Goal: Task Accomplishment & Management: Manage account settings

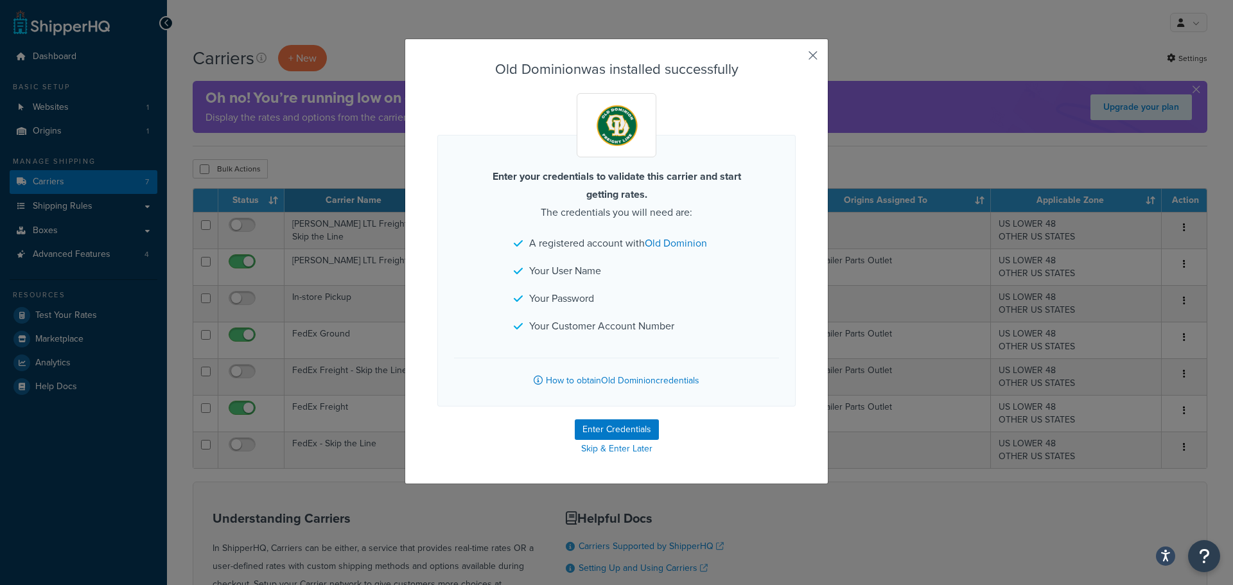
click at [796, 58] on button "button" at bounding box center [794, 59] width 3 height 3
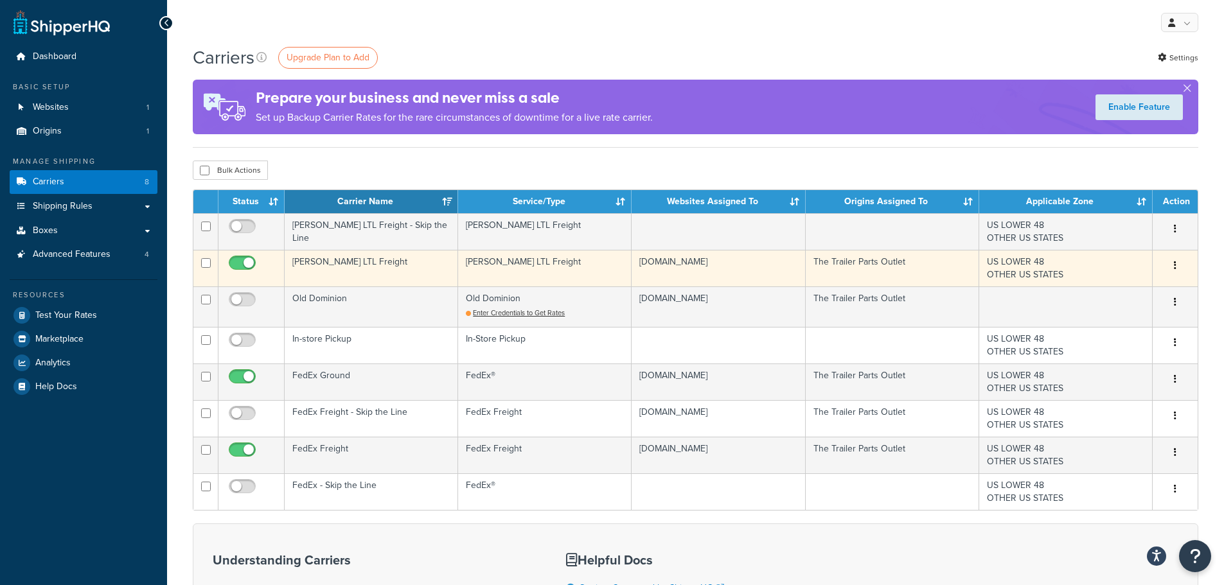
click at [371, 267] on td "[PERSON_NAME] LTL Freight" at bounding box center [371, 268] width 173 height 37
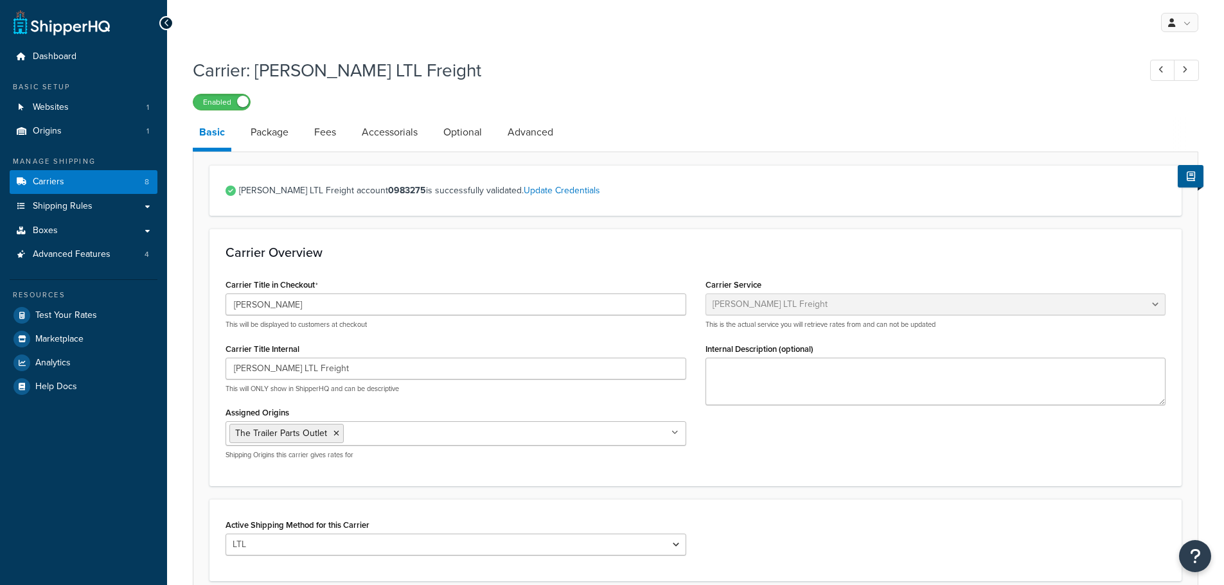
select select "saiaFreight"
click at [284, 131] on link "Package" at bounding box center [269, 132] width 51 height 31
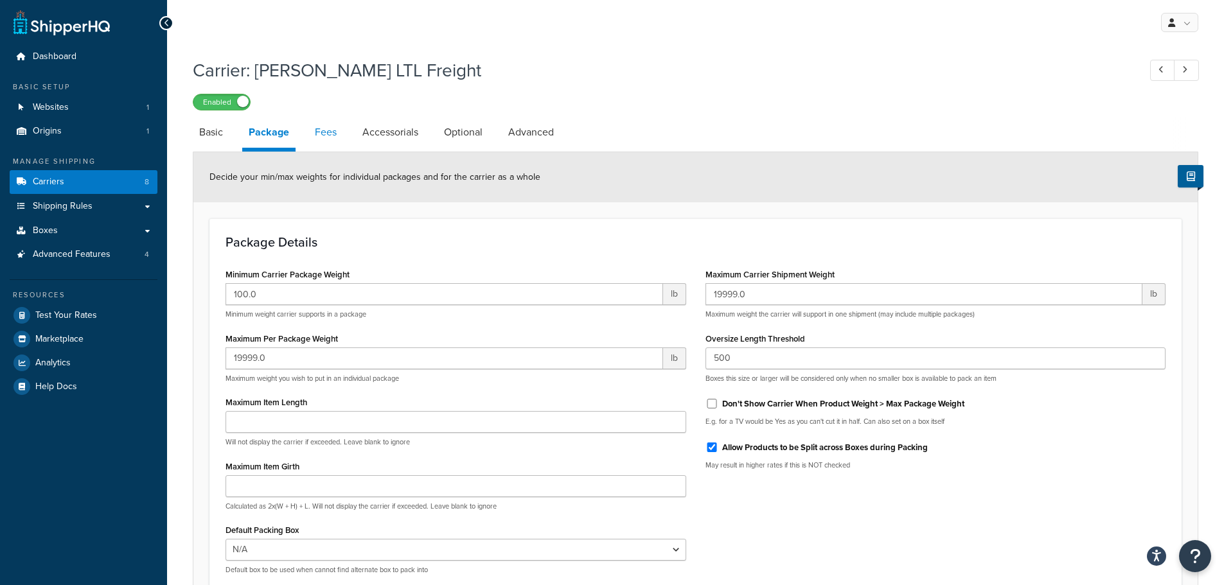
click at [325, 135] on link "Fees" at bounding box center [325, 132] width 35 height 31
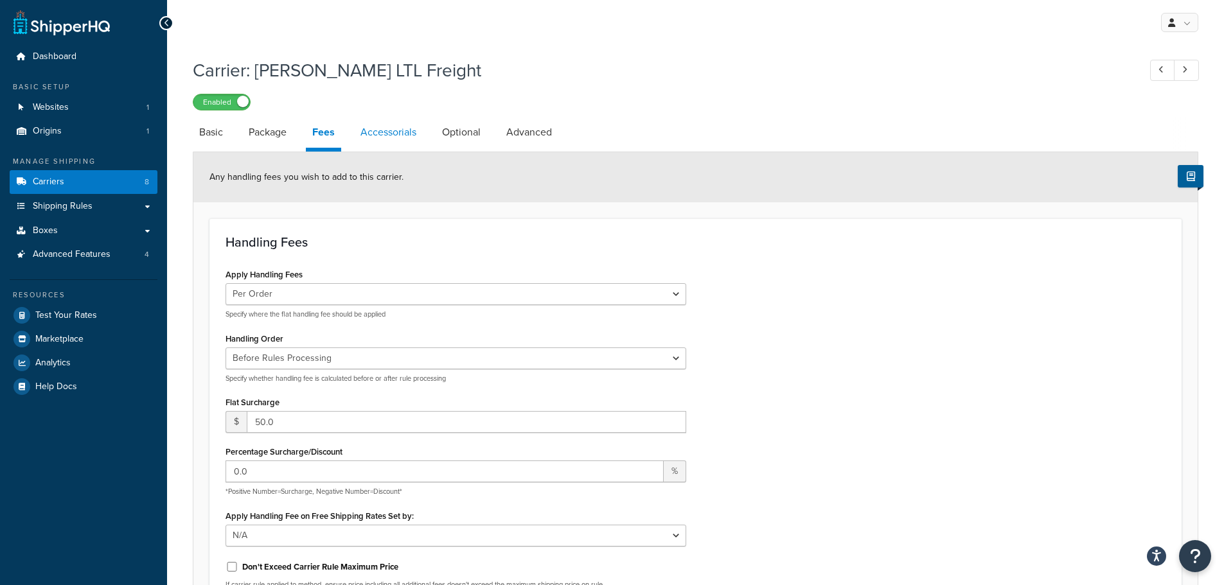
click at [374, 128] on link "Accessorials" at bounding box center [388, 132] width 69 height 31
select select "residential"
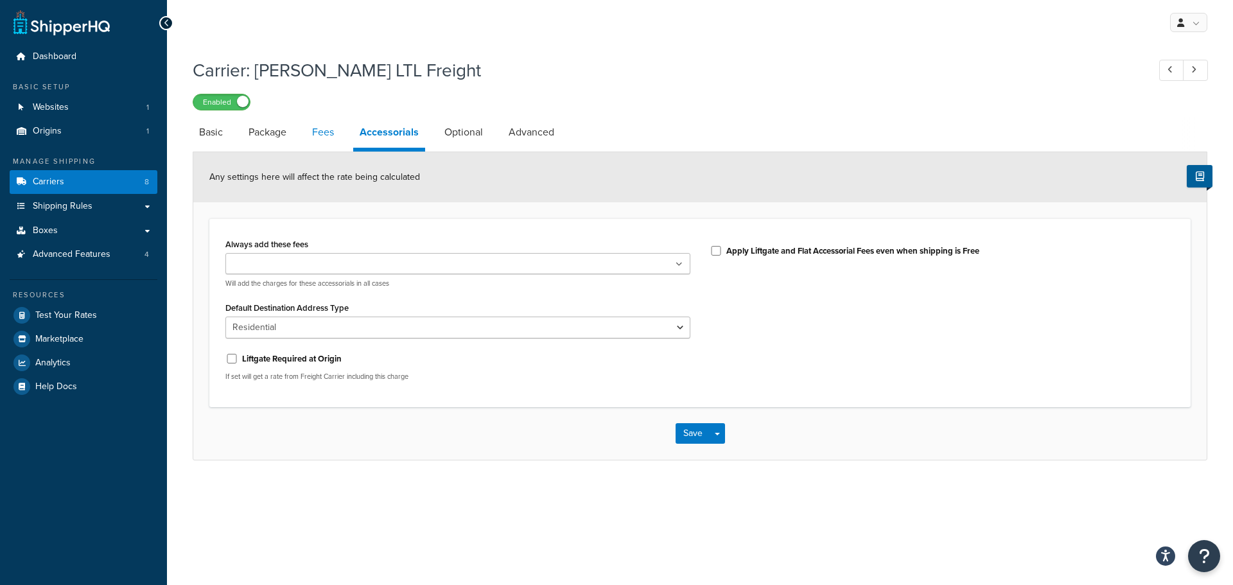
click at [317, 133] on link "Fees" at bounding box center [323, 132] width 35 height 31
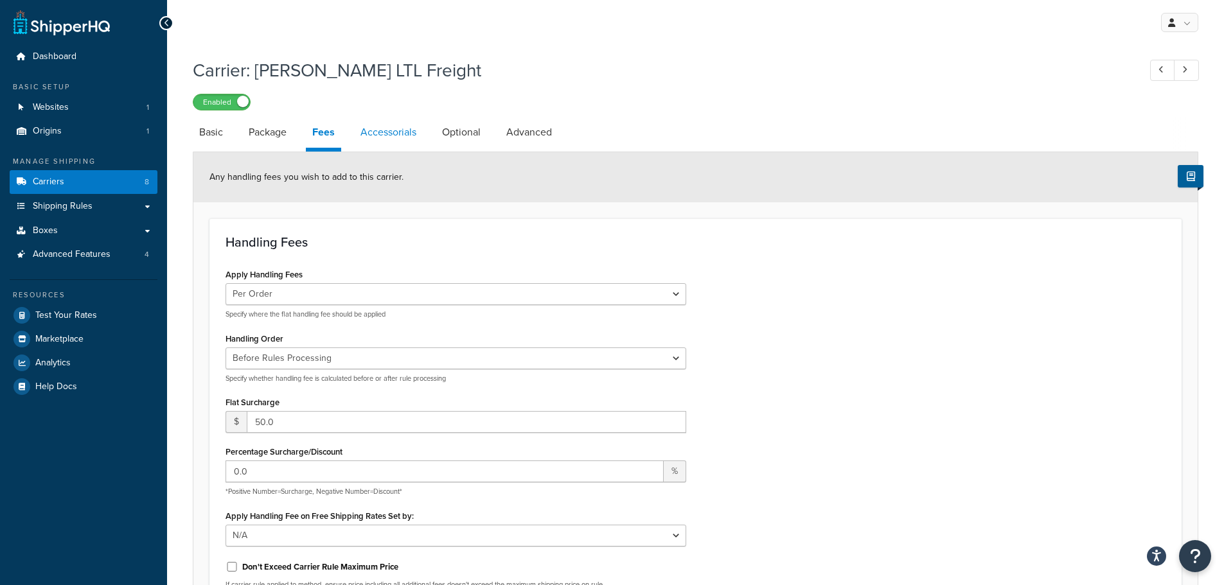
click at [374, 136] on link "Accessorials" at bounding box center [388, 132] width 69 height 31
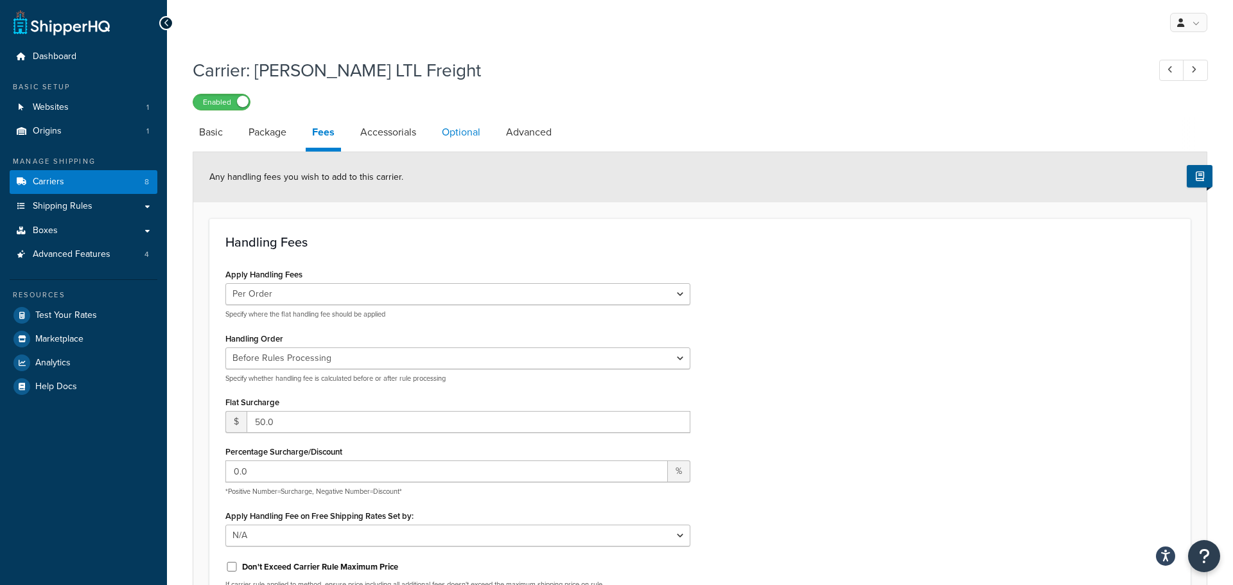
select select "residential"
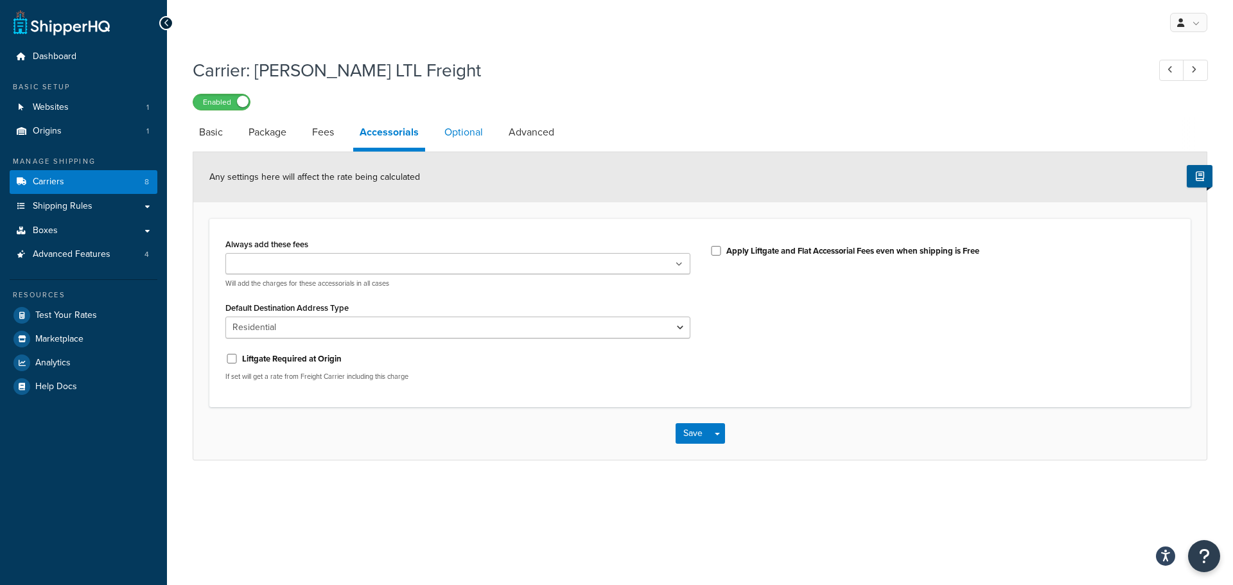
click at [477, 137] on link "Optional" at bounding box center [463, 132] width 51 height 31
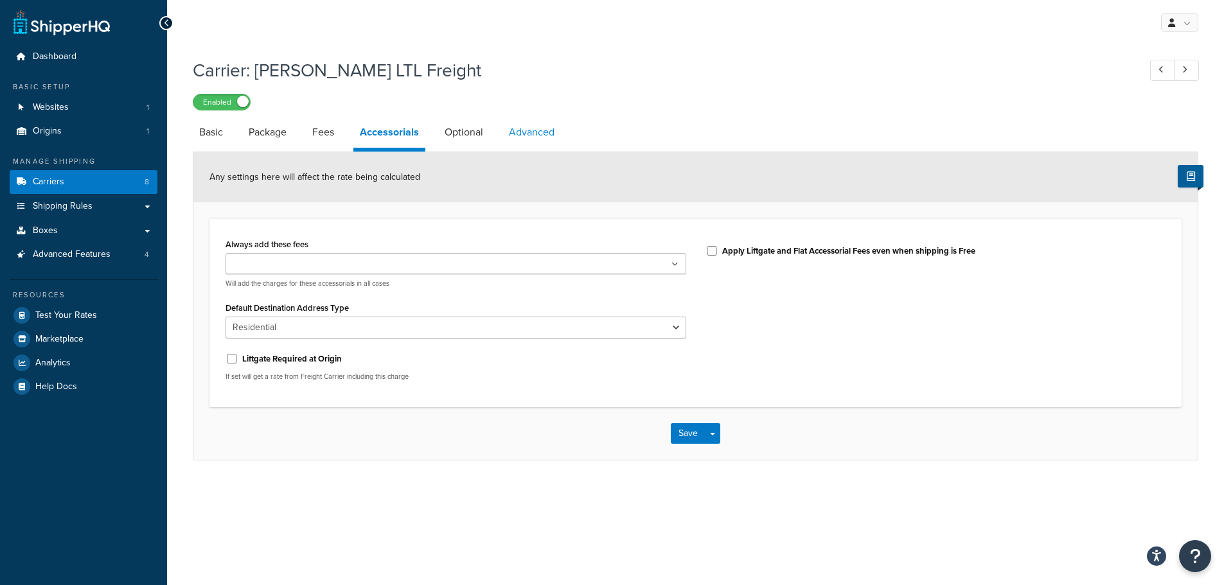
select select "85"
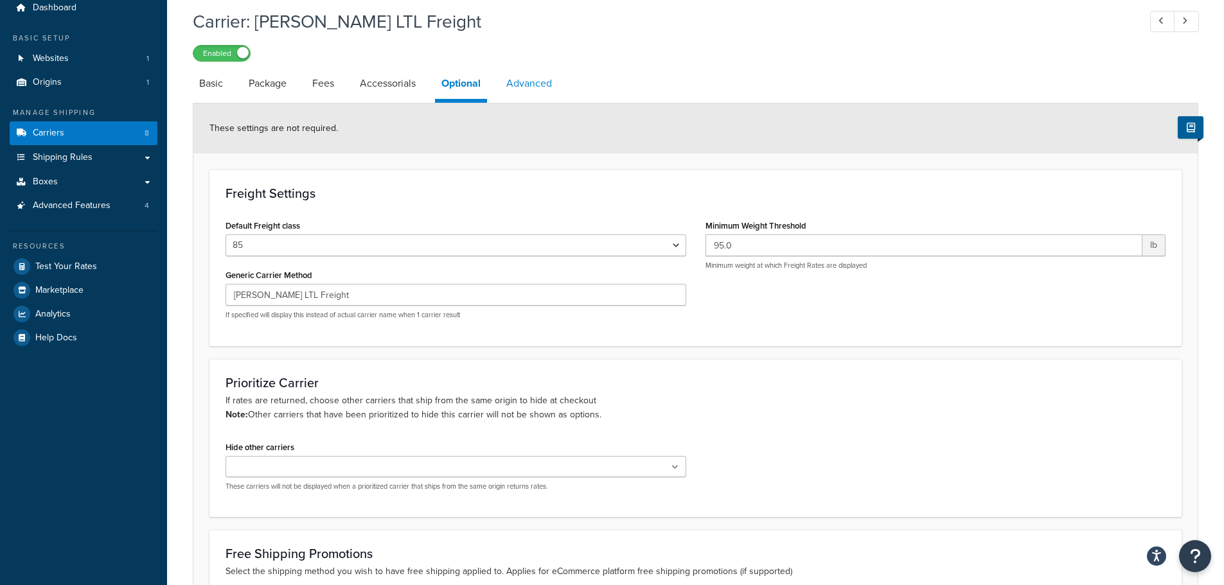
scroll to position [128, 0]
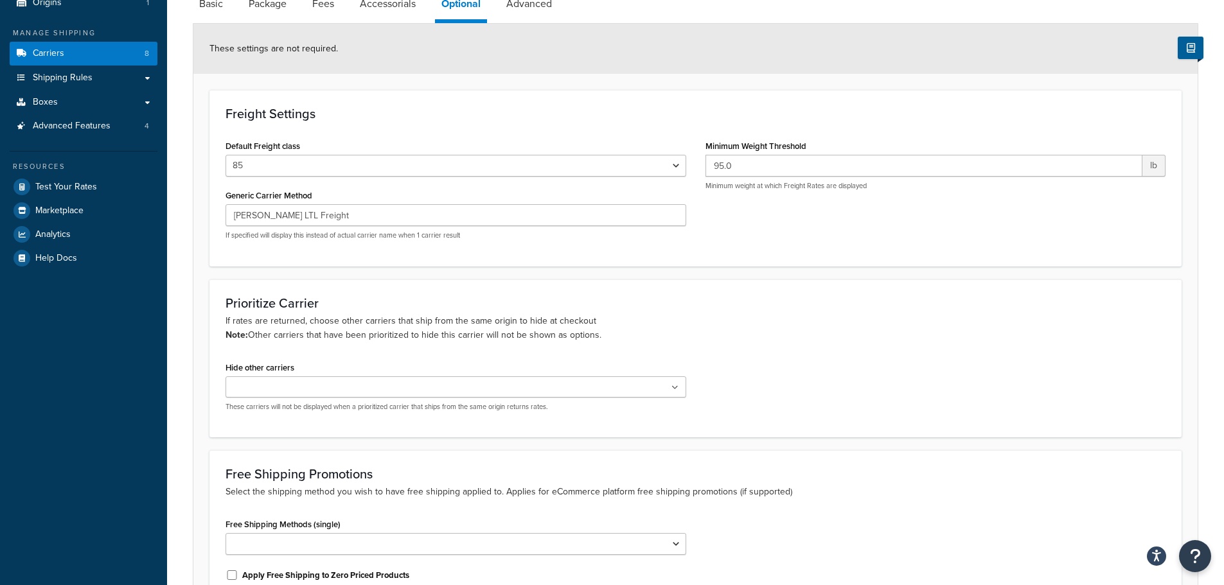
click at [333, 387] on ul at bounding box center [455, 386] width 461 height 21
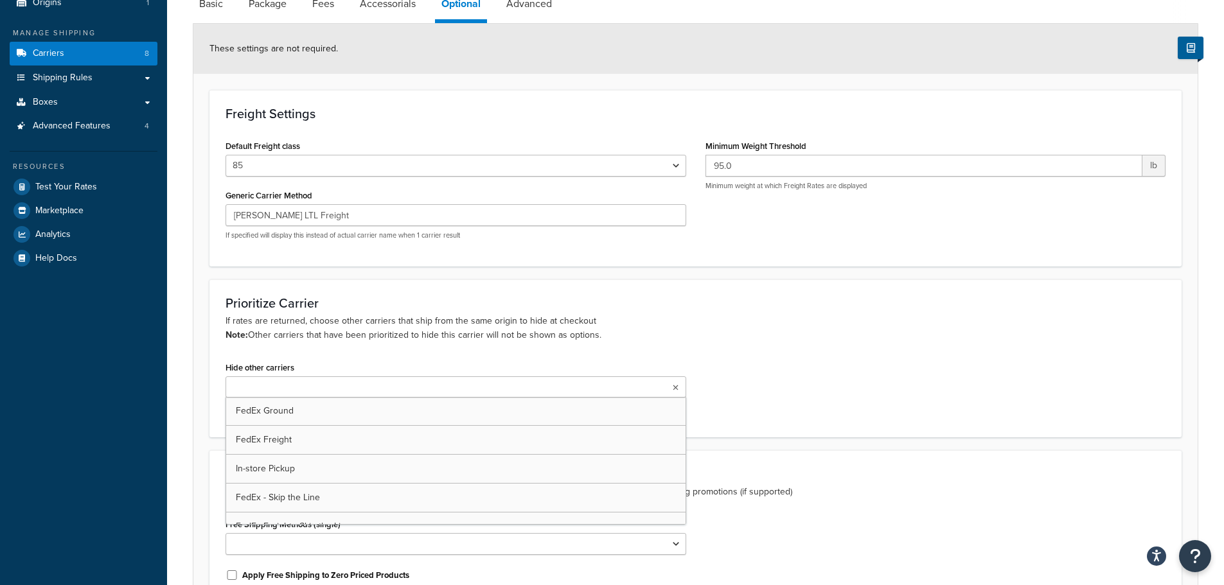
scroll to position [193, 0]
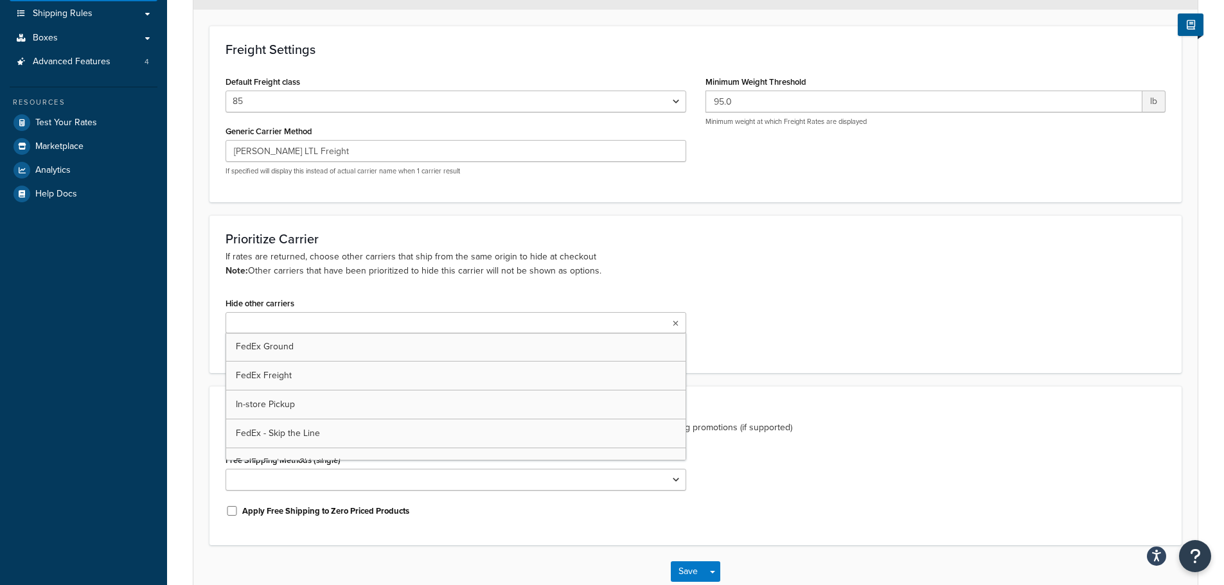
click at [385, 260] on p "If rates are returned, choose other carriers that ship from the same origin to …" at bounding box center [695, 264] width 940 height 28
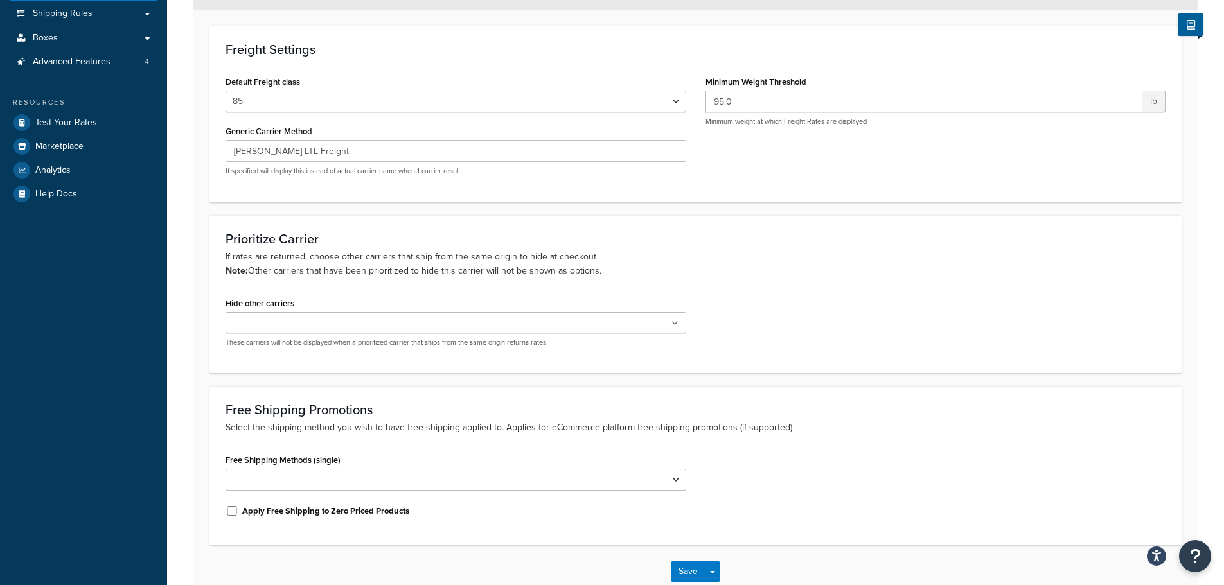
click at [338, 303] on div "Hide other carriers FedEx Ground FedEx Freight In-store Pickup FedEx - Skip the…" at bounding box center [455, 320] width 461 height 53
click at [333, 322] on ul at bounding box center [455, 322] width 461 height 21
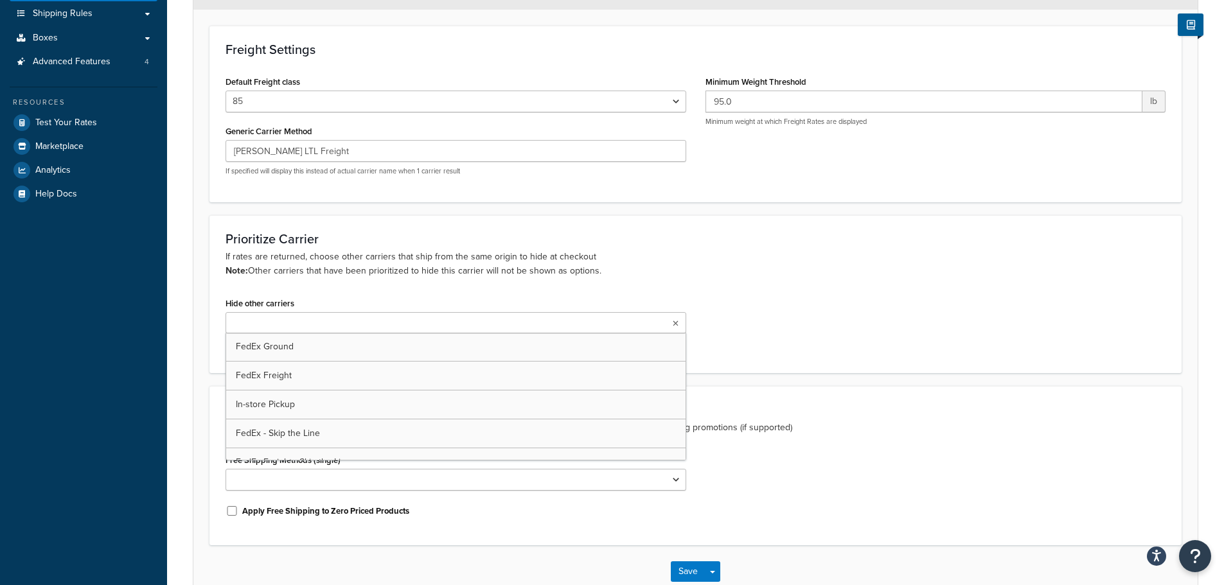
click at [488, 279] on div "Prioritize Carrier If rates are returned, choose other carriers that ship from …" at bounding box center [695, 294] width 972 height 158
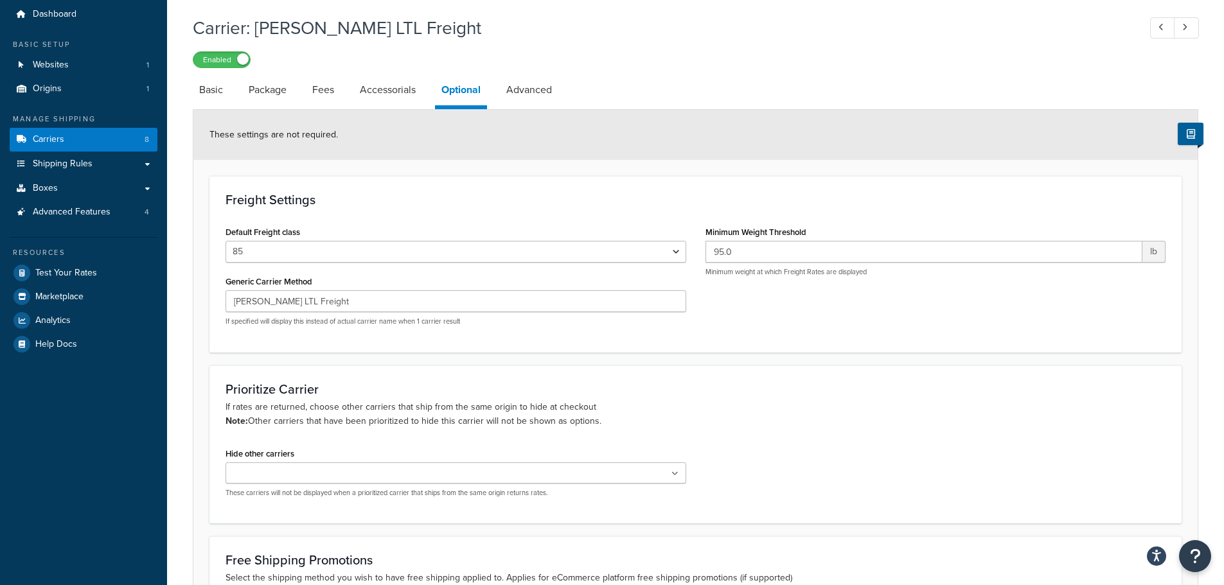
scroll to position [0, 0]
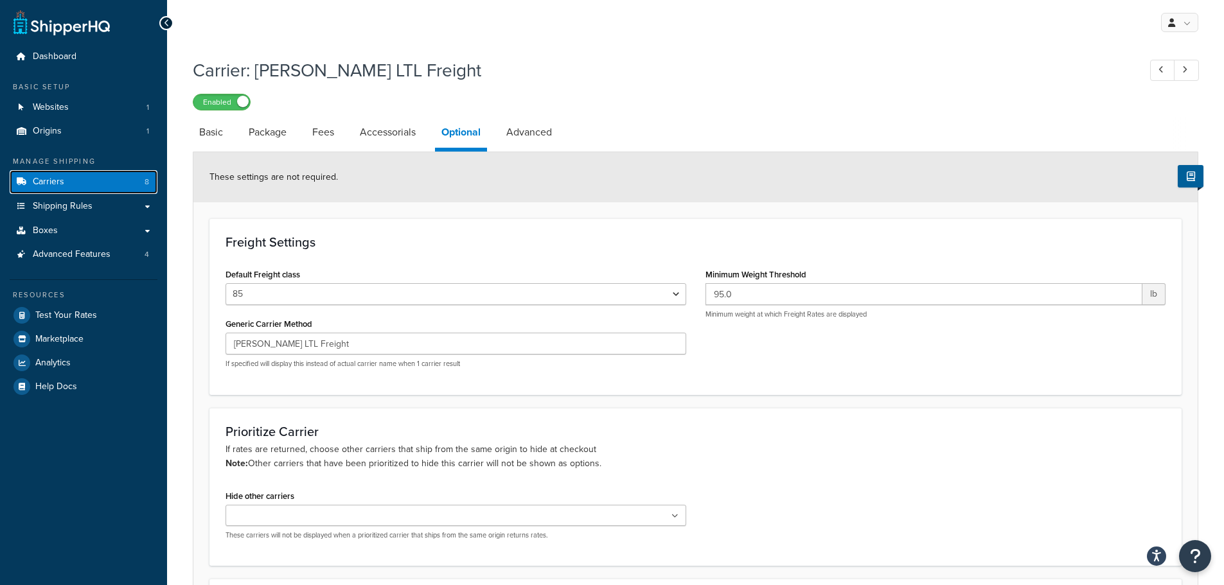
click at [114, 185] on link "Carriers 8" at bounding box center [84, 182] width 148 height 24
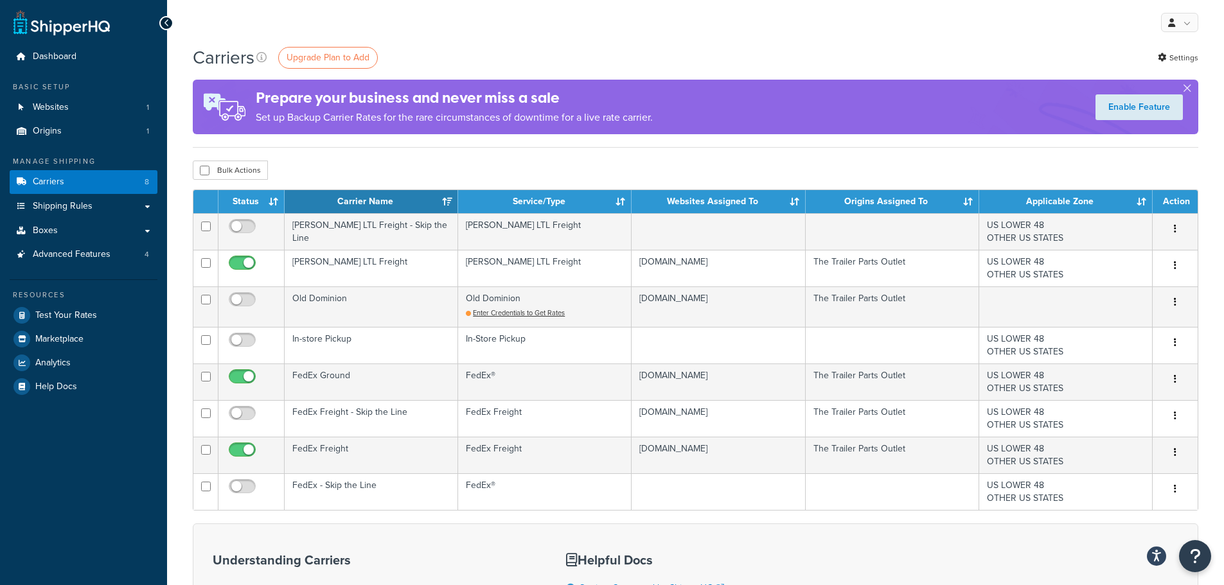
click at [360, 173] on div "Bulk Actions Duplicate Delete" at bounding box center [695, 170] width 1005 height 19
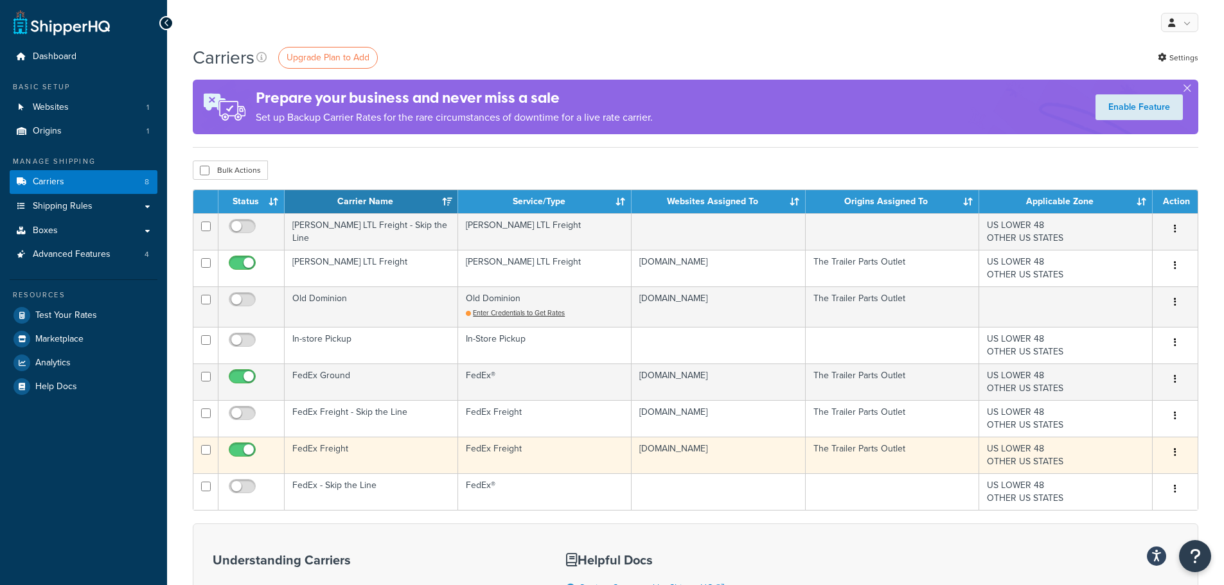
click at [342, 448] on td "FedEx Freight" at bounding box center [371, 455] width 173 height 37
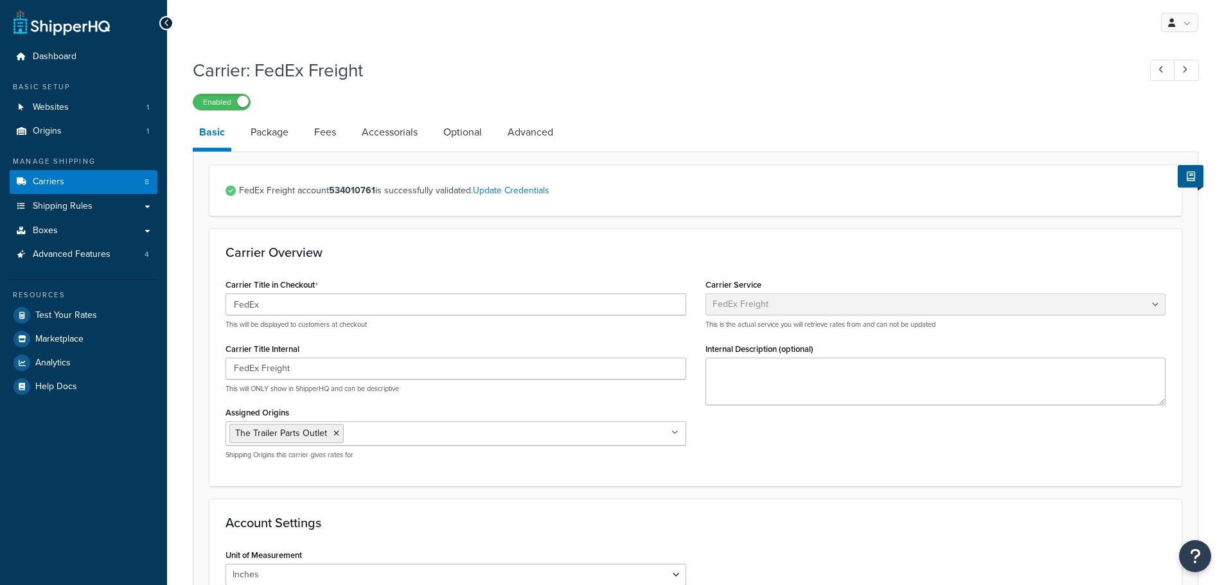
select select "fedExFreight"
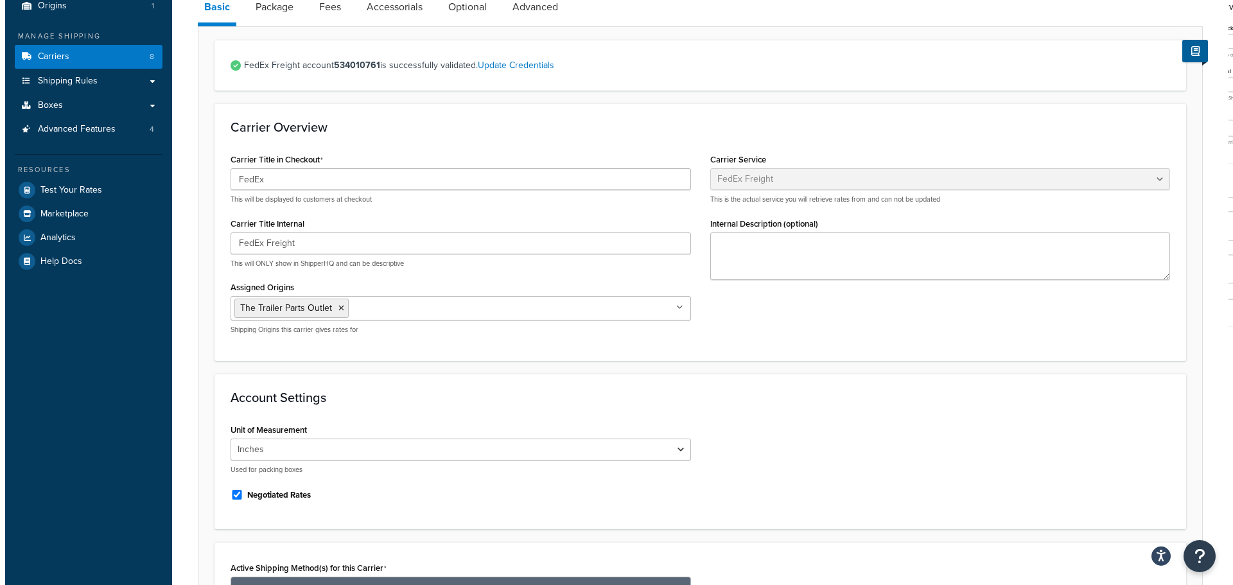
scroll to position [128, 0]
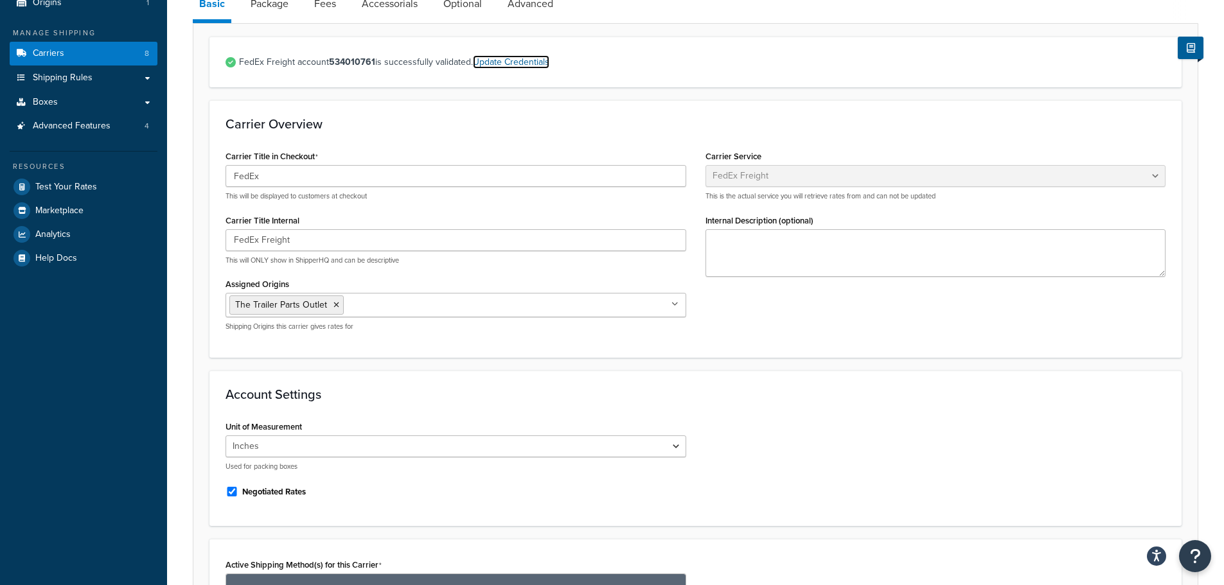
click at [518, 64] on link "Update Credentials" at bounding box center [511, 61] width 76 height 13
select select "PALLET"
select select "US"
select select "TX"
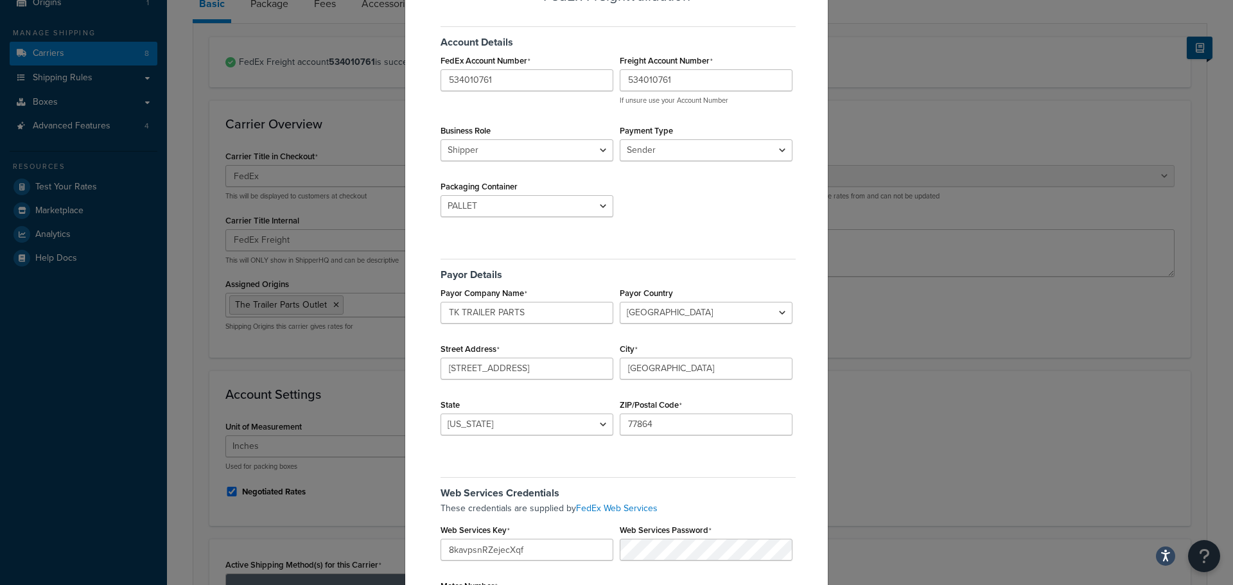
scroll to position [64, 0]
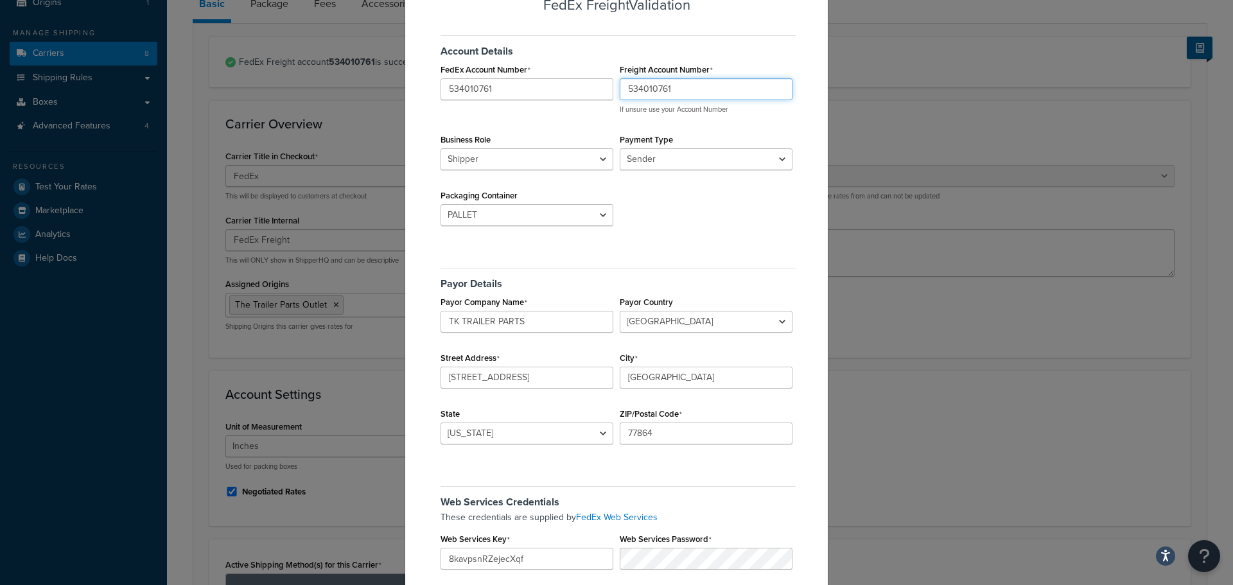
click at [677, 84] on input "534010761" at bounding box center [706, 89] width 173 height 22
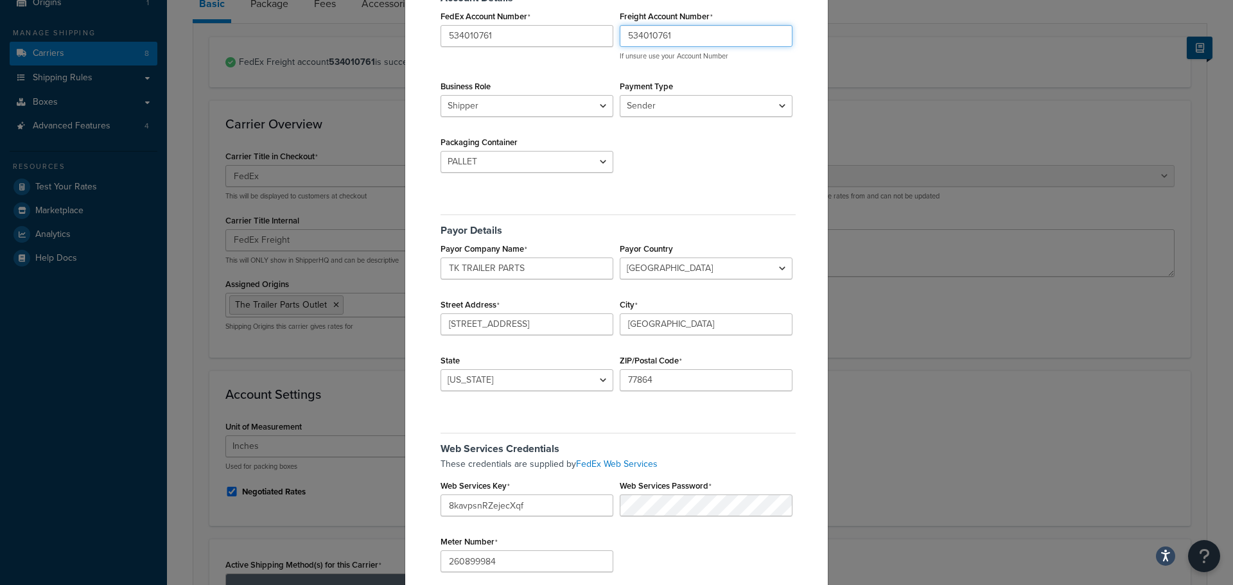
scroll to position [197, 0]
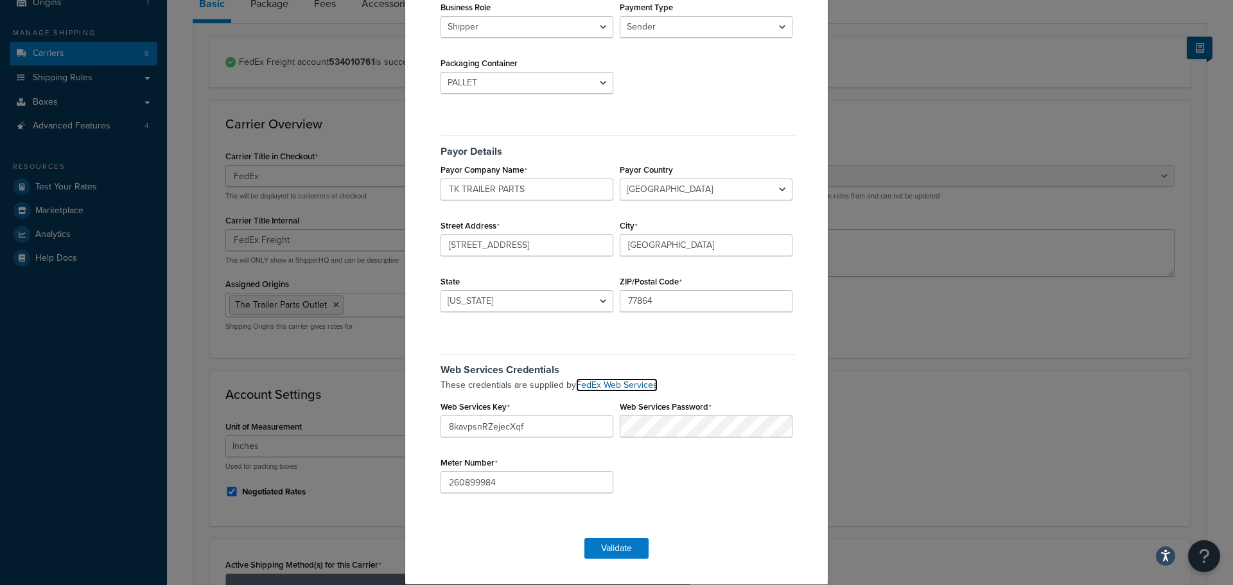
click at [635, 383] on link "FedEx Web Services" at bounding box center [617, 384] width 82 height 13
click at [547, 455] on div "Meter Number 260899984" at bounding box center [526, 474] width 179 height 40
drag, startPoint x: 524, startPoint y: 425, endPoint x: 428, endPoint y: 419, distance: 95.9
click at [428, 419] on div "FedEx Freight Validation Account Details FedEx Account Number 534010761 Freight…" at bounding box center [617, 213] width 424 height 743
click at [519, 421] on input "8kavpsnRZejecXqf" at bounding box center [527, 427] width 173 height 22
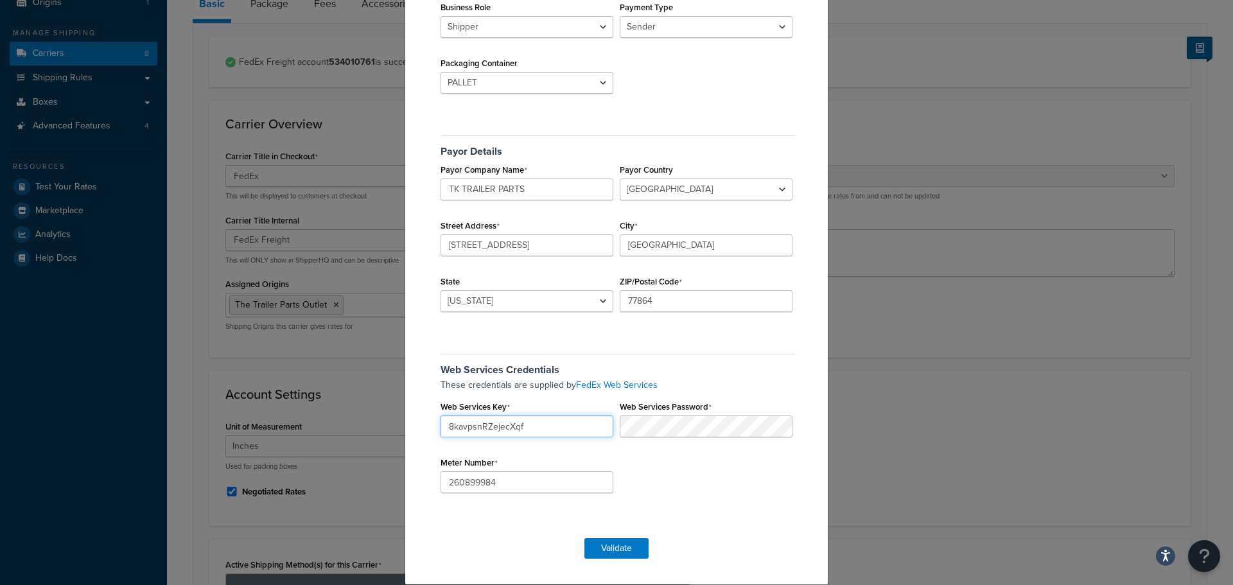
click at [506, 427] on input "8kavpsnRZejecXqf" at bounding box center [527, 427] width 173 height 22
click at [557, 396] on div "Web Services Credentials These credentials are supplied by FedEx Web Services W…" at bounding box center [616, 427] width 358 height 166
click at [478, 476] on input "260899984" at bounding box center [527, 483] width 173 height 22
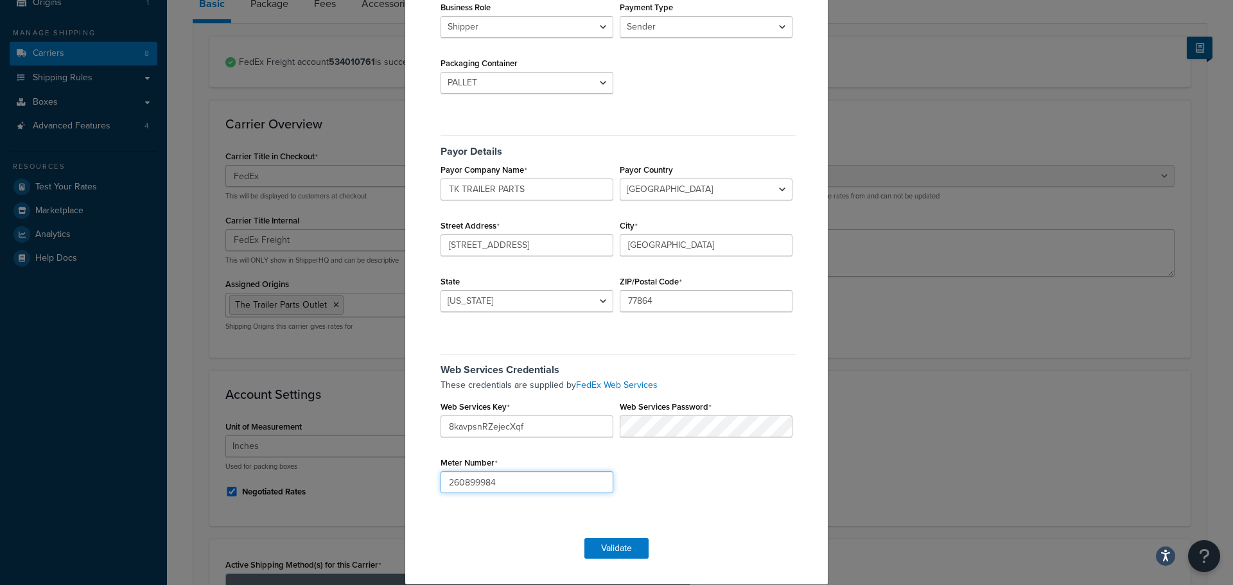
click at [478, 476] on input "260899984" at bounding box center [527, 483] width 173 height 22
click at [481, 484] on input "260899984" at bounding box center [527, 483] width 173 height 22
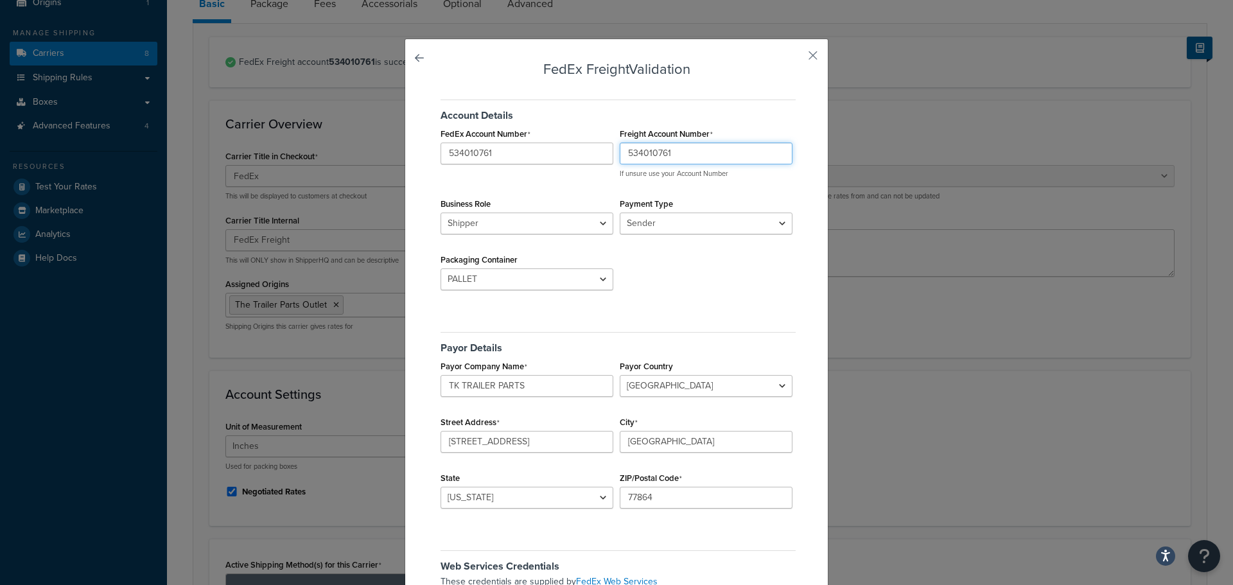
drag, startPoint x: 694, startPoint y: 155, endPoint x: 592, endPoint y: 156, distance: 102.2
click at [592, 125] on div "FedEx Account Number 534010761 Freight Account Number 534010761 If unsure use y…" at bounding box center [616, 125] width 358 height 0
paste input "759357000"
type input "759357000"
click at [680, 176] on p "If unsure use your Account Number" at bounding box center [706, 174] width 173 height 10
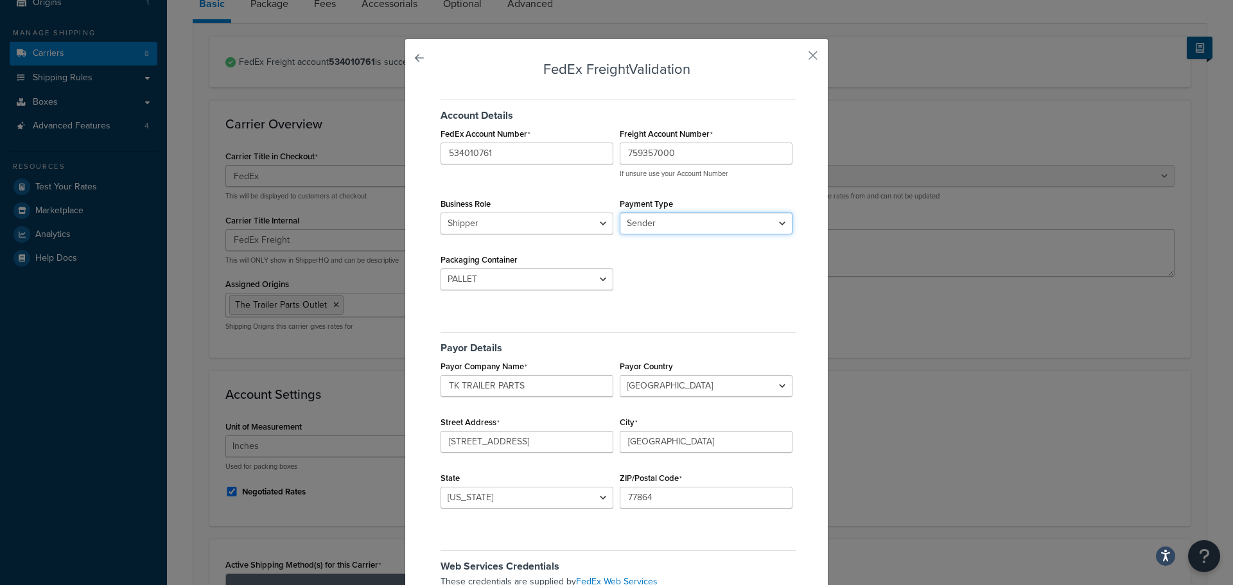
click at [659, 224] on select "Sender Third Party" at bounding box center [706, 224] width 173 height 22
drag, startPoint x: 659, startPoint y: 224, endPoint x: 652, endPoint y: 225, distance: 7.1
click at [659, 224] on select "Sender Third Party" at bounding box center [706, 224] width 173 height 22
click at [712, 280] on div "Account Details FedEx Account Number 534010761 Freight Account Number 759357000…" at bounding box center [616, 198] width 358 height 216
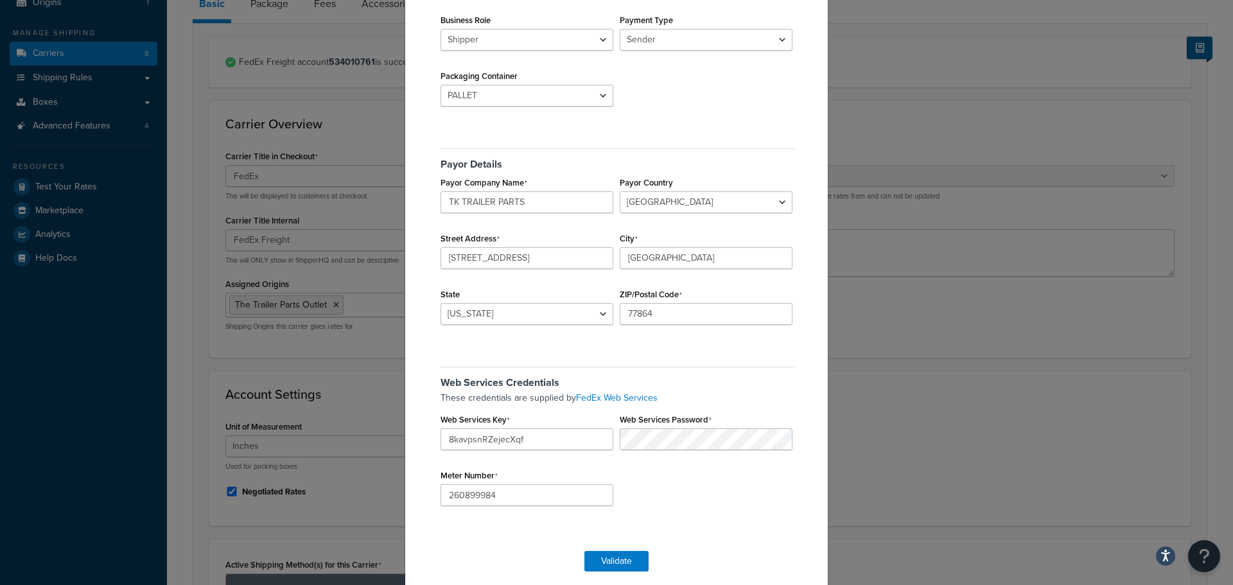
scroll to position [197, 0]
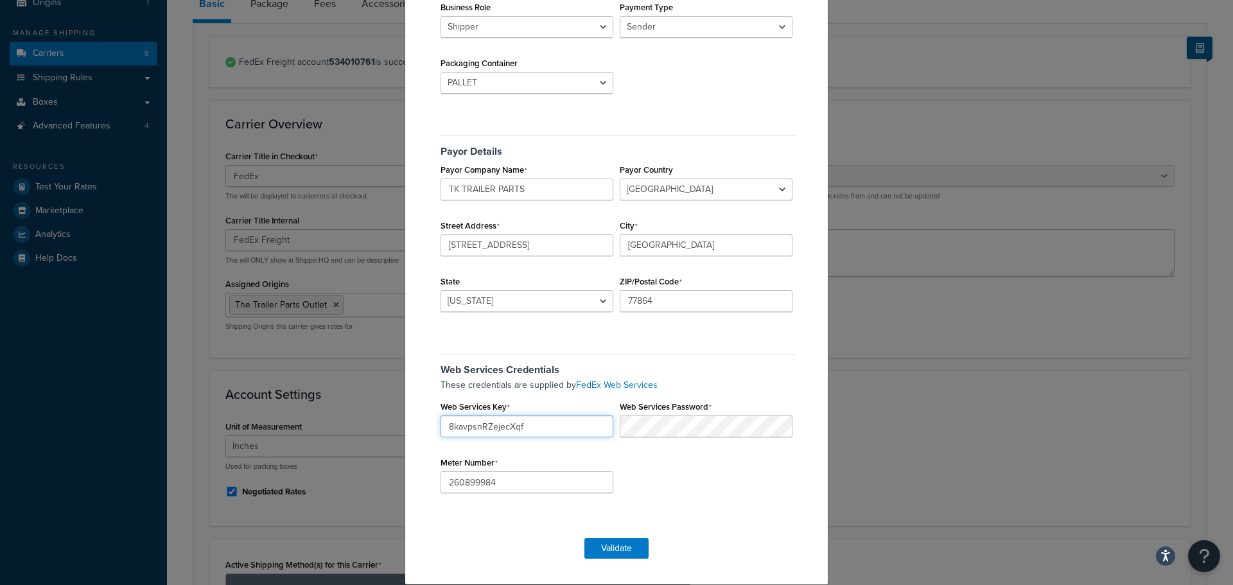
click at [555, 436] on input "8kavpsnRZejecXqf" at bounding box center [527, 427] width 173 height 22
drag, startPoint x: 501, startPoint y: 488, endPoint x: 424, endPoint y: 481, distance: 77.5
click at [424, 481] on div "FedEx Freight Validation Account Details FedEx Account Number 534010761 Freight…" at bounding box center [617, 213] width 424 height 743
paste input "57335093"
type input "257335093"
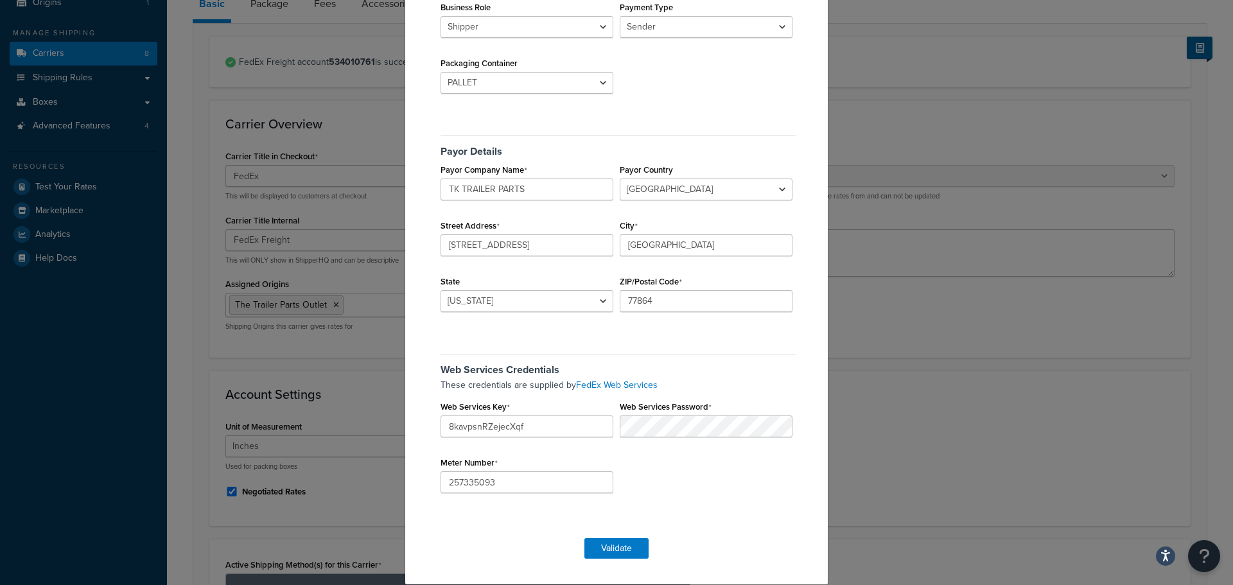
click at [690, 384] on p "These credentials are supplied by FedEx Web Services" at bounding box center [618, 385] width 355 height 14
click at [535, 427] on input "8kavpsnRZejecXqf" at bounding box center [527, 427] width 173 height 22
click at [564, 424] on input "8kavpsnRZejecXqf" at bounding box center [527, 427] width 173 height 22
click at [580, 427] on input "8kavpsnRZejecXqf" at bounding box center [527, 427] width 173 height 22
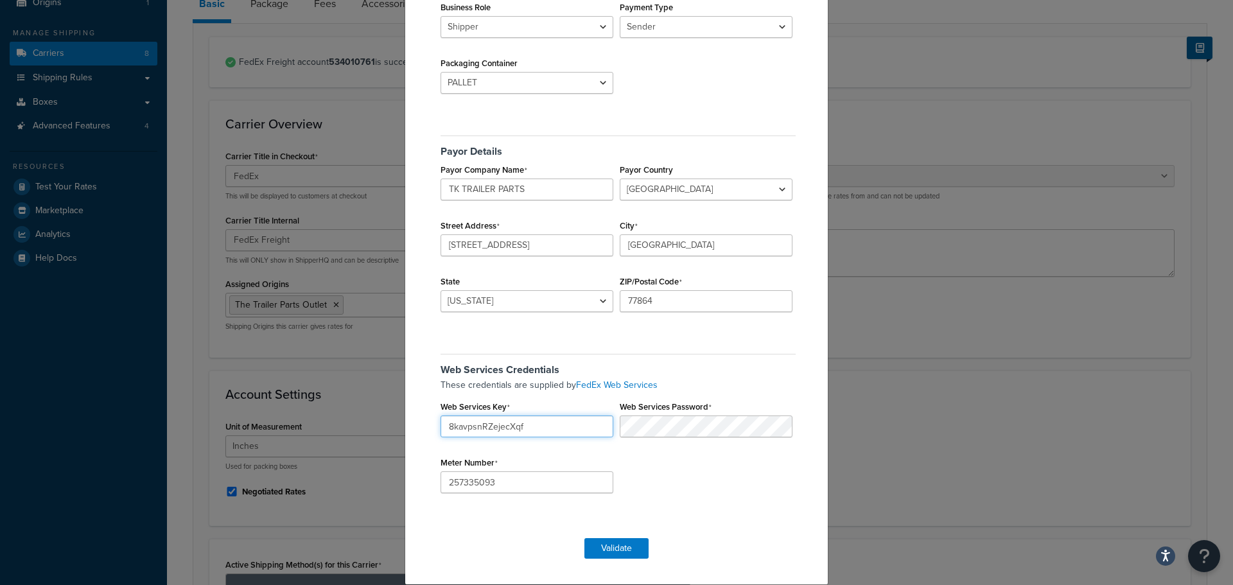
click at [526, 432] on input "8kavpsnRZejecXqf" at bounding box center [527, 427] width 173 height 22
click at [533, 429] on input "8kavpsnRZejecXqf" at bounding box center [527, 427] width 173 height 22
click at [557, 427] on input "8kavpsnRZejecXqf" at bounding box center [527, 427] width 173 height 22
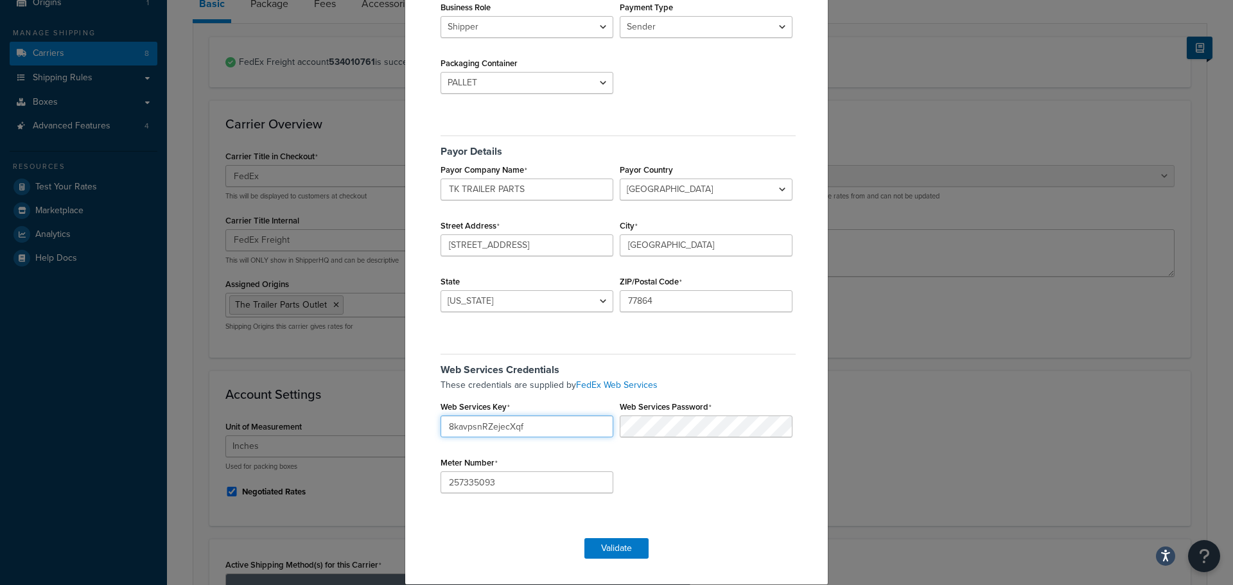
click at [557, 427] on input "8kavpsnRZejecXqf" at bounding box center [527, 427] width 173 height 22
paste input "l7927674a554e845ccb72af8bd64c87bb5"
click at [529, 435] on input "l7927674a554e845ccb72af8bd64c87bb5" at bounding box center [527, 427] width 173 height 22
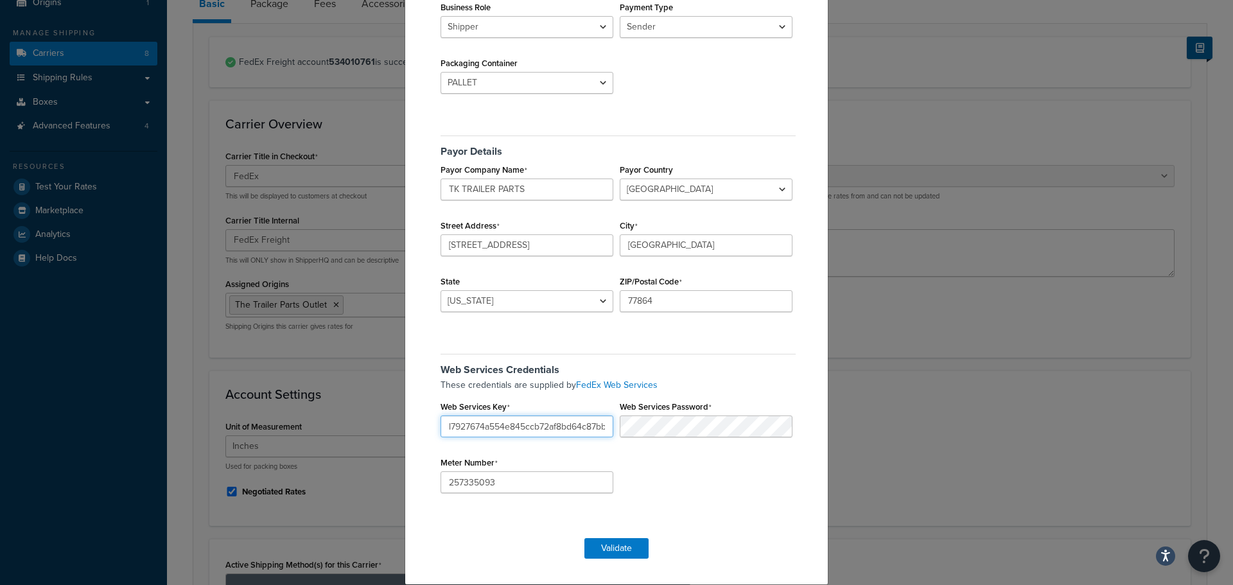
click at [533, 431] on input "l7927674a554e845ccb72af8bd64c87bb5" at bounding box center [527, 427] width 173 height 22
paste input "36e5604ba5b4ca7b970481a33ea3056"
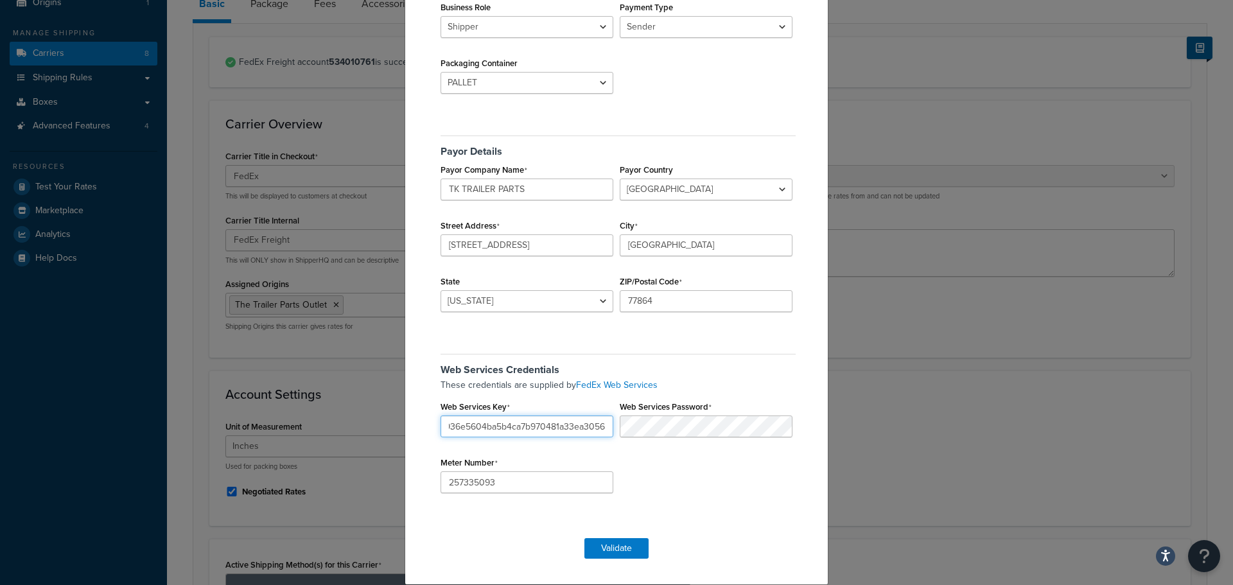
type input "l7936e5604ba5b4ca7b970481a33ea3056"
click at [743, 384] on p "These credentials are supplied by FedEx Web Services" at bounding box center [618, 385] width 355 height 14
click at [543, 472] on input "257335093" at bounding box center [527, 483] width 173 height 22
click at [609, 380] on link "FedEx Web Services" at bounding box center [617, 384] width 82 height 13
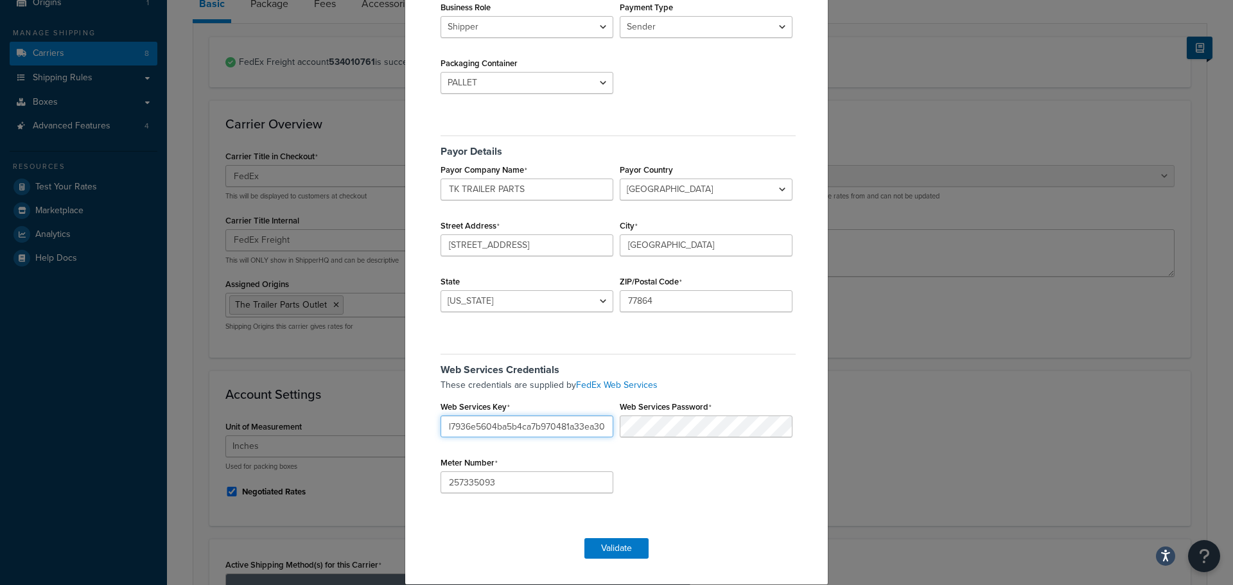
click at [508, 432] on input "l7936e5604ba5b4ca7b970481a33ea3056" at bounding box center [527, 427] width 173 height 22
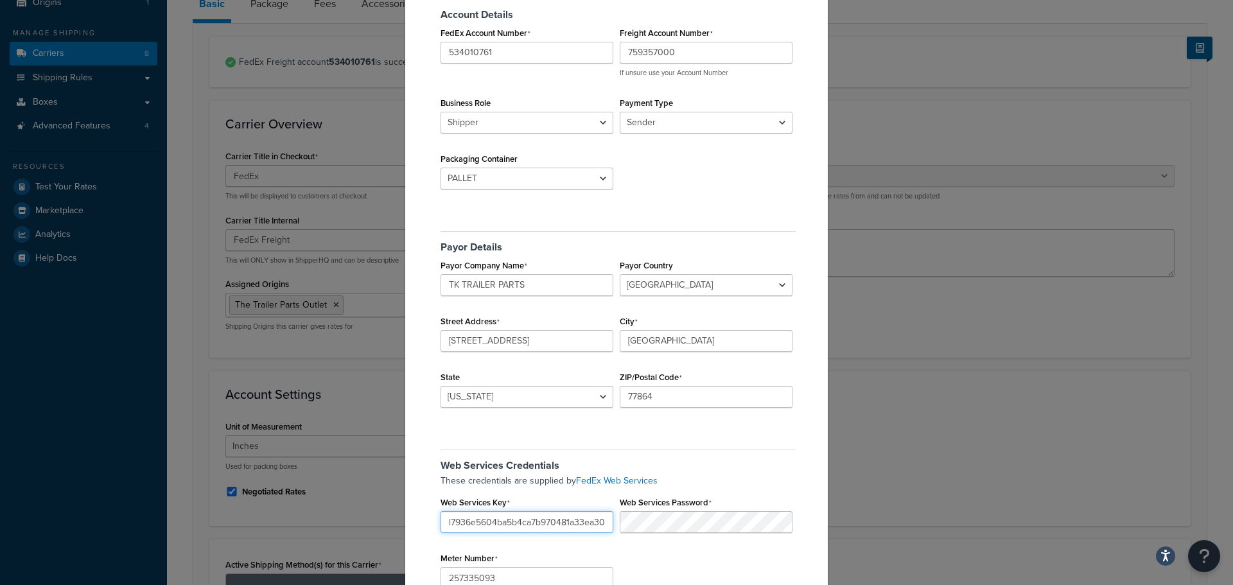
scroll to position [197, 0]
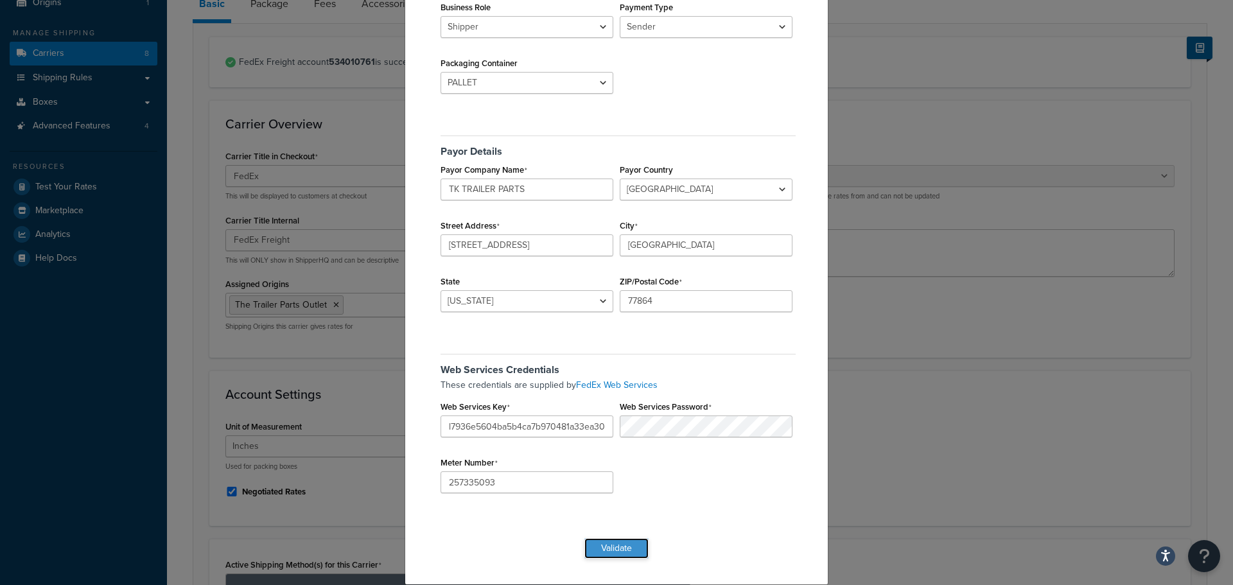
click at [600, 544] on button "Validate" at bounding box center [617, 548] width 64 height 21
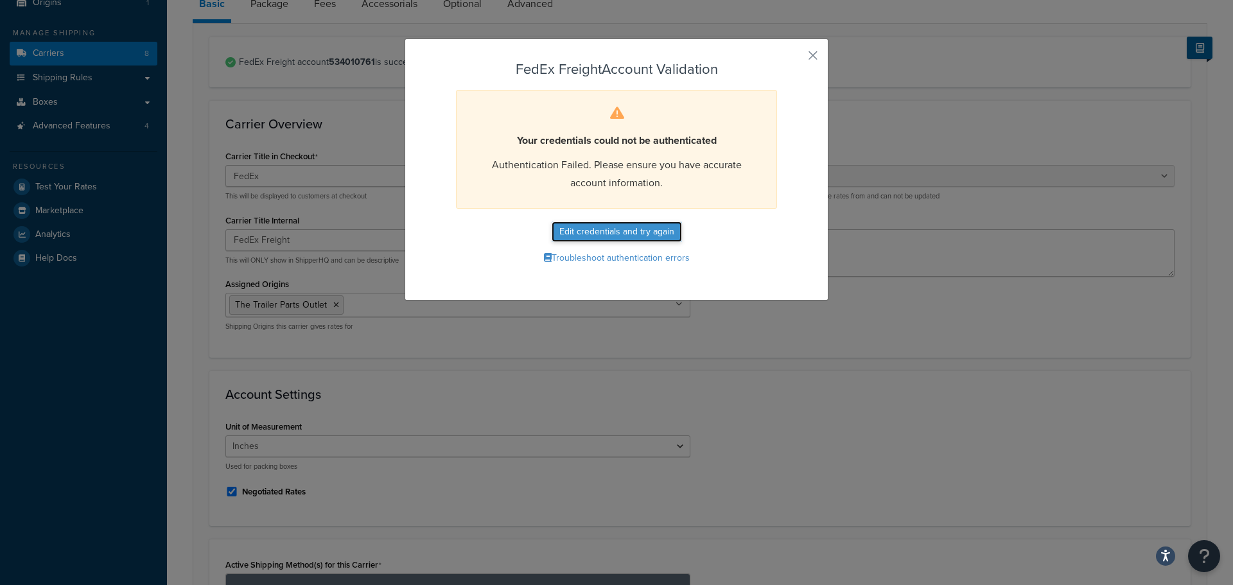
click at [590, 228] on button "Edit credentials and try again" at bounding box center [617, 232] width 130 height 21
select select "PALLET"
select select "US"
select select "TX"
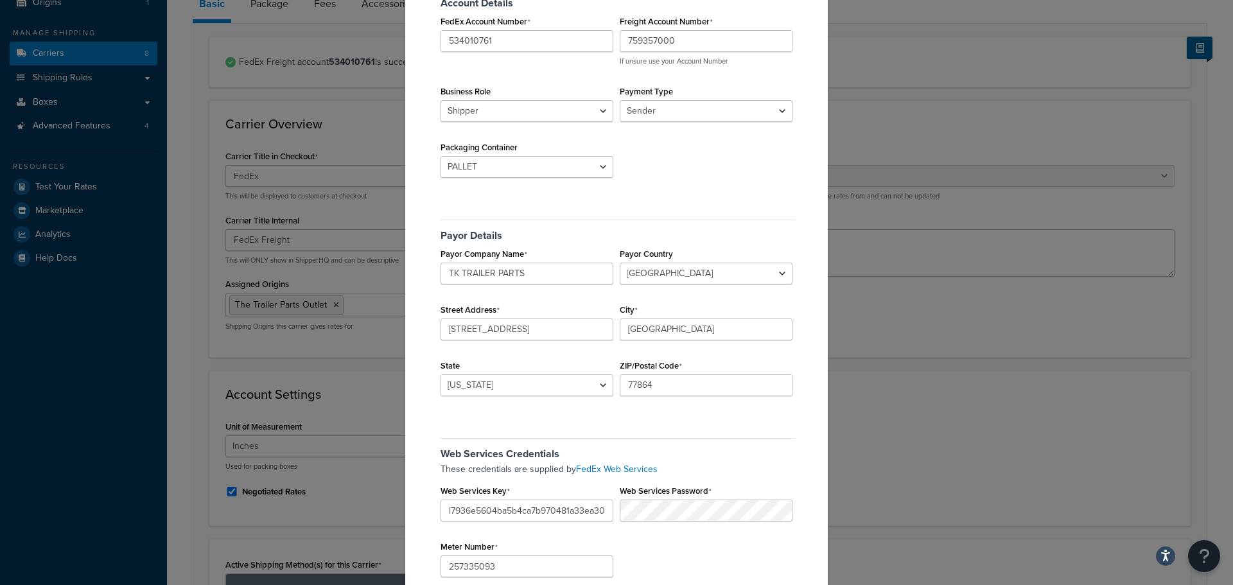
scroll to position [197, 0]
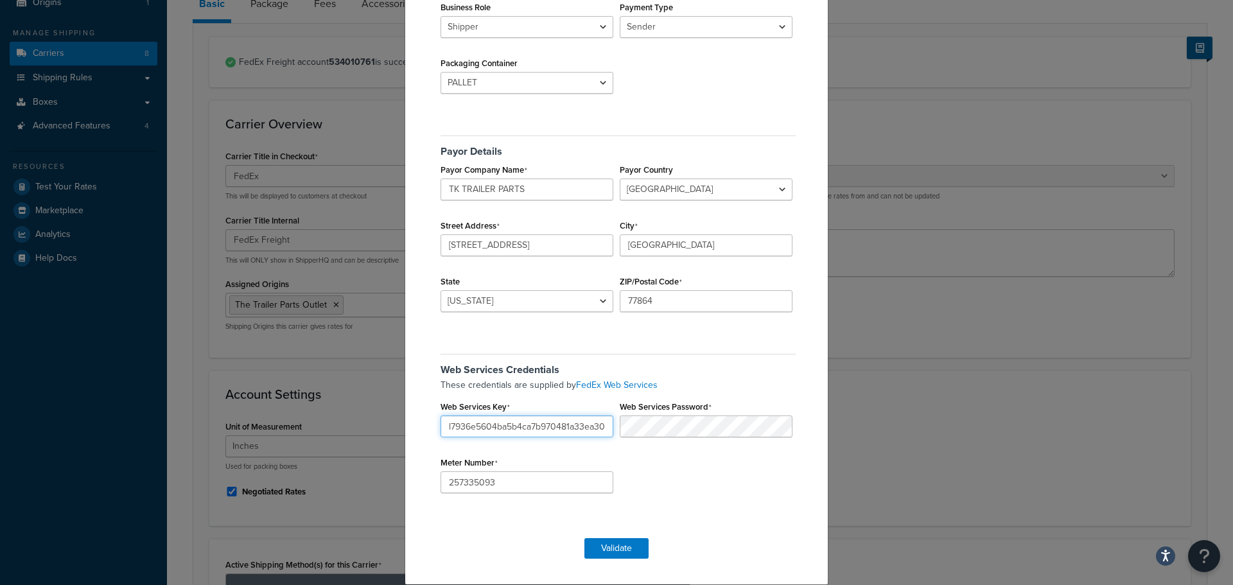
click at [530, 428] on input "l7936e5604ba5b4ca7b970481a33ea3056" at bounding box center [527, 427] width 173 height 22
click at [520, 425] on input "l7936e5604ba5b4ca7b970481a33ea3056" at bounding box center [527, 427] width 173 height 22
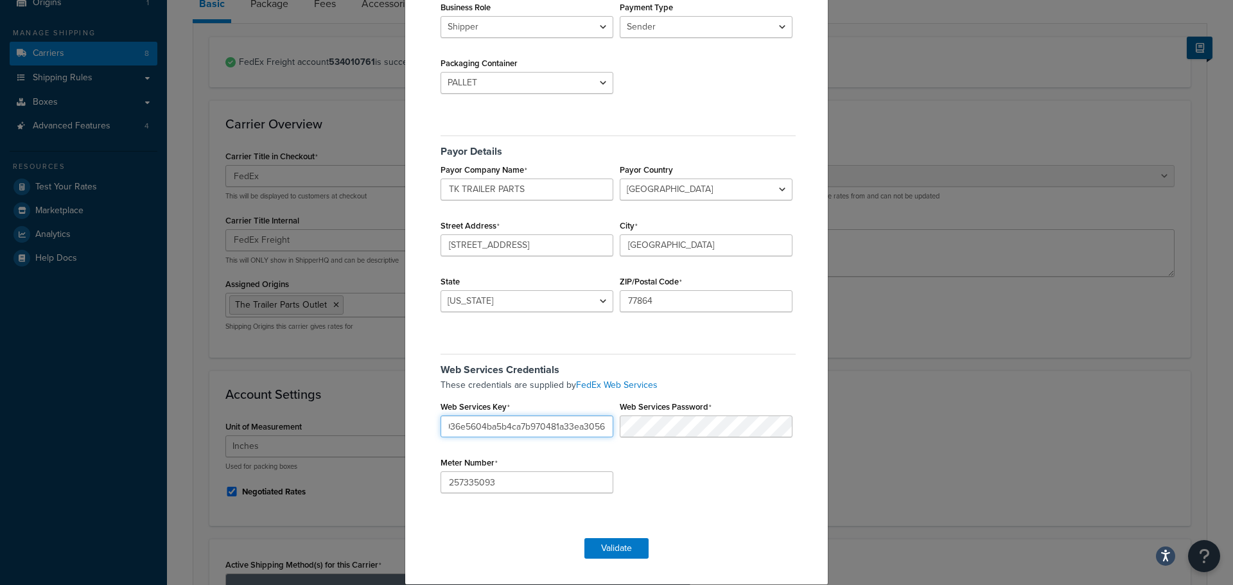
click at [678, 393] on div "These credentials are supplied by FedEx Web Services Web Services Key l7936e560…" at bounding box center [616, 385] width 358 height 14
click at [501, 471] on div "Meter Number 257335093" at bounding box center [526, 474] width 179 height 40
click at [511, 481] on input "257335093" at bounding box center [527, 483] width 173 height 22
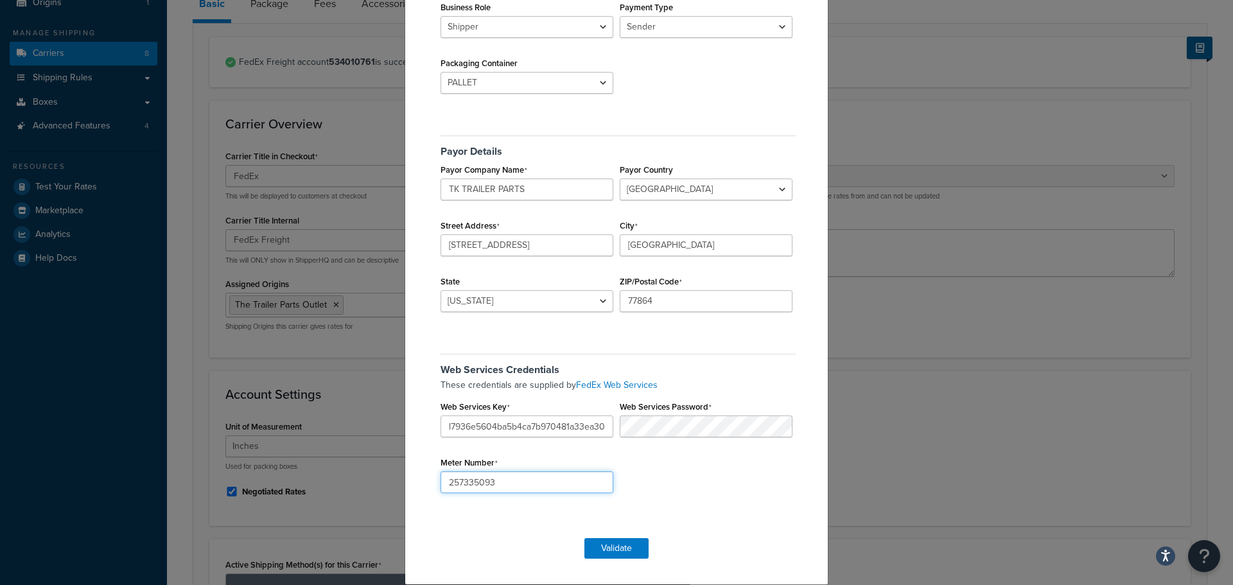
click at [511, 481] on input "257335093" at bounding box center [527, 483] width 173 height 22
type input "252033389"
click at [628, 545] on button "Validate" at bounding box center [617, 548] width 64 height 21
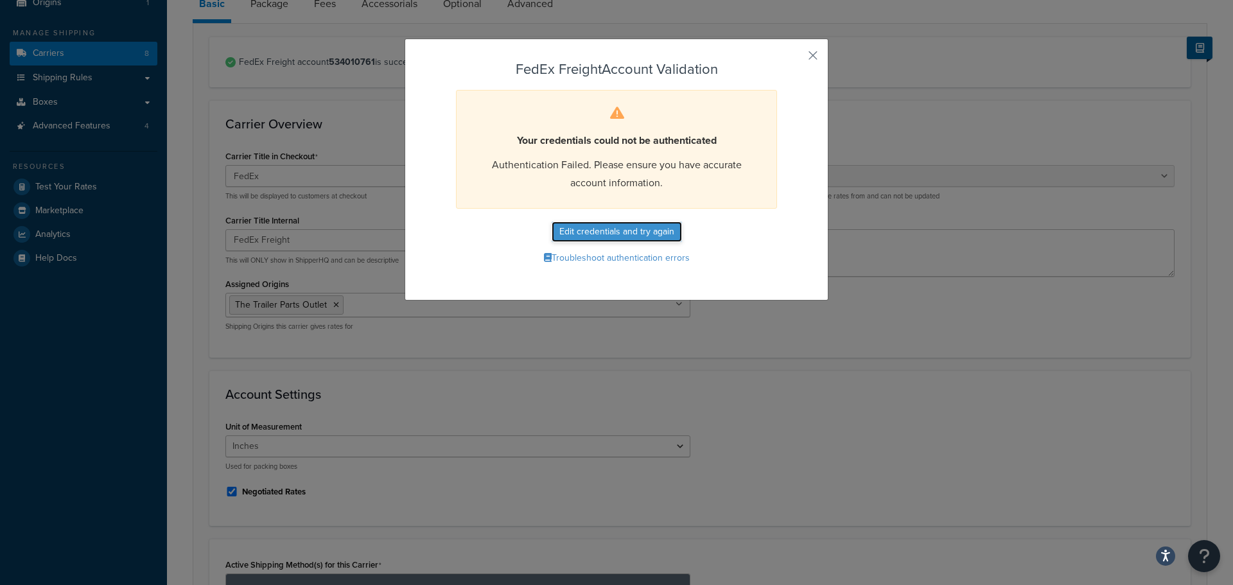
click at [623, 231] on button "Edit credentials and try again" at bounding box center [617, 232] width 130 height 21
select select "PALLET"
select select "US"
select select "TX"
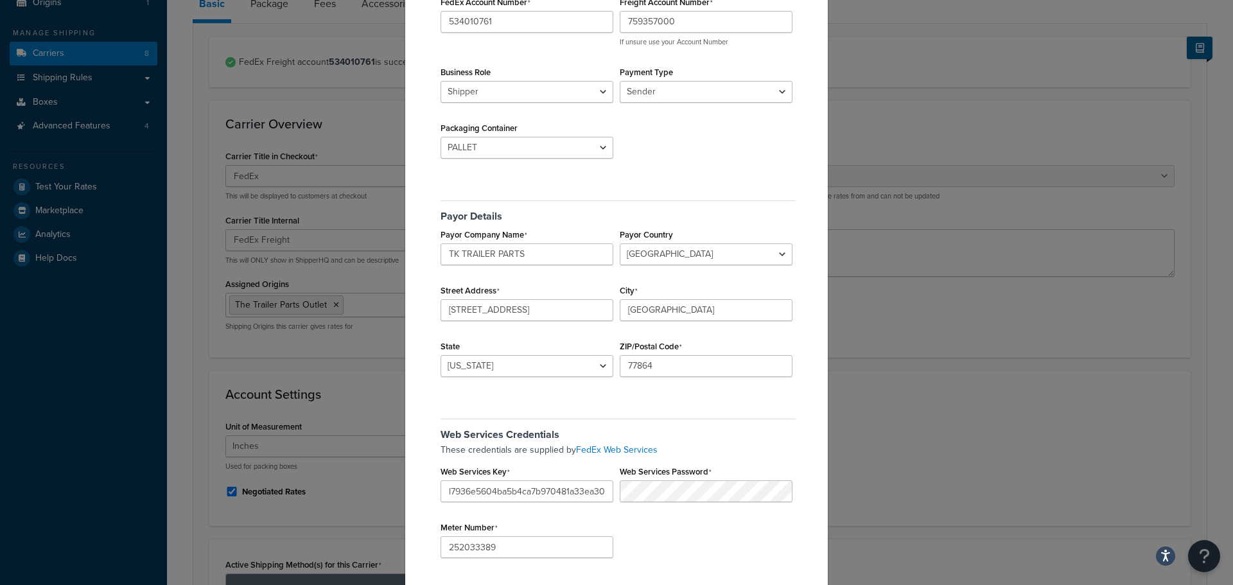
scroll to position [197, 0]
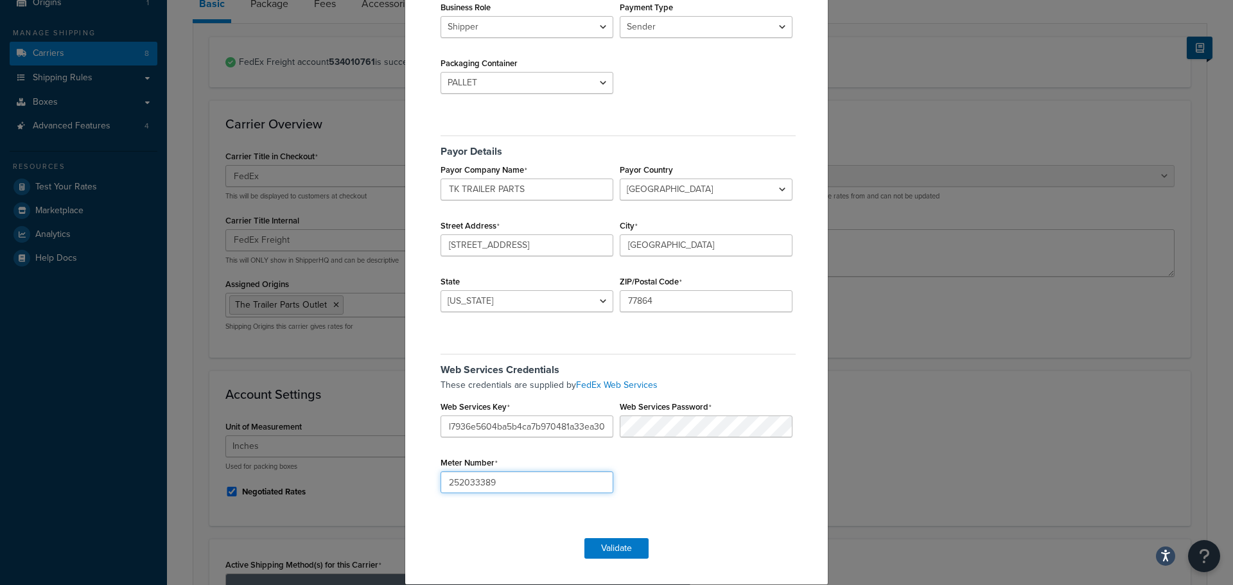
click at [519, 481] on input "252033389" at bounding box center [527, 483] width 173 height 22
type input "261973357"
click at [604, 545] on button "Validate" at bounding box center [617, 548] width 64 height 21
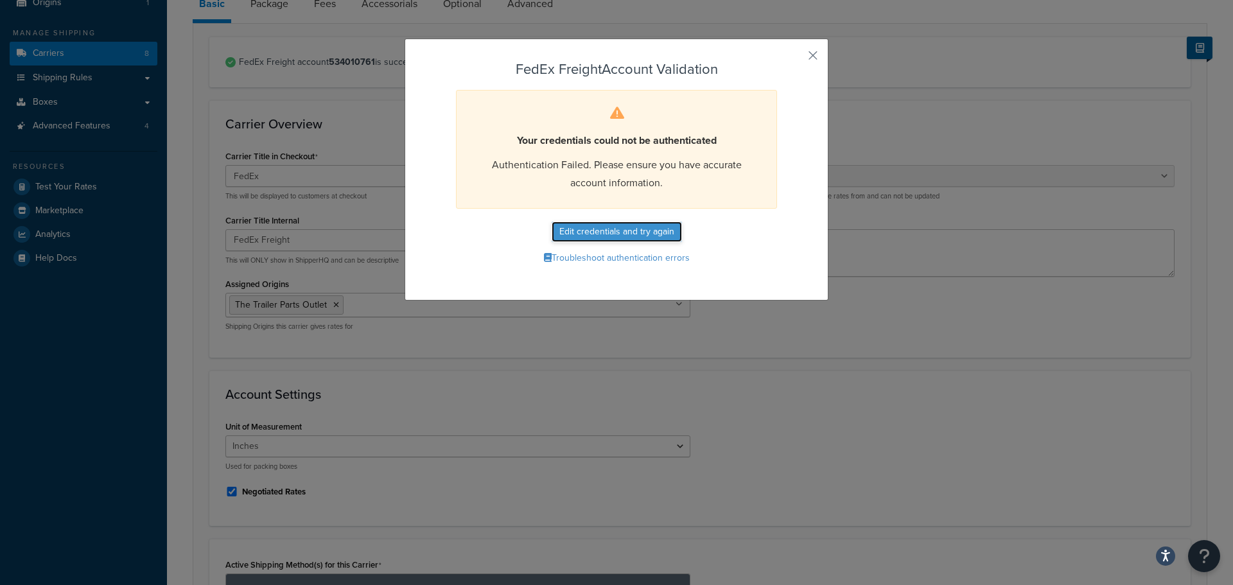
click at [623, 235] on button "Edit credentials and try again" at bounding box center [617, 232] width 130 height 21
select select "PALLET"
select select "US"
select select "TX"
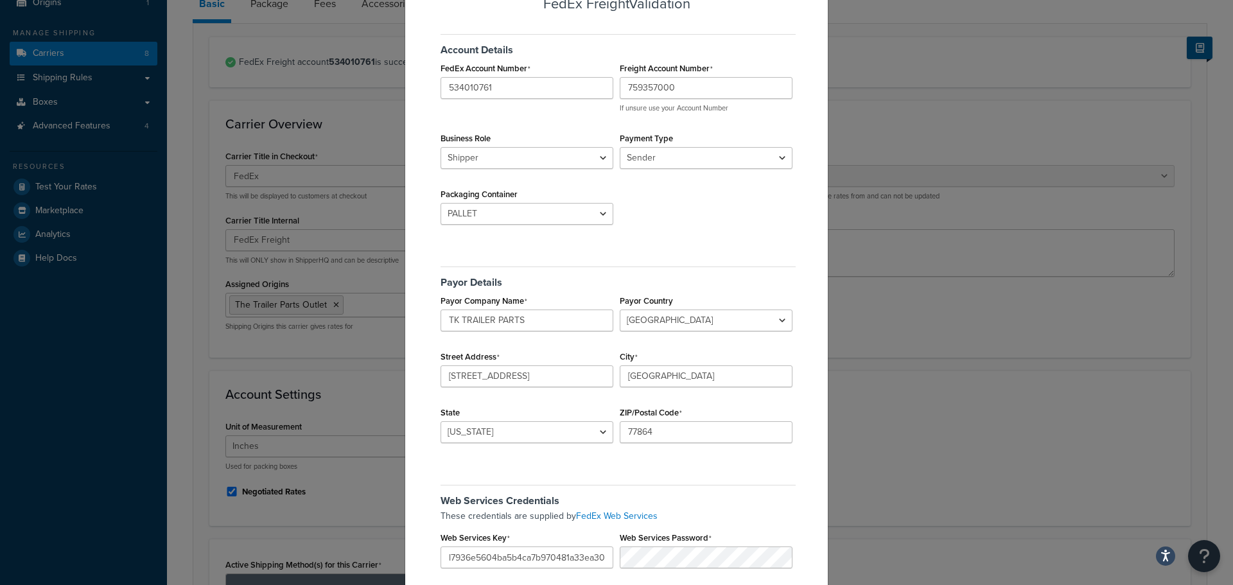
scroll to position [197, 0]
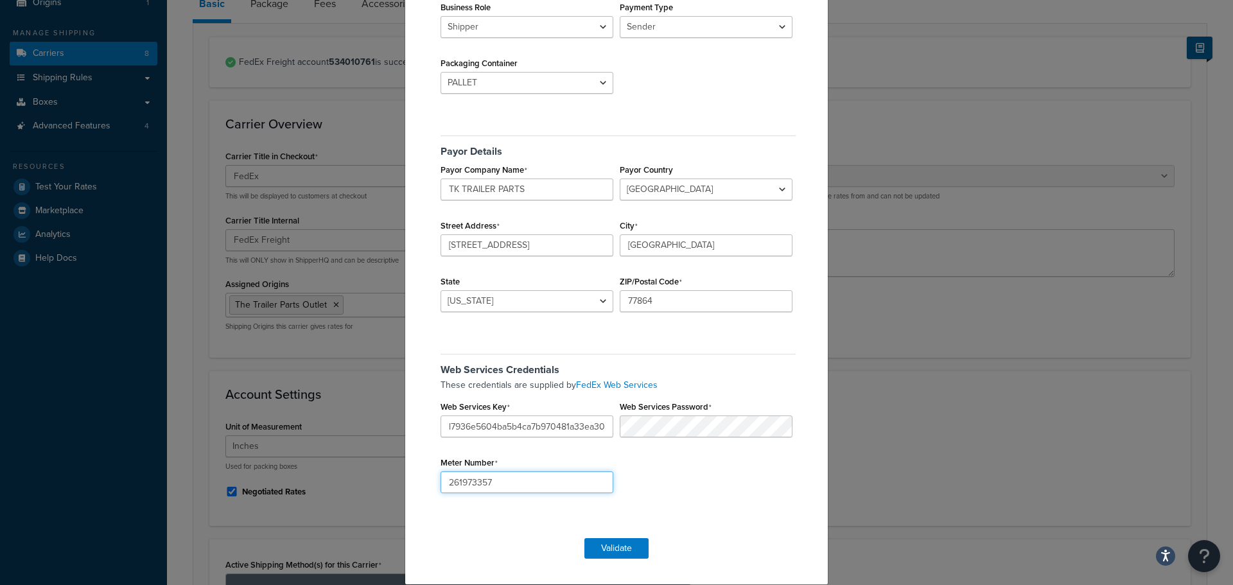
drag, startPoint x: 515, startPoint y: 477, endPoint x: 389, endPoint y: 479, distance: 125.9
click at [389, 479] on div "FedEx Freight Validation Account Details FedEx Account Number 534010761 Freight…" at bounding box center [616, 292] width 1233 height 585
paste input "59348425"
type input "259348425"
click at [615, 551] on button "Validate" at bounding box center [617, 548] width 64 height 21
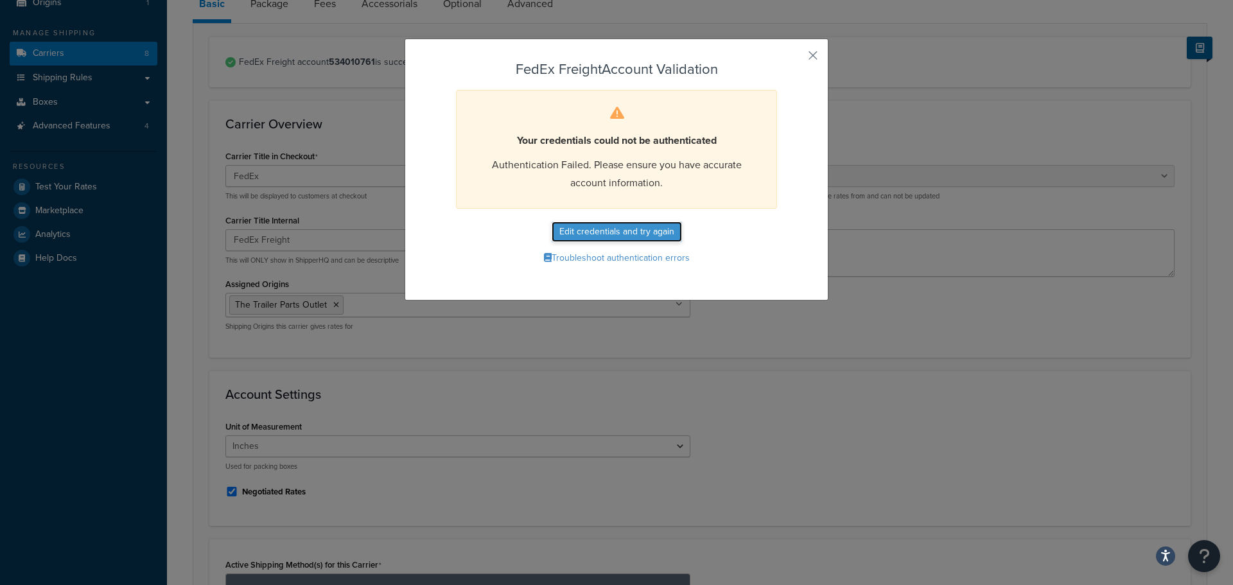
click at [622, 226] on button "Edit credentials and try again" at bounding box center [617, 232] width 130 height 21
select select "PALLET"
select select "US"
select select "TX"
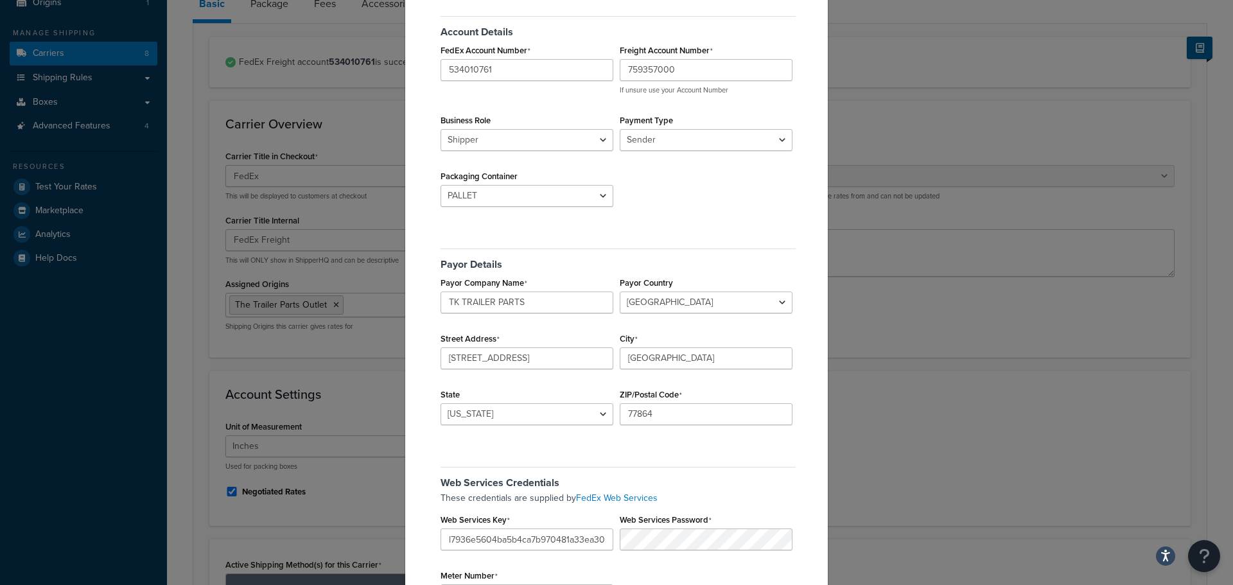
scroll to position [197, 0]
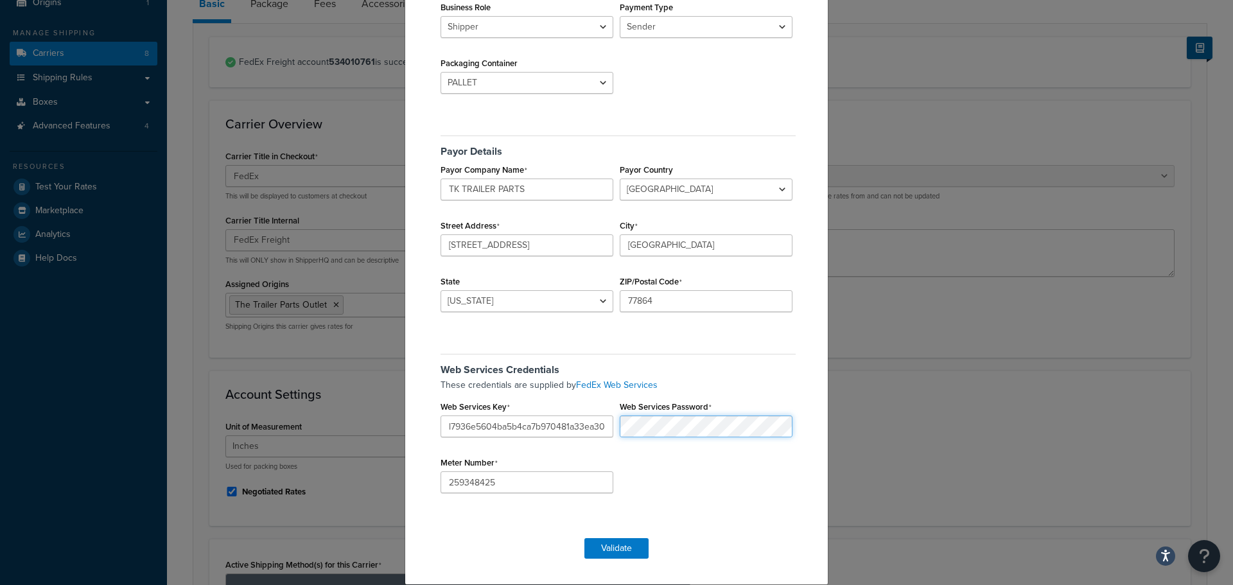
click at [594, 393] on div "These credentials are supplied by FedEx Web Services Web Services Key l7936e560…" at bounding box center [616, 385] width 358 height 14
click at [682, 386] on p "These credentials are supplied by FedEx Web Services" at bounding box center [618, 385] width 355 height 14
click at [571, 432] on input "l7936e5604ba5b4ca7b970481a33ea3056" at bounding box center [527, 427] width 173 height 22
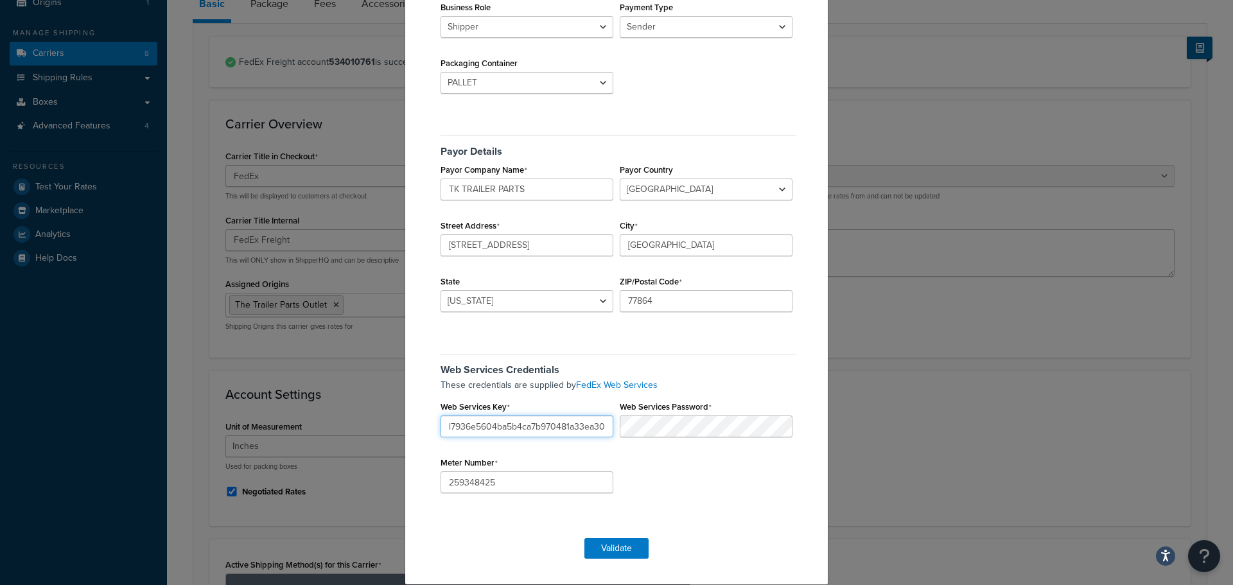
paste input "2IFXSyfLnbKnm3NO"
type input "2IFXSyfLnbKnm3NO"
click at [624, 544] on button "Validate" at bounding box center [617, 548] width 64 height 21
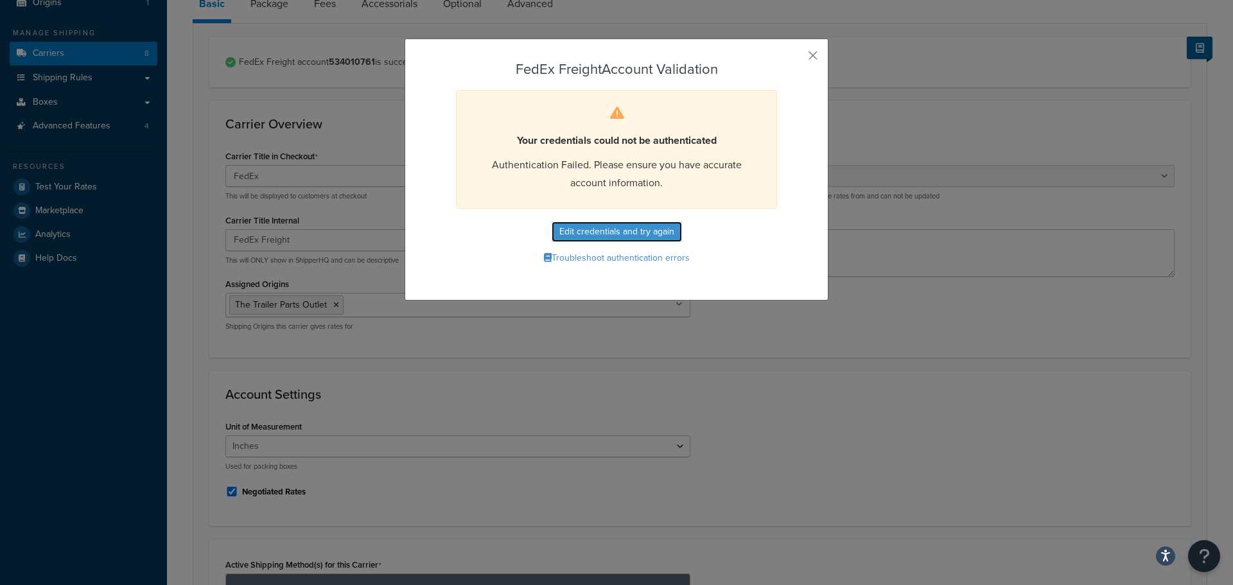
click at [630, 220] on form "FedEx Freight Account Validation Your credentials could not be authenticated Au…" at bounding box center [616, 165] width 358 height 206
click at [642, 227] on button "Edit credentials and try again" at bounding box center [617, 232] width 130 height 21
select select "PALLET"
select select "US"
select select "TX"
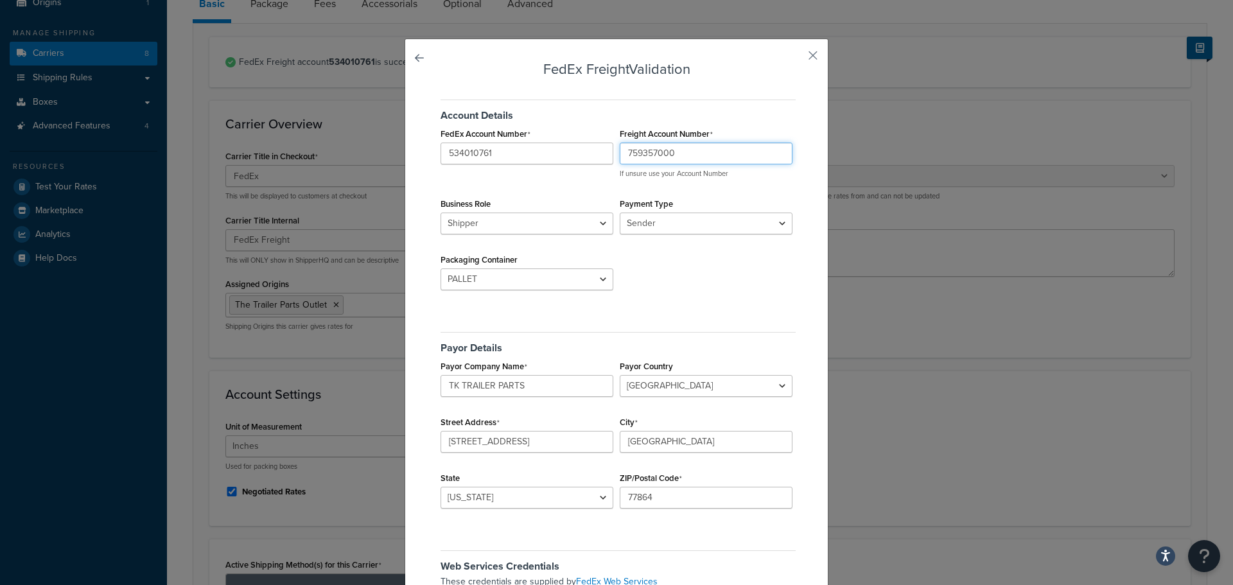
click at [627, 150] on input "759357000" at bounding box center [706, 154] width 173 height 22
drag, startPoint x: 627, startPoint y: 150, endPoint x: 687, endPoint y: 103, distance: 76.0
click at [648, 102] on h5 "Account Details" at bounding box center [618, 111] width 355 height 22
drag, startPoint x: 667, startPoint y: 154, endPoint x: 560, endPoint y: 147, distance: 106.8
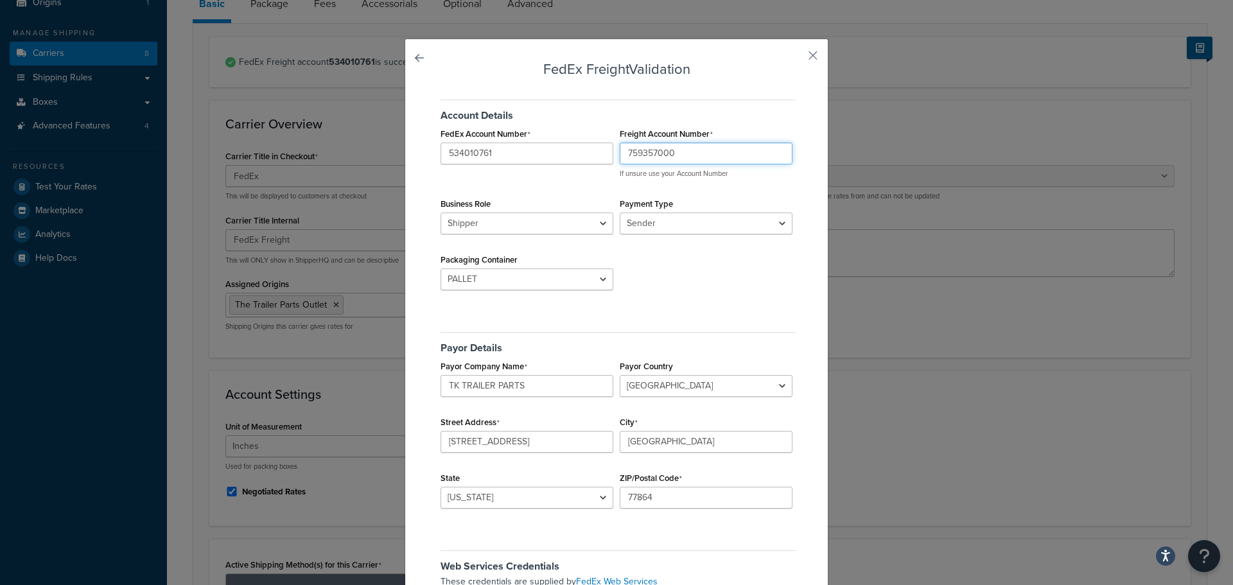
click at [559, 125] on div "FedEx Account Number 534010761 Freight Account Number 759357000 If unsure use y…" at bounding box center [616, 125] width 358 height 0
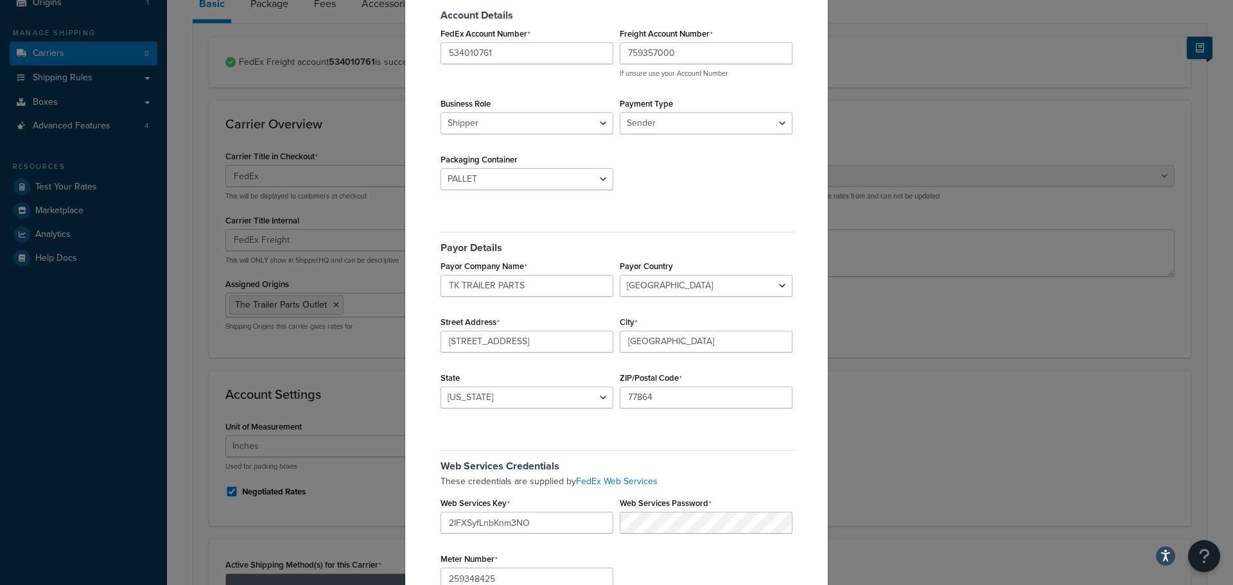
scroll to position [197, 0]
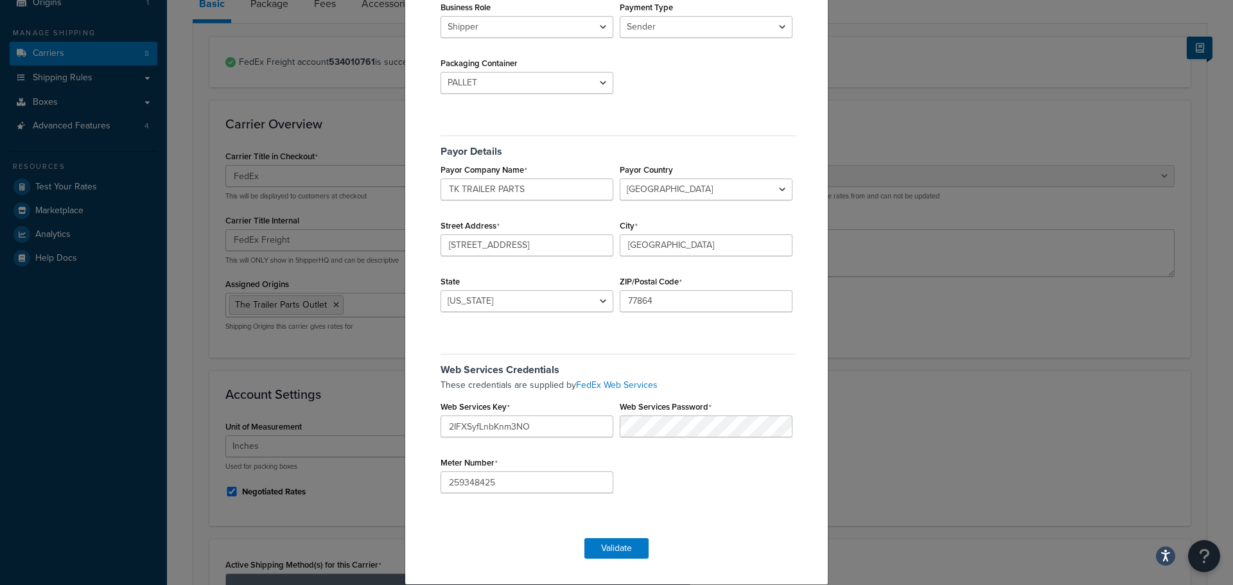
click at [554, 440] on div "Web Services Credentials These credentials are supplied by FedEx Web Services W…" at bounding box center [616, 427] width 358 height 166
drag, startPoint x: 562, startPoint y: 423, endPoint x: 401, endPoint y: 425, distance: 161.3
click at [405, 425] on div "FedEx Freight Validation Account Details FedEx Account Number 534010761 Freight…" at bounding box center [617, 213] width 424 height 743
paste input "l70ec216ab4f7a410db7d0b1ee99e70d1e"
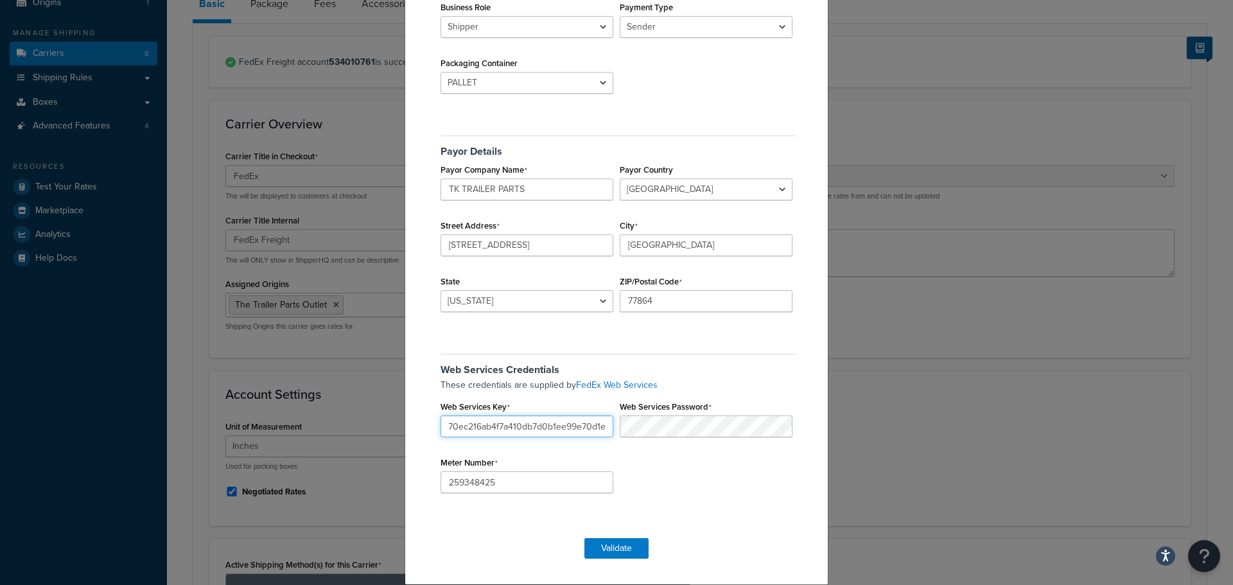
type input "l70ec216ab4f7a410db7d0b1ee99e70d1e"
click at [683, 468] on div "Web Services Credentials These credentials are supplied by FedEx Web Services W…" at bounding box center [616, 427] width 358 height 166
click at [617, 547] on button "Validate" at bounding box center [617, 548] width 64 height 21
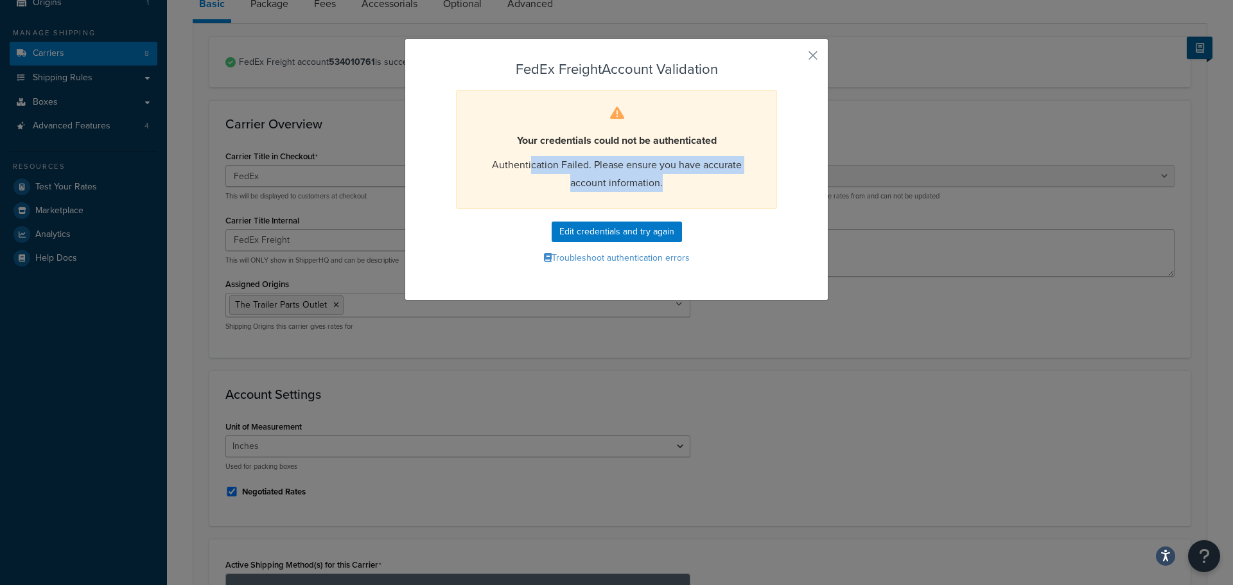
drag, startPoint x: 527, startPoint y: 162, endPoint x: 778, endPoint y: 192, distance: 253.0
click at [778, 192] on form "FedEx Freight Account Validation Your credentials could not be authenticated Au…" at bounding box center [616, 165] width 358 height 206
drag, startPoint x: 680, startPoint y: 184, endPoint x: 663, endPoint y: 208, distance: 29.4
click at [681, 184] on div "Your credentials could not be authenticated Authentication Failed. Please ensur…" at bounding box center [616, 149] width 321 height 119
click at [616, 225] on button "Edit credentials and try again" at bounding box center [617, 232] width 130 height 21
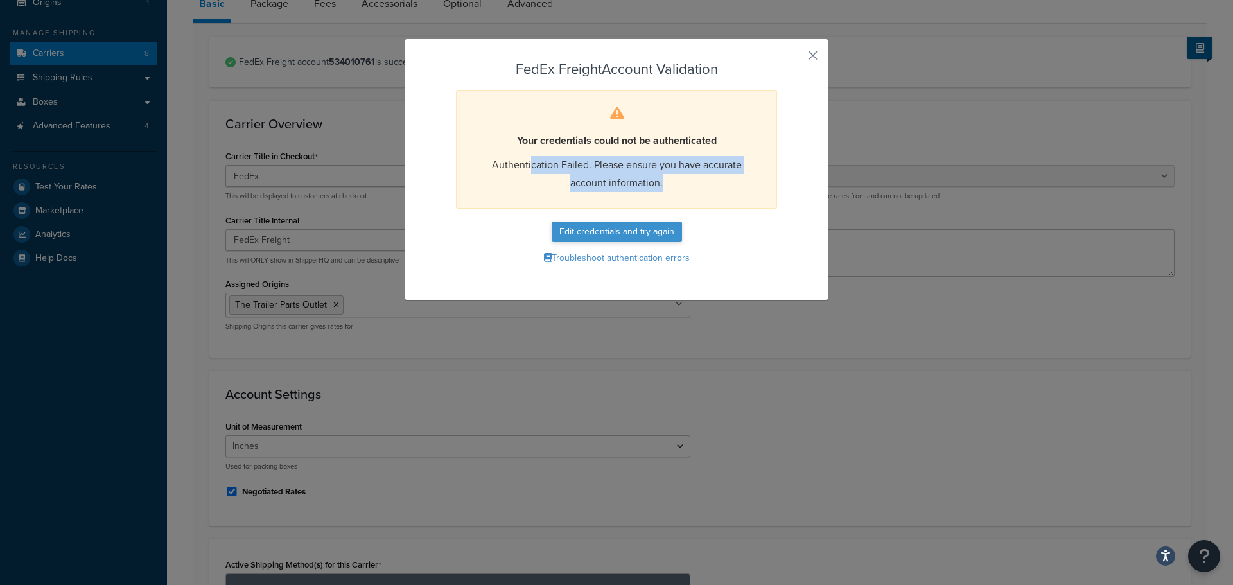
select select "PALLET"
select select "US"
select select "TX"
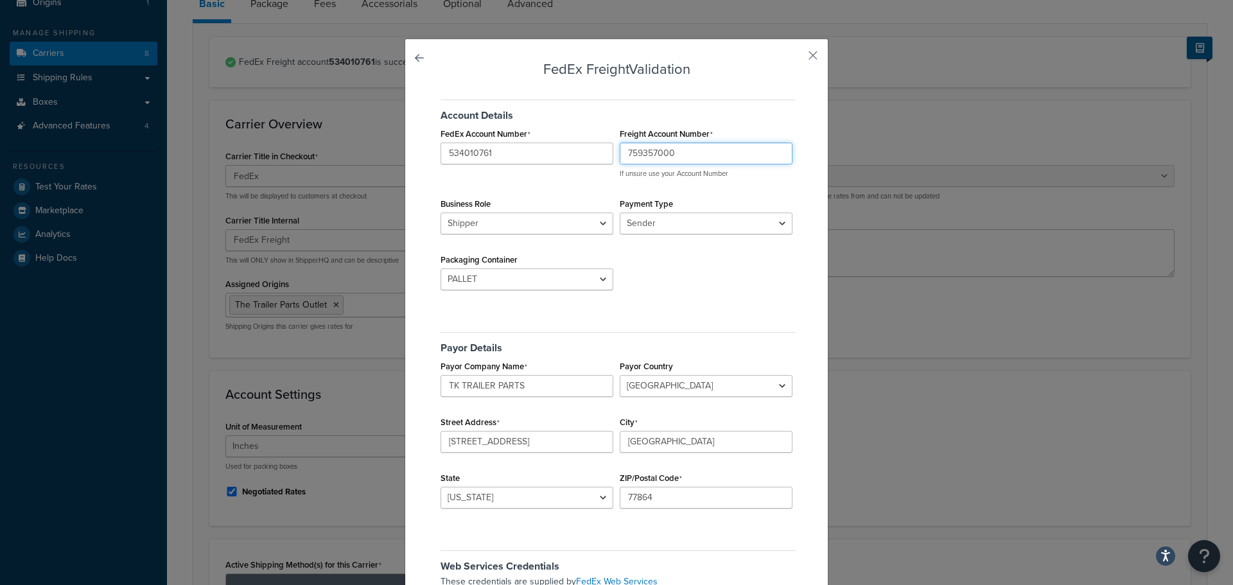
click at [658, 154] on input "759357000" at bounding box center [706, 154] width 173 height 22
click at [527, 159] on input "534010761" at bounding box center [527, 154] width 173 height 22
paste input "759357000"
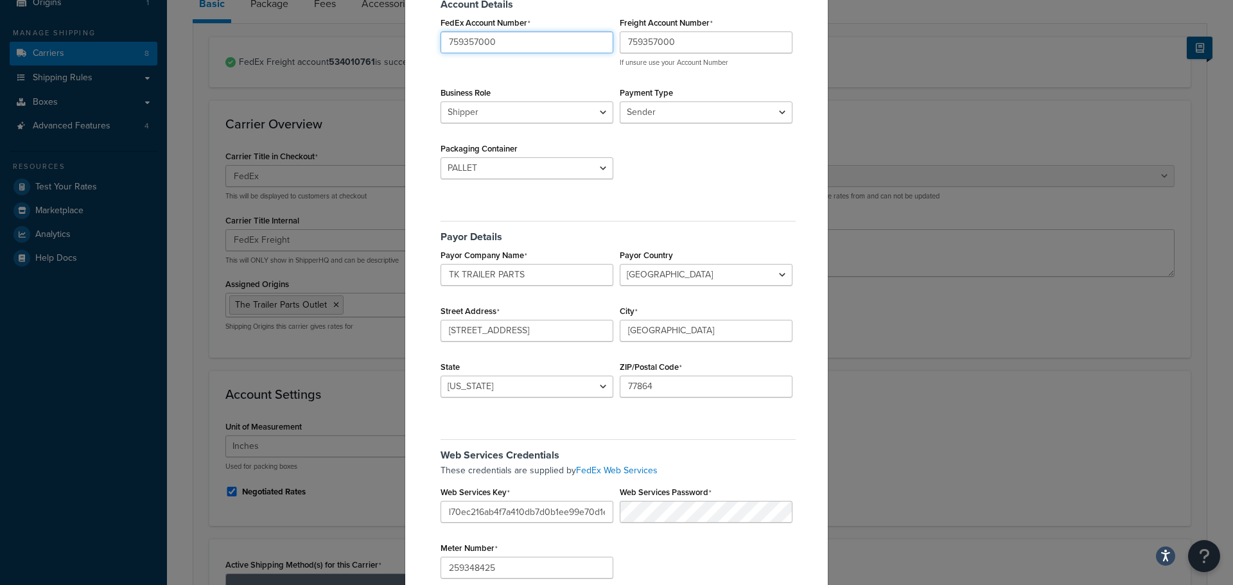
scroll to position [197, 0]
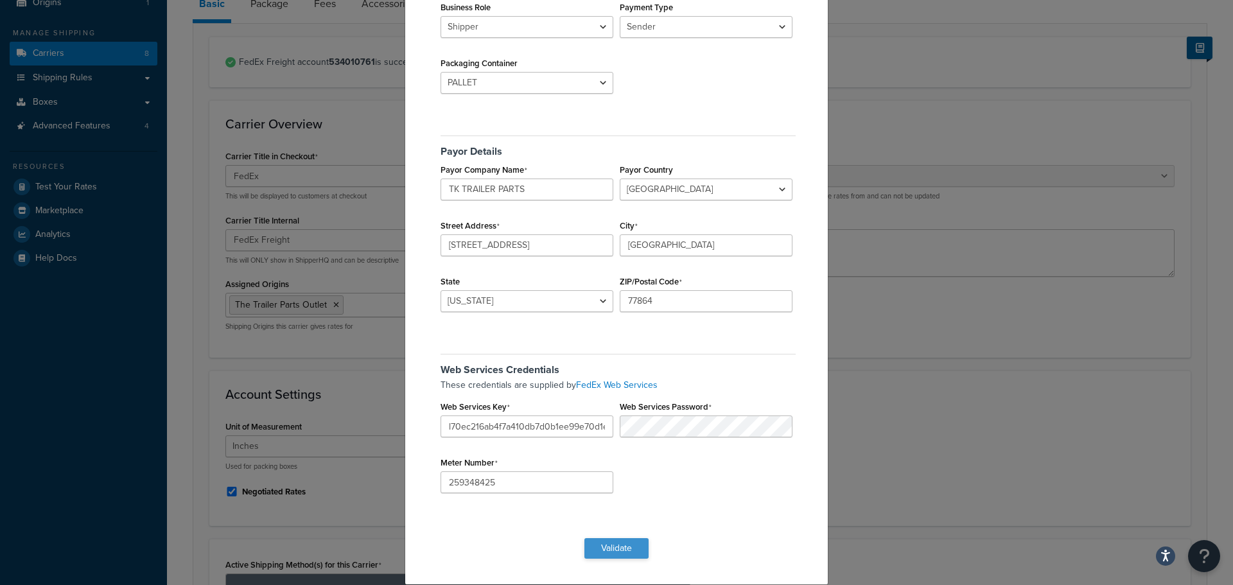
type input "759357000"
click at [615, 545] on button "Validate" at bounding box center [617, 548] width 64 height 21
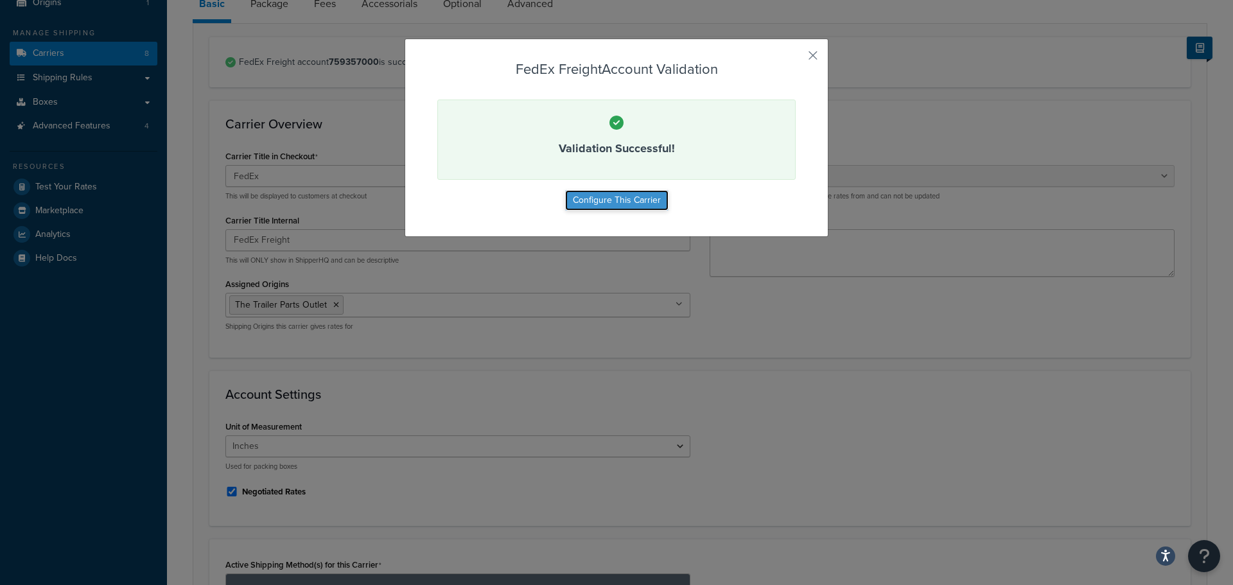
click at [642, 197] on button "Configure This Carrier" at bounding box center [616, 200] width 103 height 21
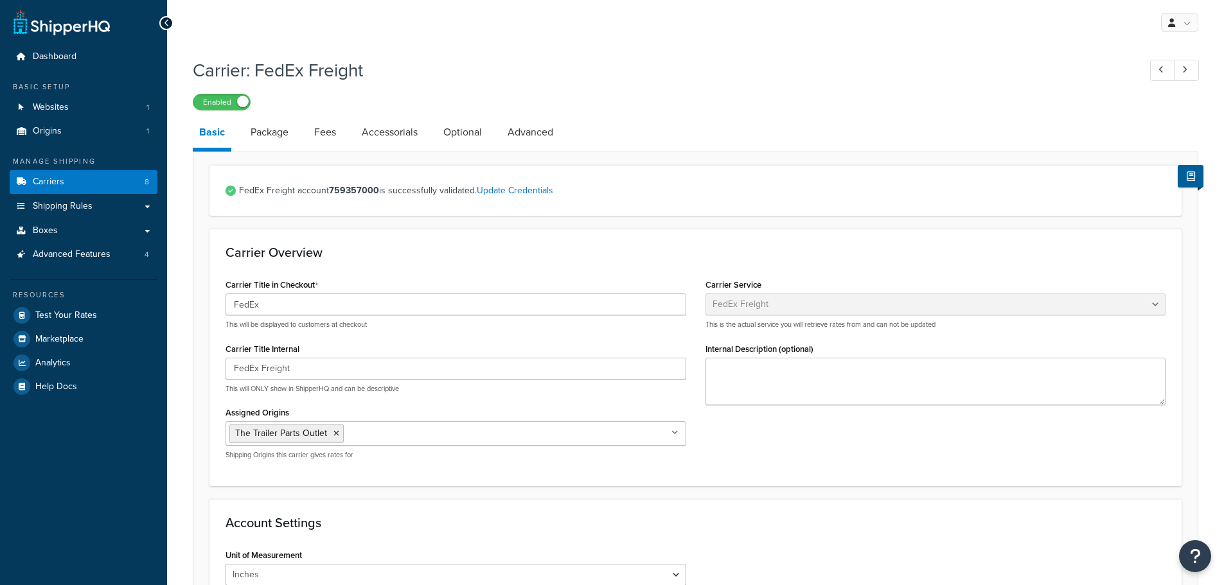
select select "fedExFreight"
drag, startPoint x: 270, startPoint y: 131, endPoint x: 310, endPoint y: 137, distance: 40.2
click at [270, 131] on link "Package" at bounding box center [269, 132] width 51 height 31
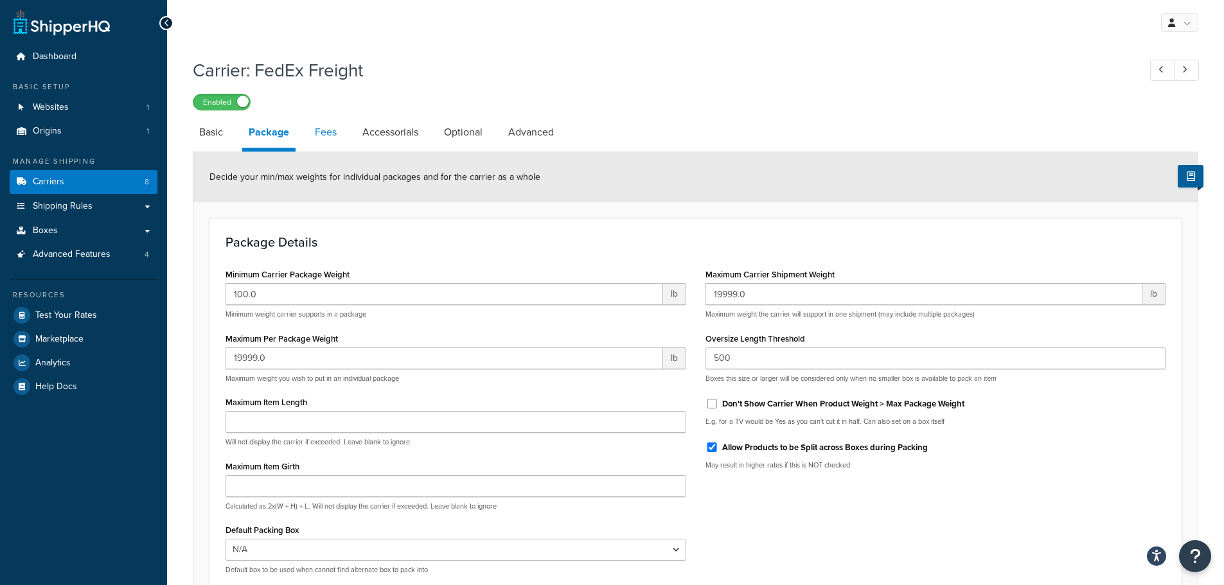
click at [331, 135] on link "Fees" at bounding box center [325, 132] width 35 height 31
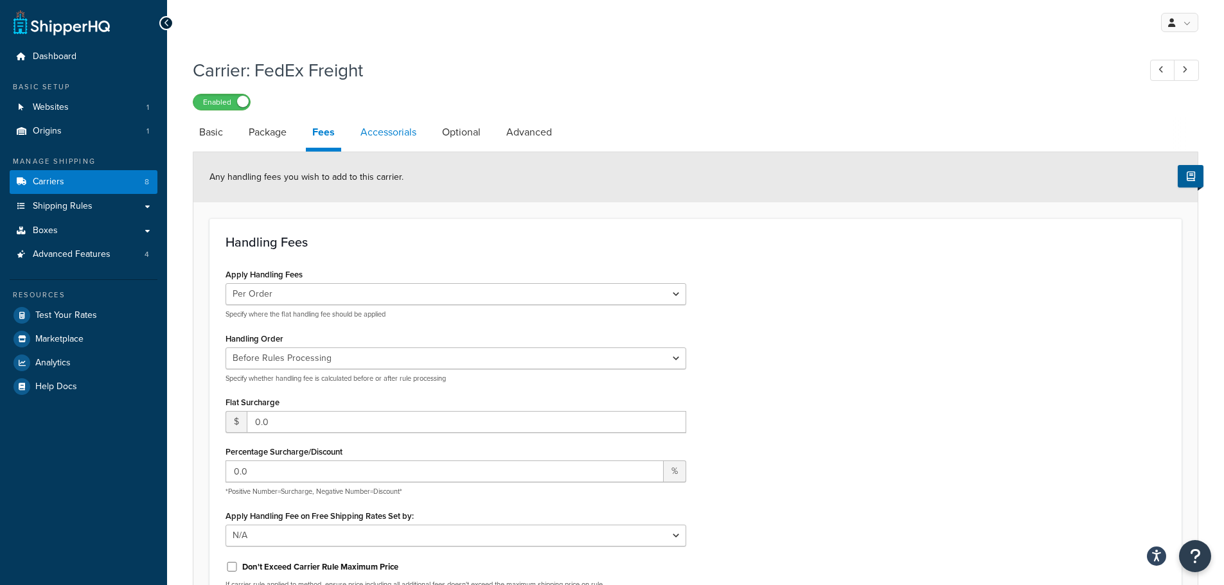
click at [387, 140] on link "Accessorials" at bounding box center [388, 132] width 69 height 31
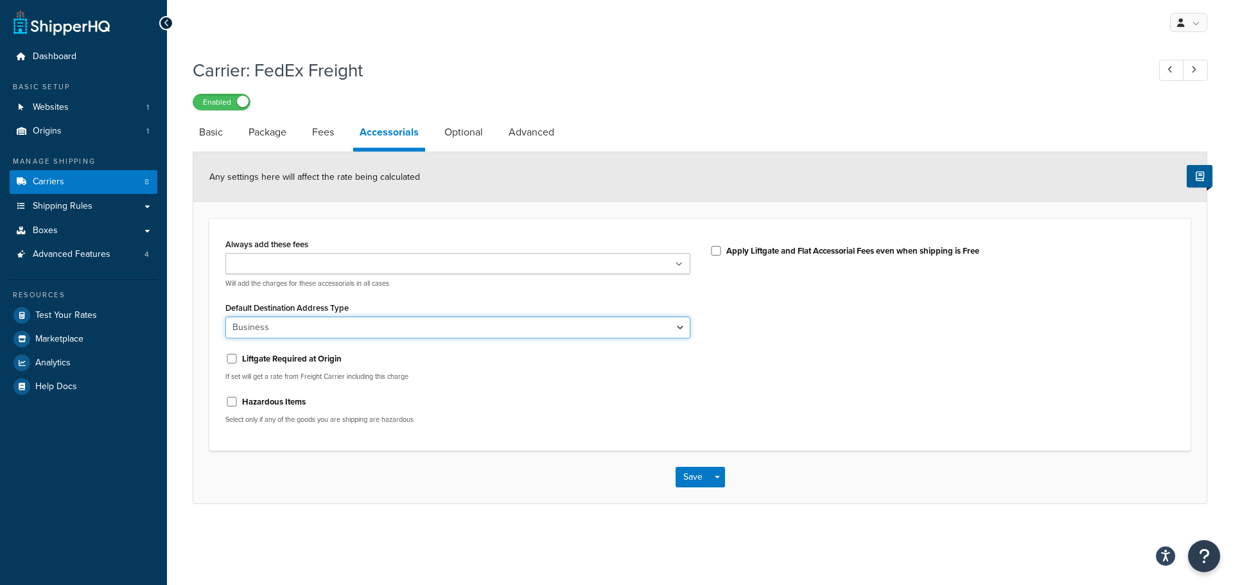
click at [309, 330] on select "Business Residential" at bounding box center [457, 328] width 465 height 22
select select "residential"
click at [225, 317] on select "Business Residential" at bounding box center [457, 328] width 465 height 22
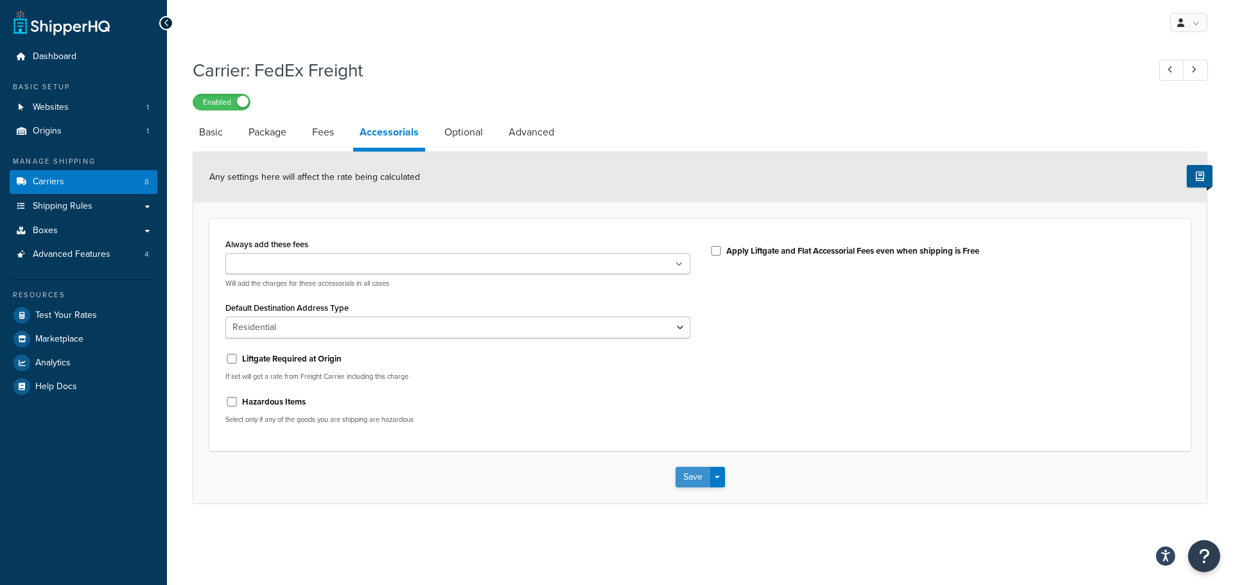
click at [692, 484] on button "Save" at bounding box center [693, 477] width 35 height 21
click at [464, 134] on link "Optional" at bounding box center [463, 132] width 51 height 31
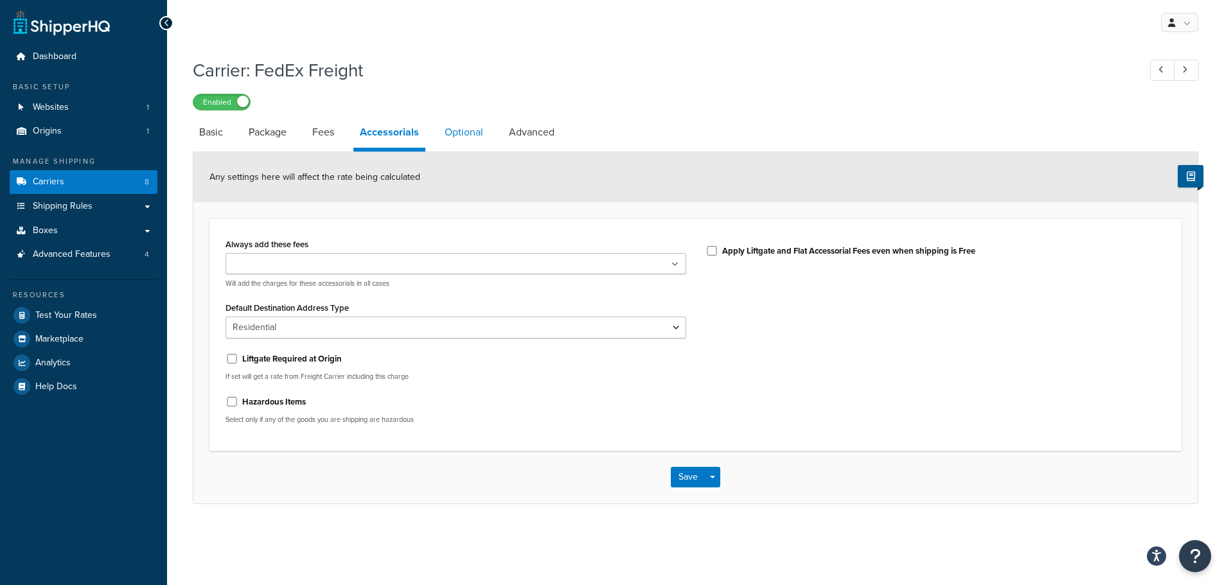
select select "85"
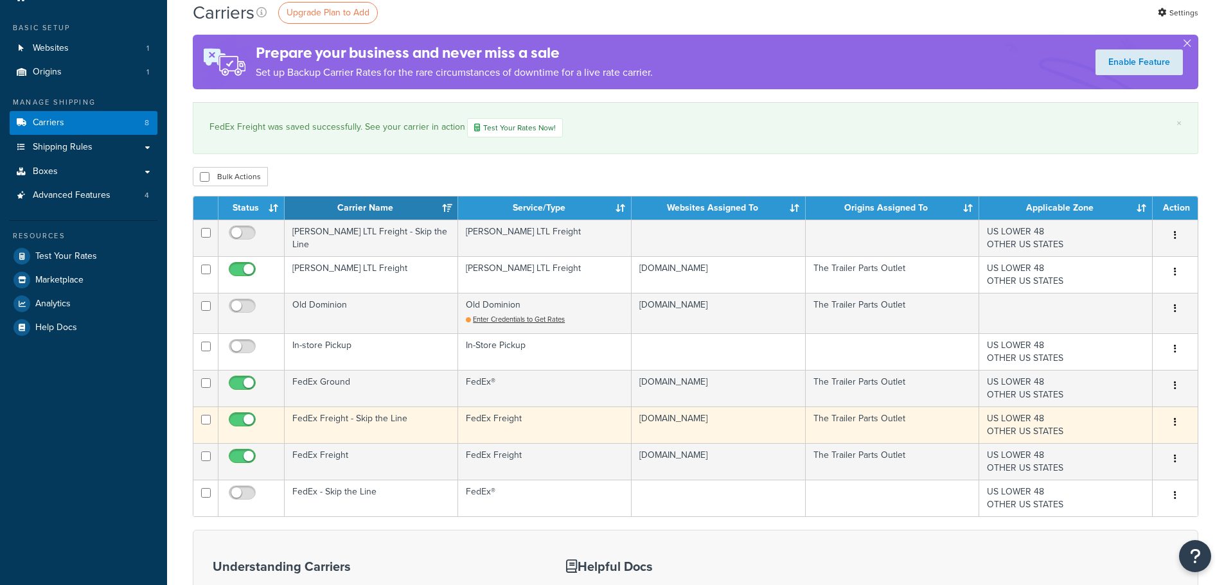
scroll to position [128, 0]
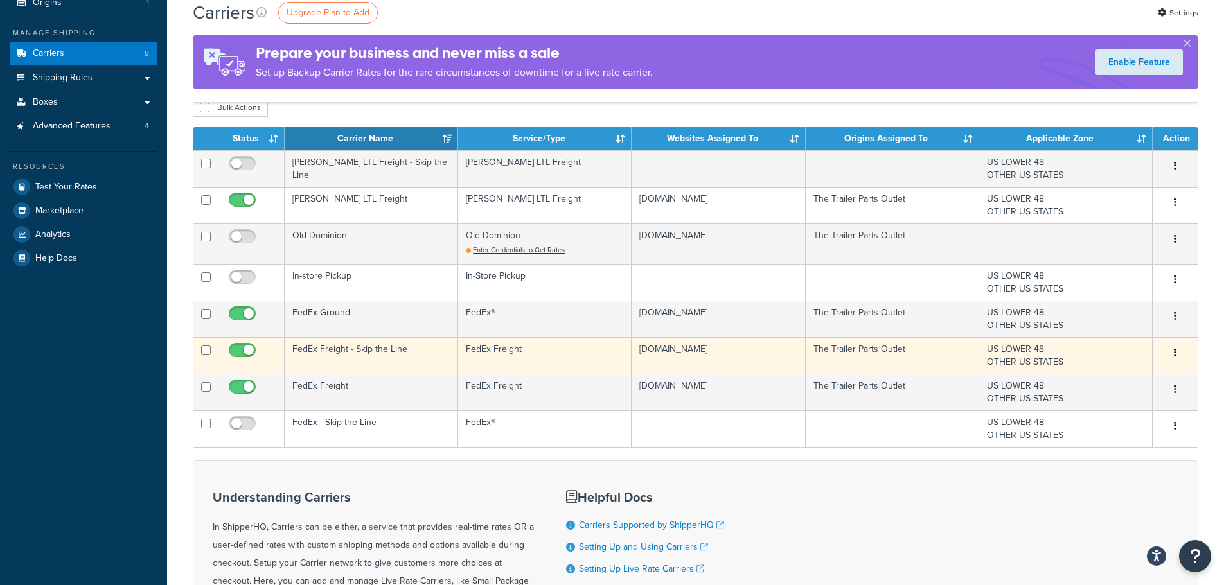
click at [250, 353] on input "checkbox" at bounding box center [243, 354] width 35 height 16
checkbox input "false"
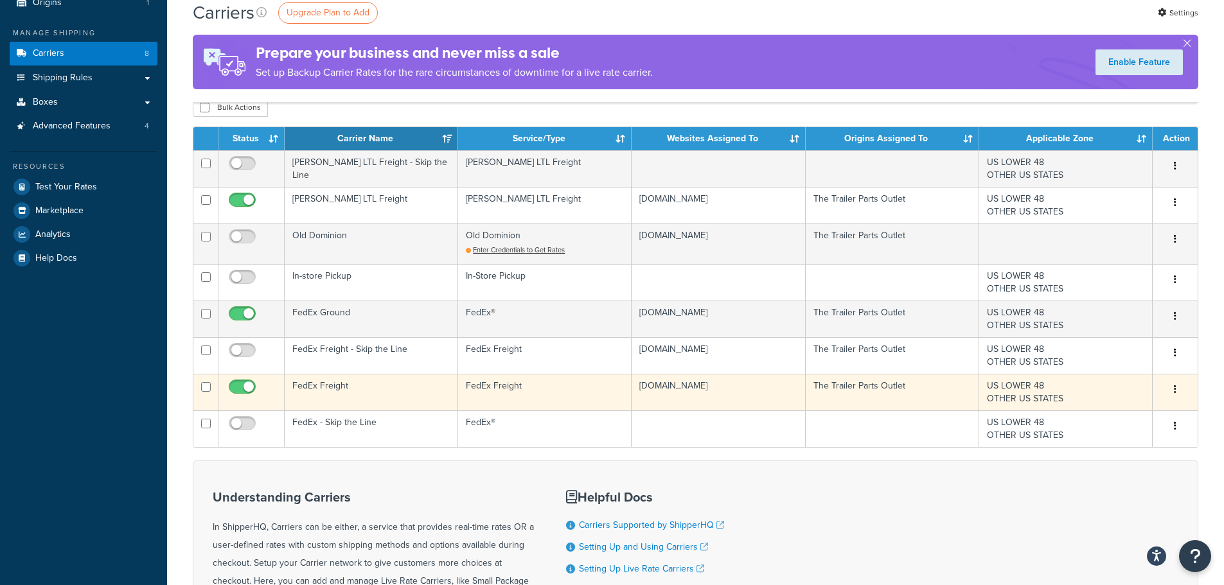
click at [377, 388] on td "FedEx Freight" at bounding box center [371, 392] width 173 height 37
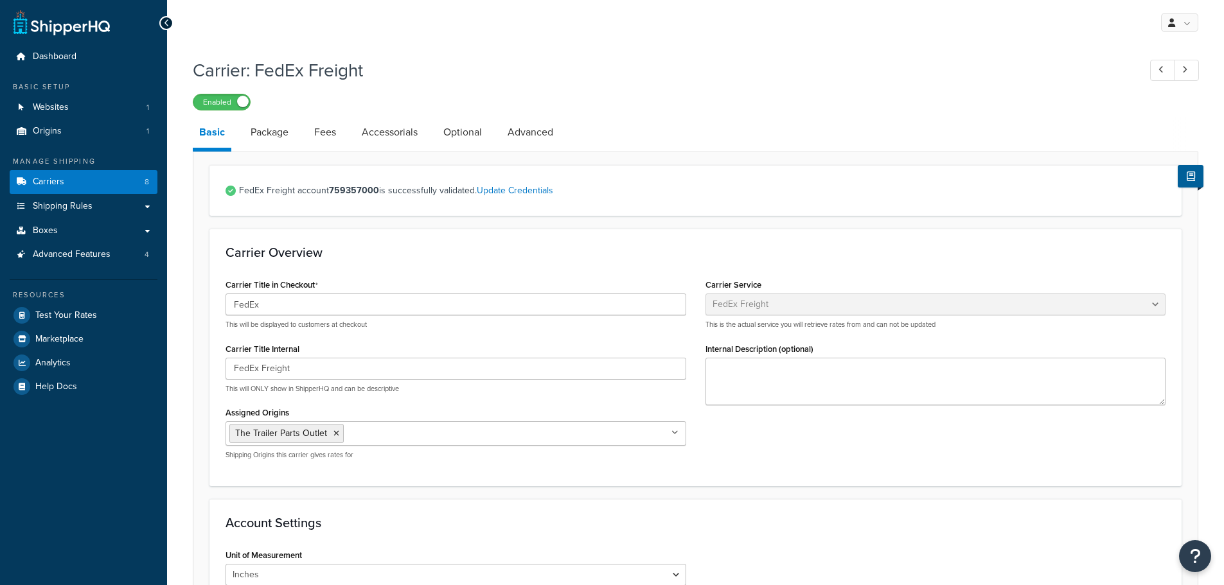
select select "fedExFreight"
click at [339, 130] on link "Fees" at bounding box center [325, 132] width 35 height 31
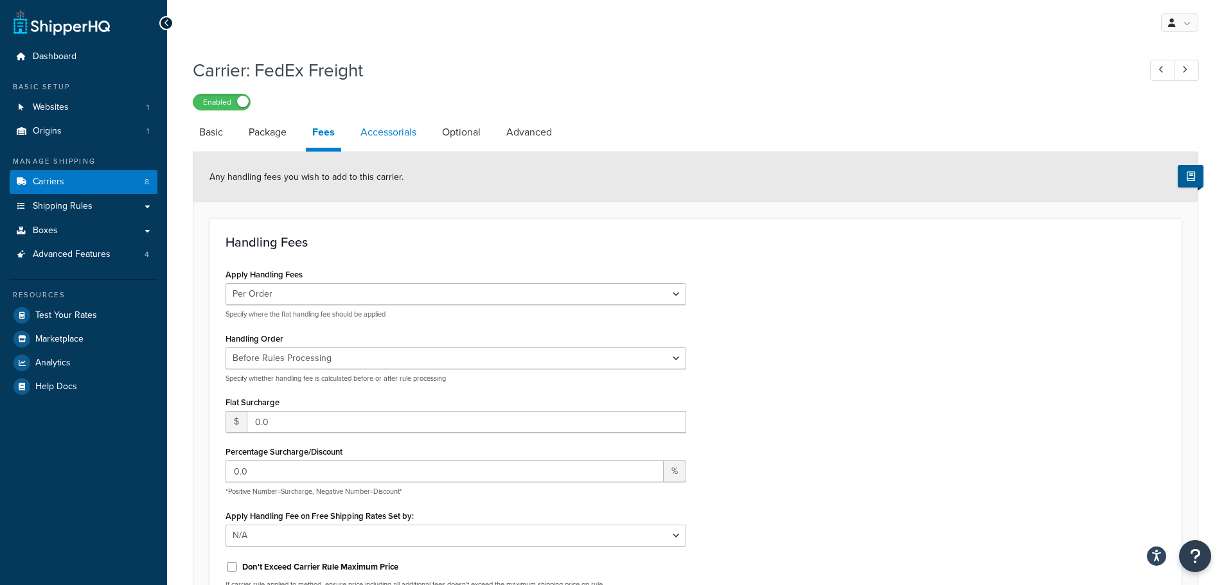
click at [402, 129] on link "Accessorials" at bounding box center [388, 132] width 69 height 31
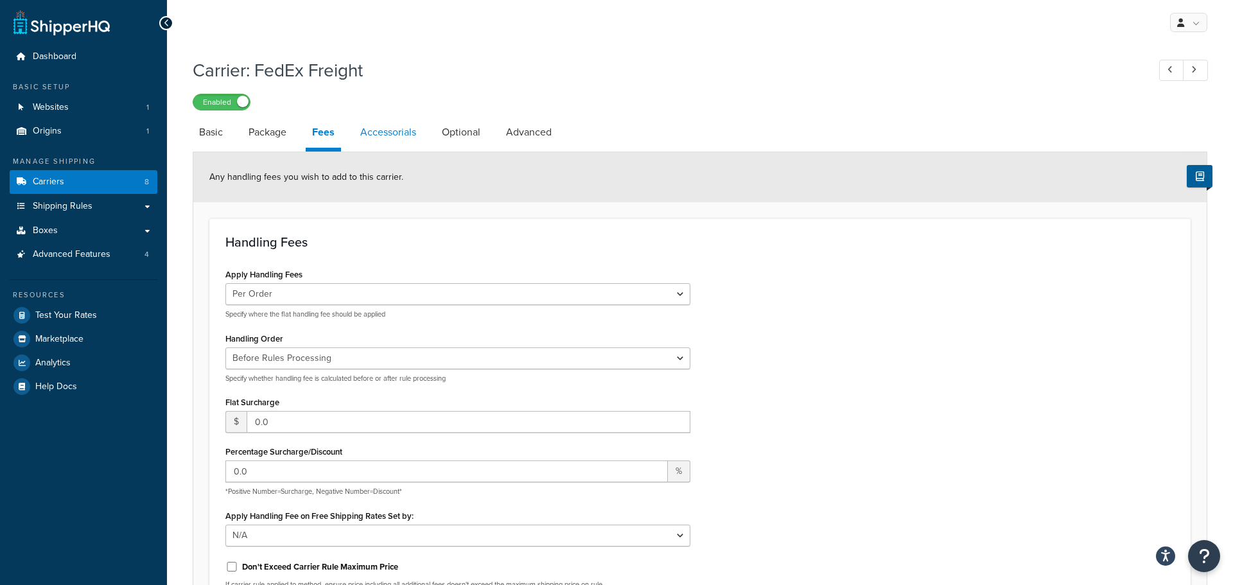
select select "residential"
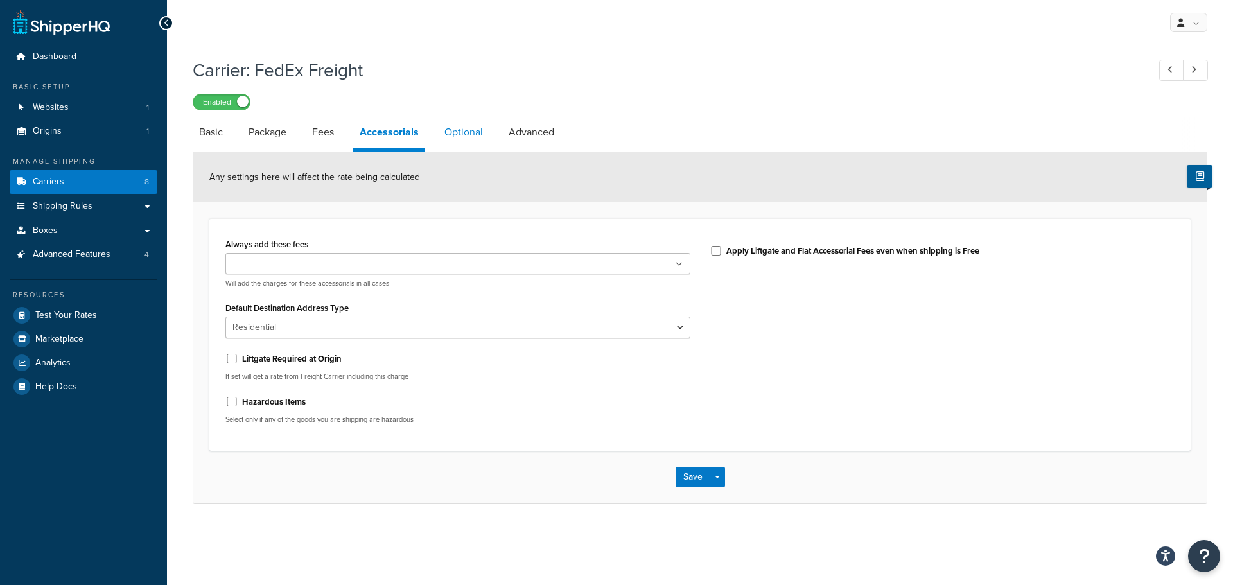
click at [457, 132] on link "Optional" at bounding box center [463, 132] width 51 height 31
select select "85"
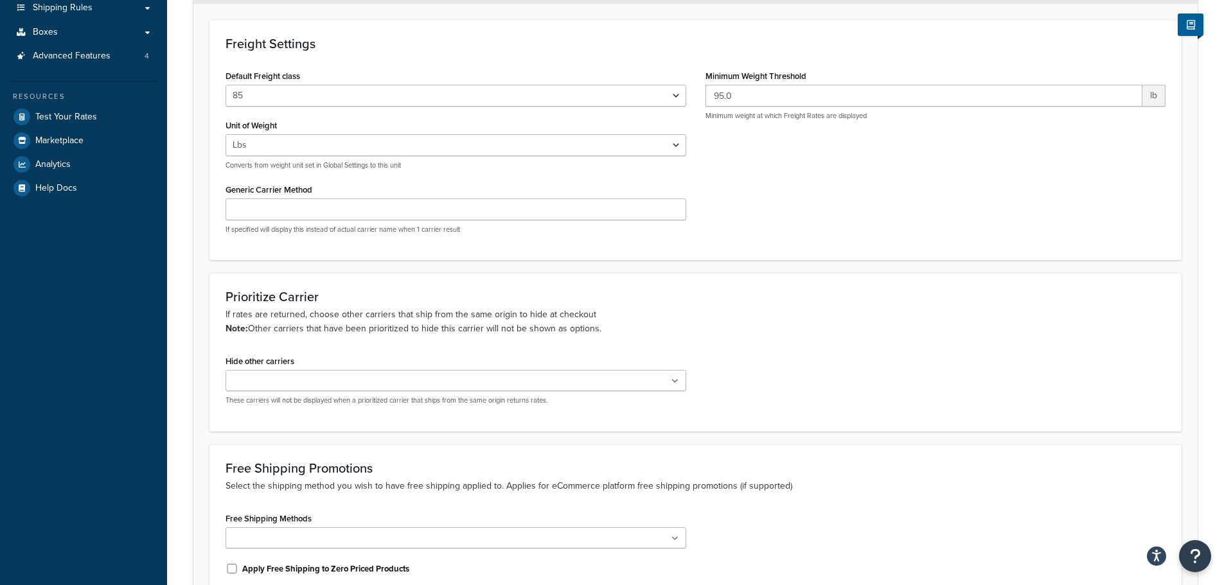
scroll to position [77, 0]
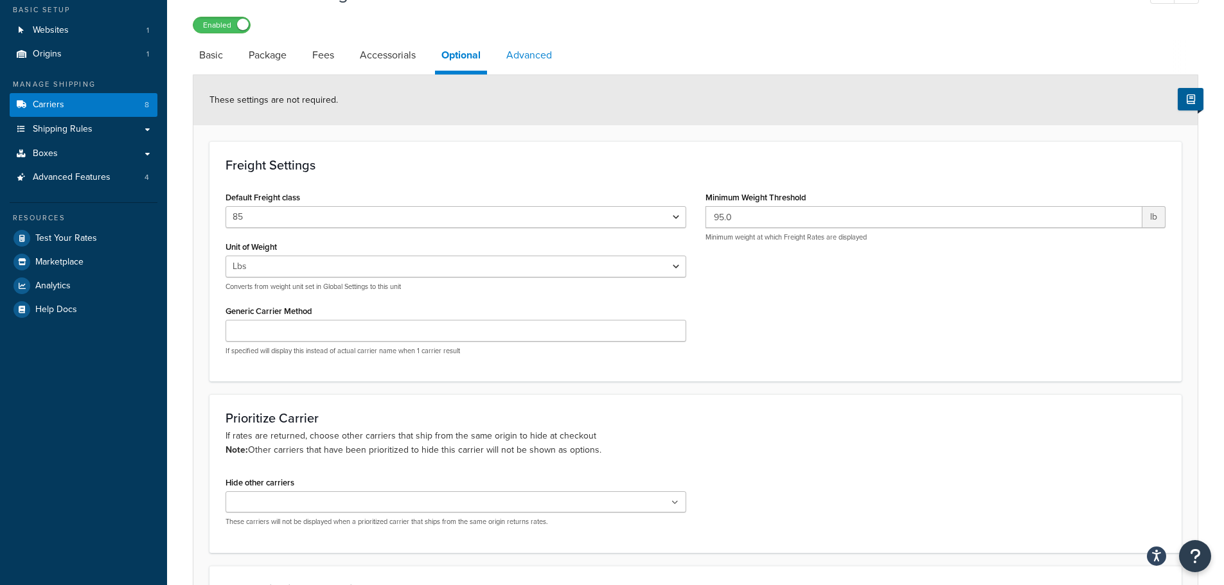
click at [518, 51] on link "Advanced" at bounding box center [529, 55] width 58 height 31
select select "false"
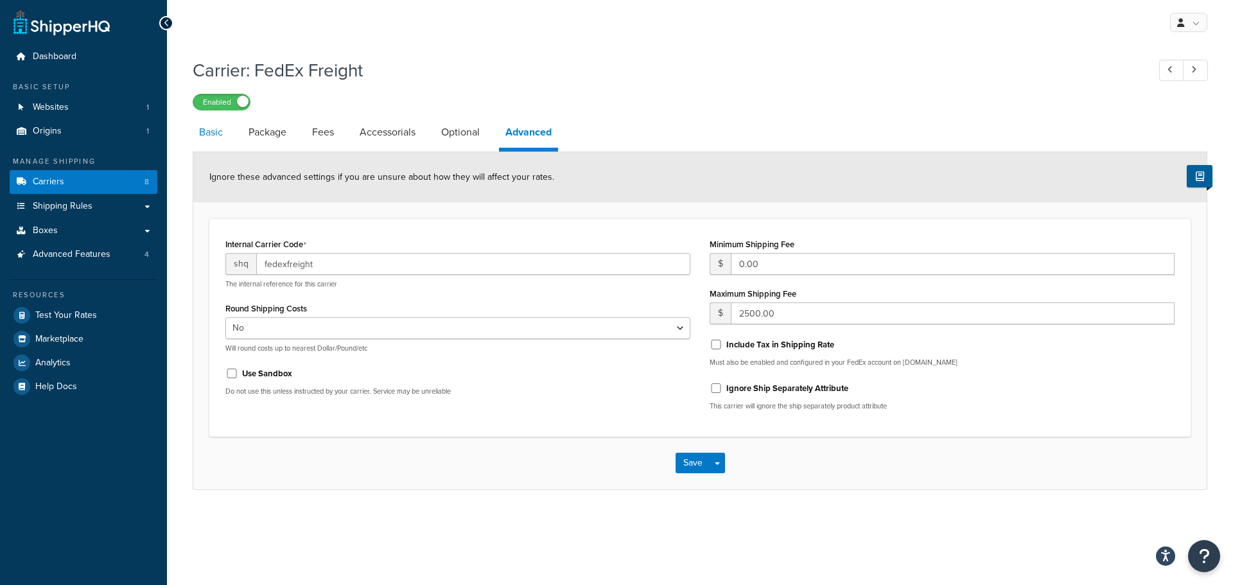
click at [201, 128] on link "Basic" at bounding box center [211, 132] width 37 height 31
select select "fedExFreight"
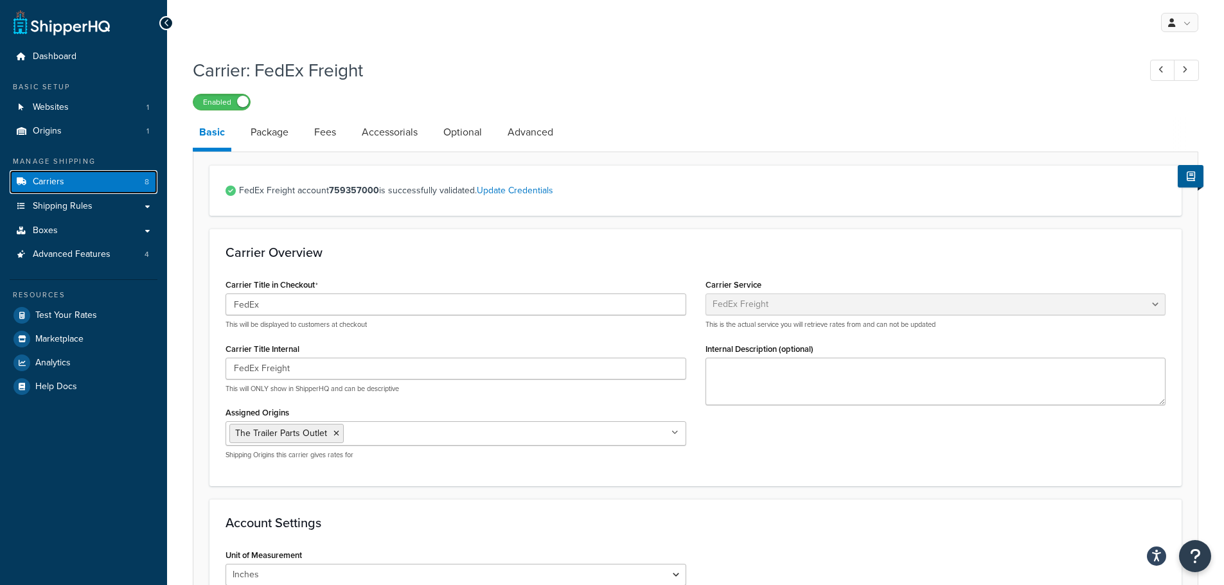
click at [53, 177] on span "Carriers" at bounding box center [48, 182] width 31 height 11
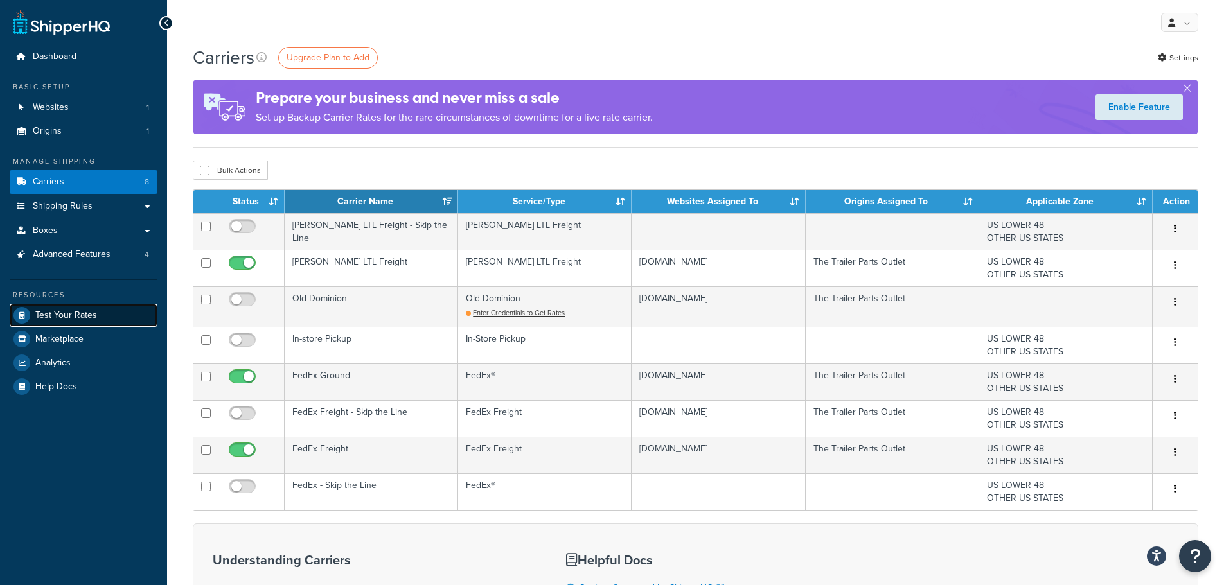
drag, startPoint x: 0, startPoint y: 0, endPoint x: 97, endPoint y: 317, distance: 331.8
click at [97, 317] on link "Test Your Rates" at bounding box center [84, 315] width 148 height 23
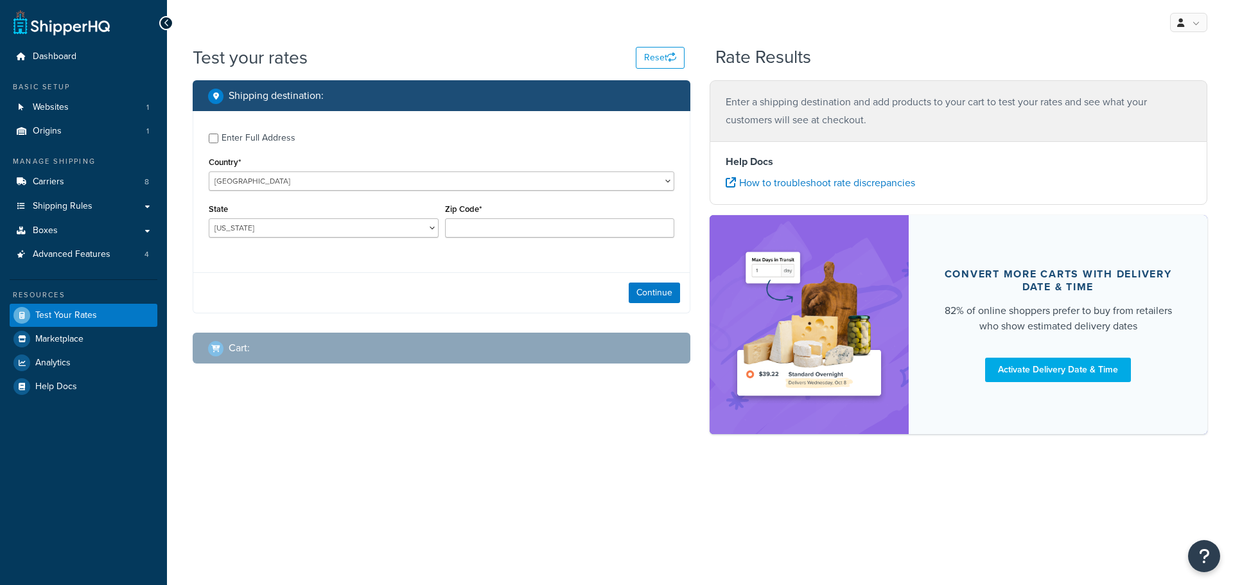
click at [208, 139] on div "Enter Full Address Country* [GEOGRAPHIC_DATA] [GEOGRAPHIC_DATA] [GEOGRAPHIC_DAT…" at bounding box center [441, 187] width 497 height 152
click at [213, 141] on input "Enter Full Address" at bounding box center [214, 139] width 10 height 10
checkbox input "true"
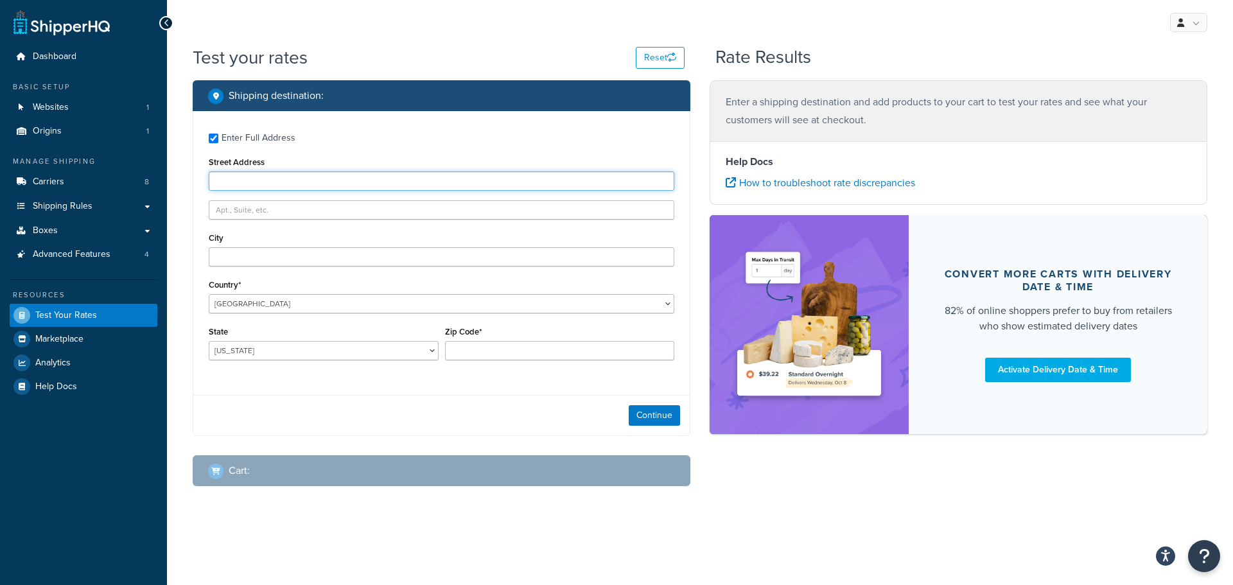
drag, startPoint x: 252, startPoint y: 186, endPoint x: 265, endPoint y: 190, distance: 13.2
click at [252, 186] on input "Street Address" at bounding box center [442, 181] width 466 height 19
type input "833 county road 1705"
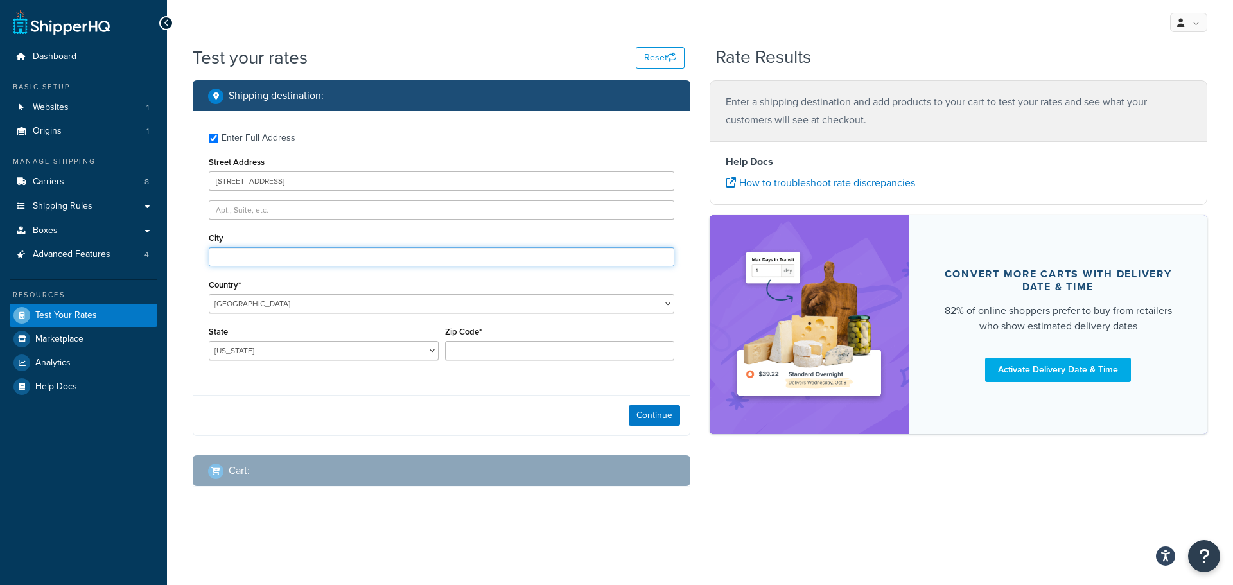
click at [253, 261] on input "City" at bounding box center [442, 256] width 466 height 19
type input "Grapeland"
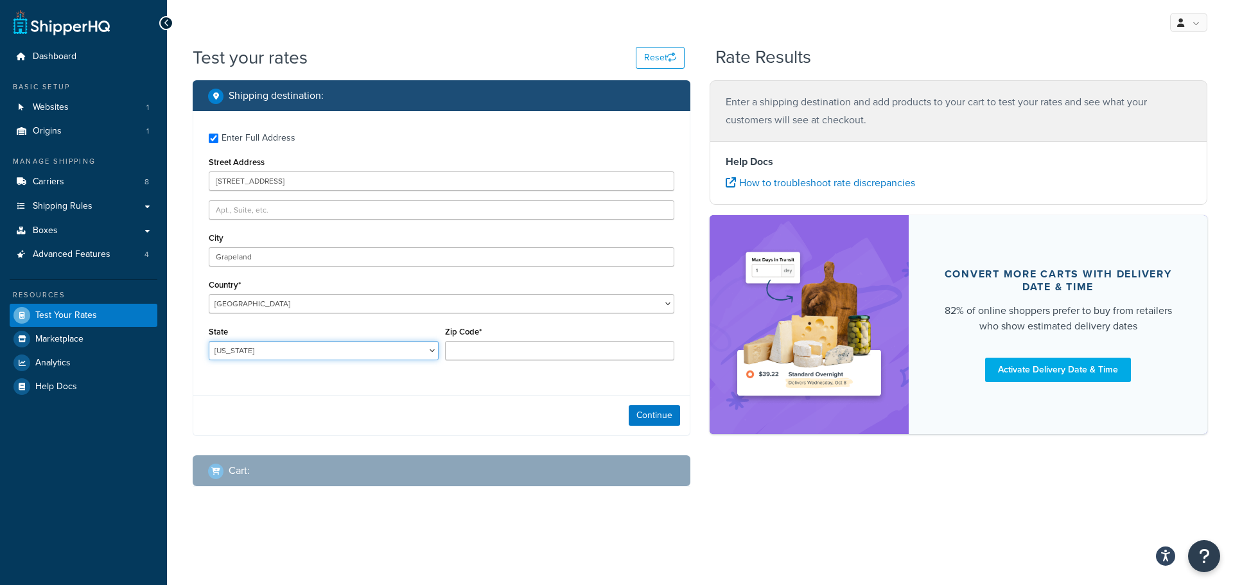
click at [258, 353] on select "Alabama Alaska American Samoa Arizona Arkansas Armed Forces Americas Armed Forc…" at bounding box center [324, 350] width 230 height 19
select select "TX"
click at [209, 341] on select "Alabama Alaska American Samoa Arizona Arkansas Armed Forces Americas Armed Forc…" at bounding box center [324, 350] width 230 height 19
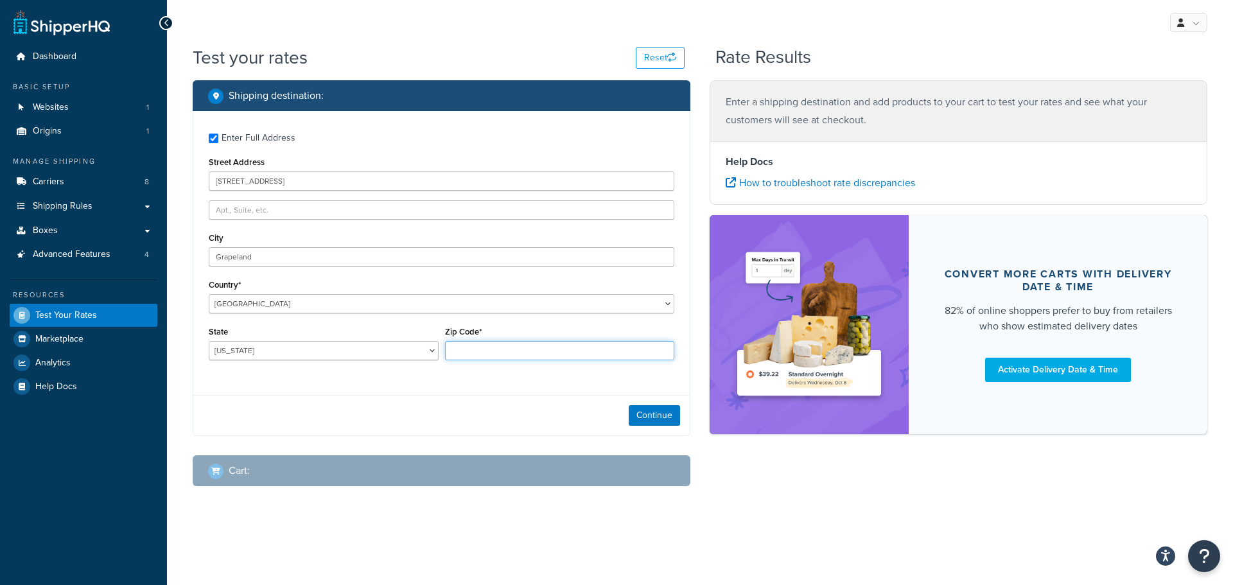
click at [500, 351] on input "Zip Code*" at bounding box center [560, 350] width 230 height 19
type input "75844"
click at [653, 411] on button "Continue" at bounding box center [654, 415] width 51 height 21
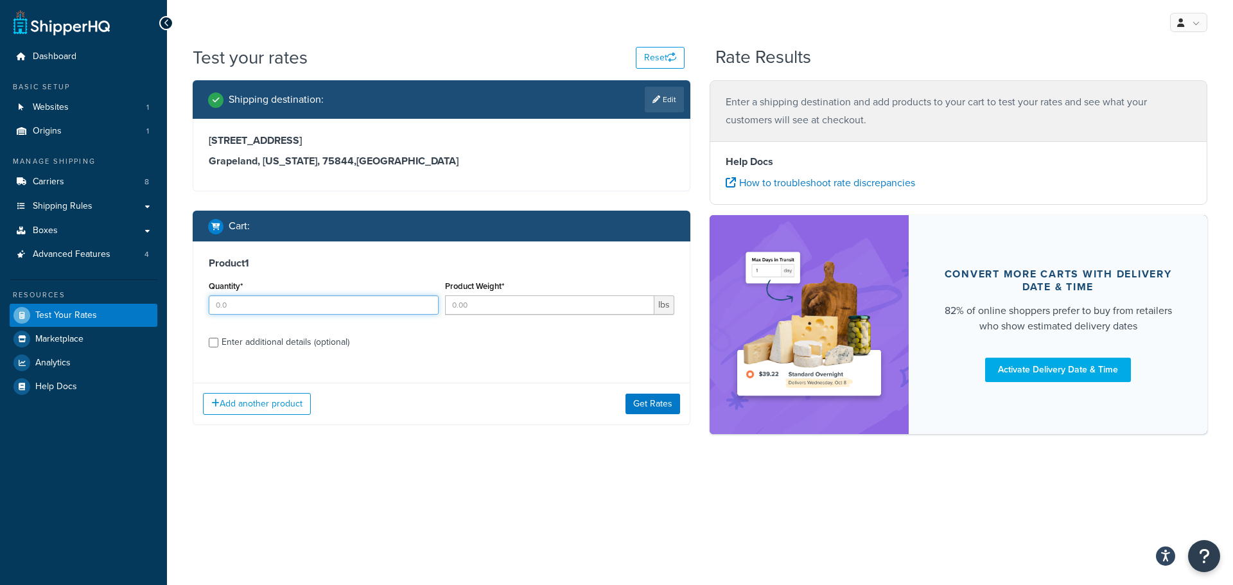
click at [289, 314] on input "Quantity*" at bounding box center [324, 305] width 230 height 19
type input "1"
drag, startPoint x: 540, startPoint y: 301, endPoint x: 596, endPoint y: 299, distance: 55.9
click at [541, 301] on input "Product Weight*" at bounding box center [550, 305] width 210 height 19
type input "440"
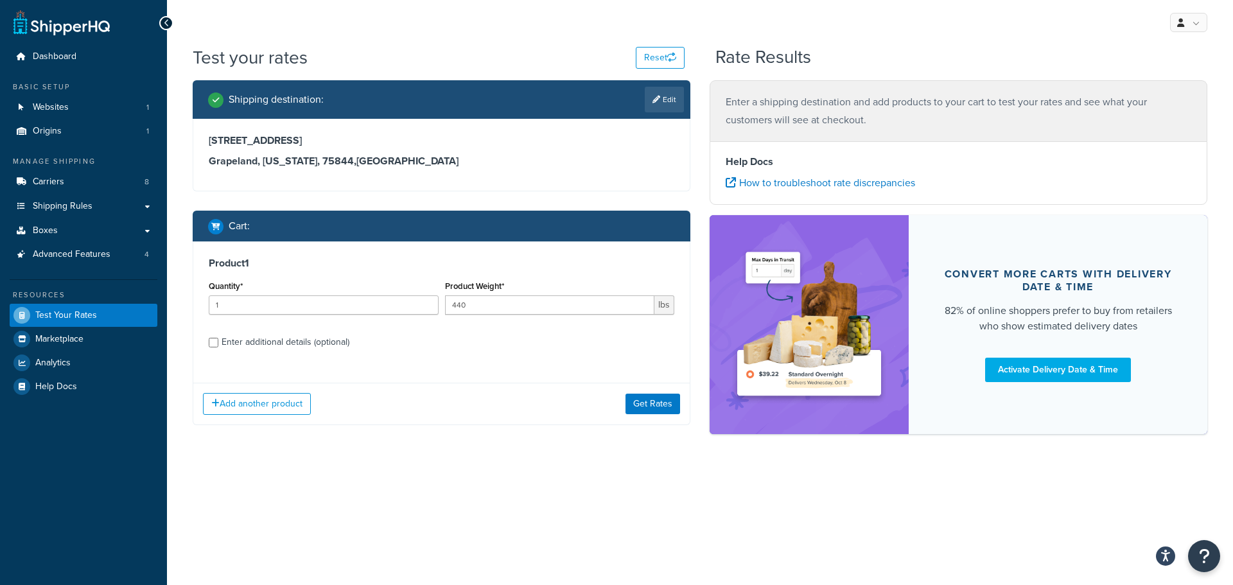
click at [283, 317] on div "Quantity* 1" at bounding box center [324, 301] width 236 height 47
click at [274, 338] on div "Enter additional details (optional)" at bounding box center [286, 342] width 128 height 18
click at [218, 338] on input "Enter additional details (optional)" at bounding box center [214, 343] width 10 height 10
checkbox input "true"
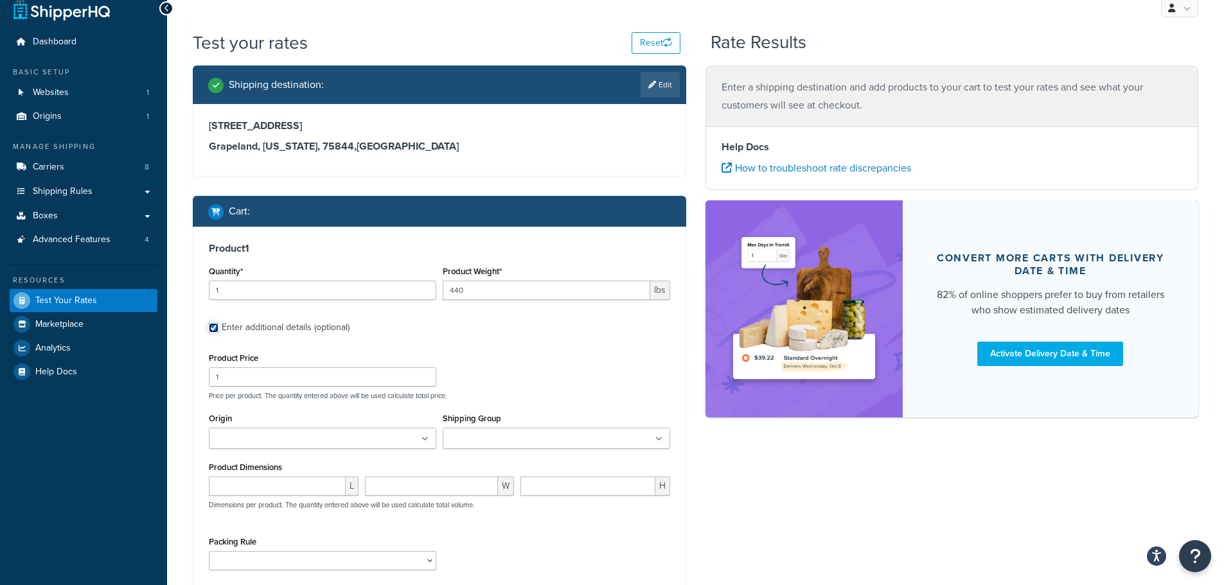
scroll to position [208, 0]
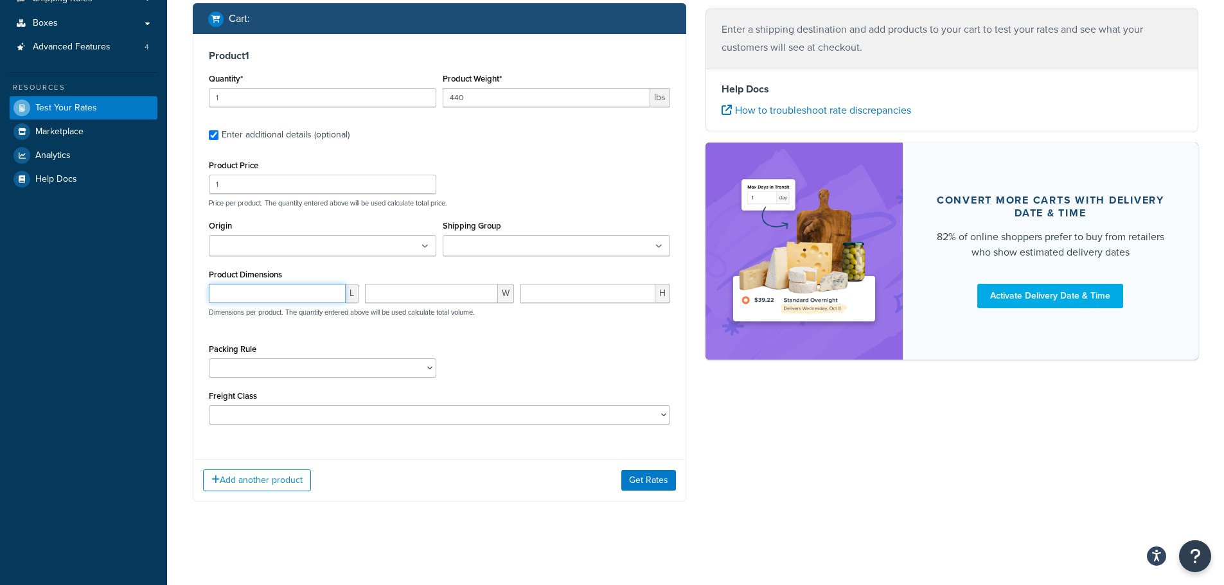
click at [275, 290] on input "number" at bounding box center [277, 293] width 137 height 19
type input "90"
type input "32"
type input "19"
click at [657, 479] on button "Get Rates" at bounding box center [648, 480] width 55 height 21
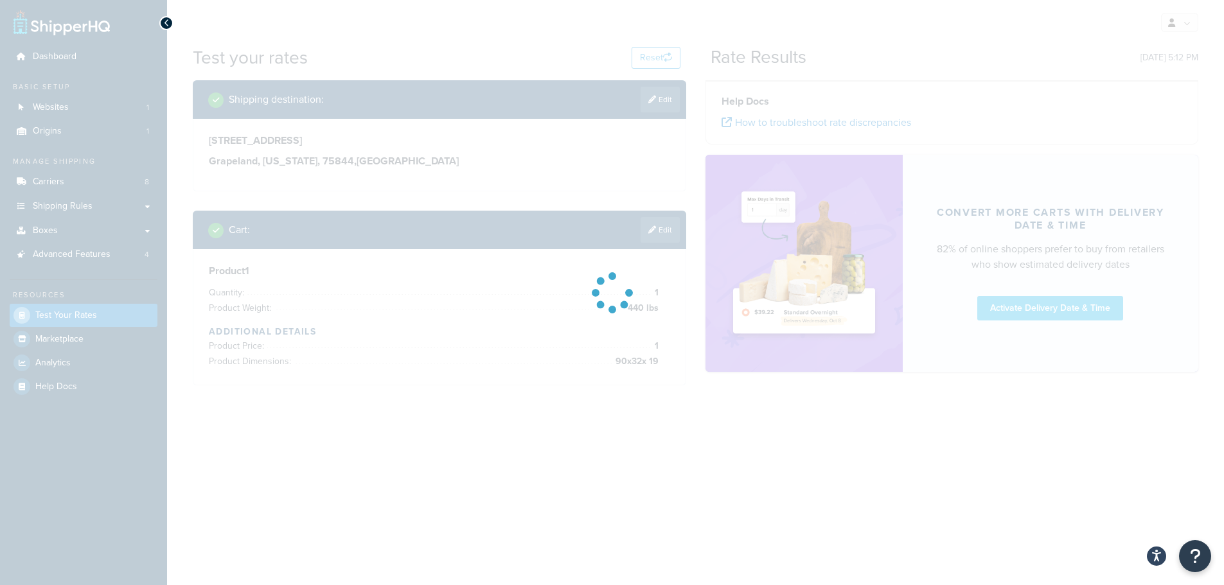
scroll to position [0, 0]
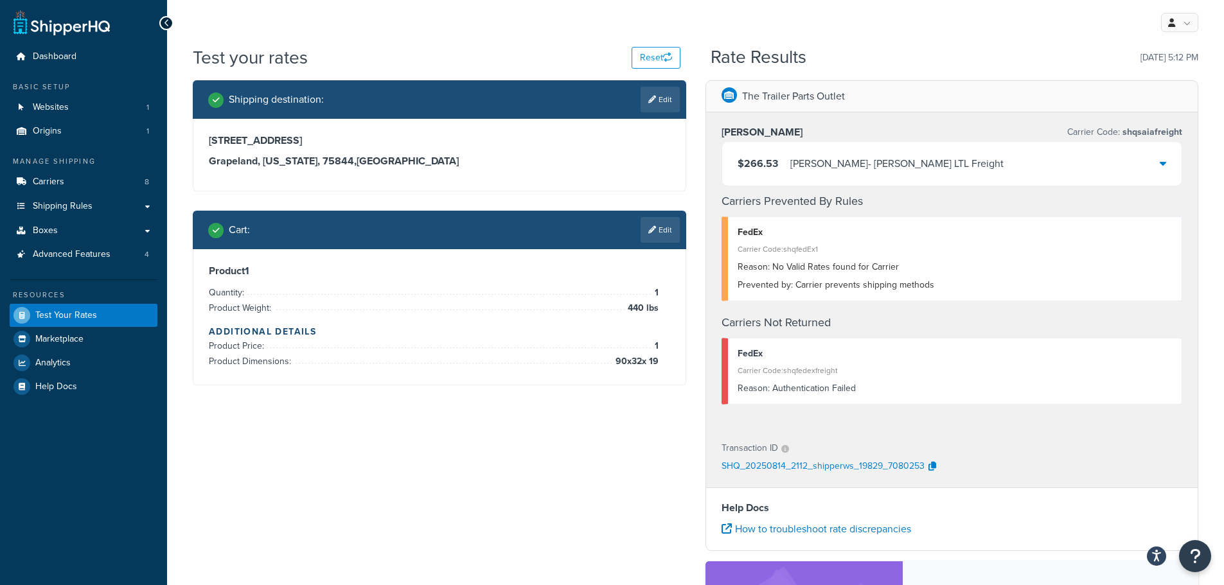
click at [830, 375] on div "Carrier Code: shqfedexfreight" at bounding box center [954, 371] width 435 height 18
click at [819, 382] on div "Reason: Authentication Failed" at bounding box center [954, 389] width 435 height 18
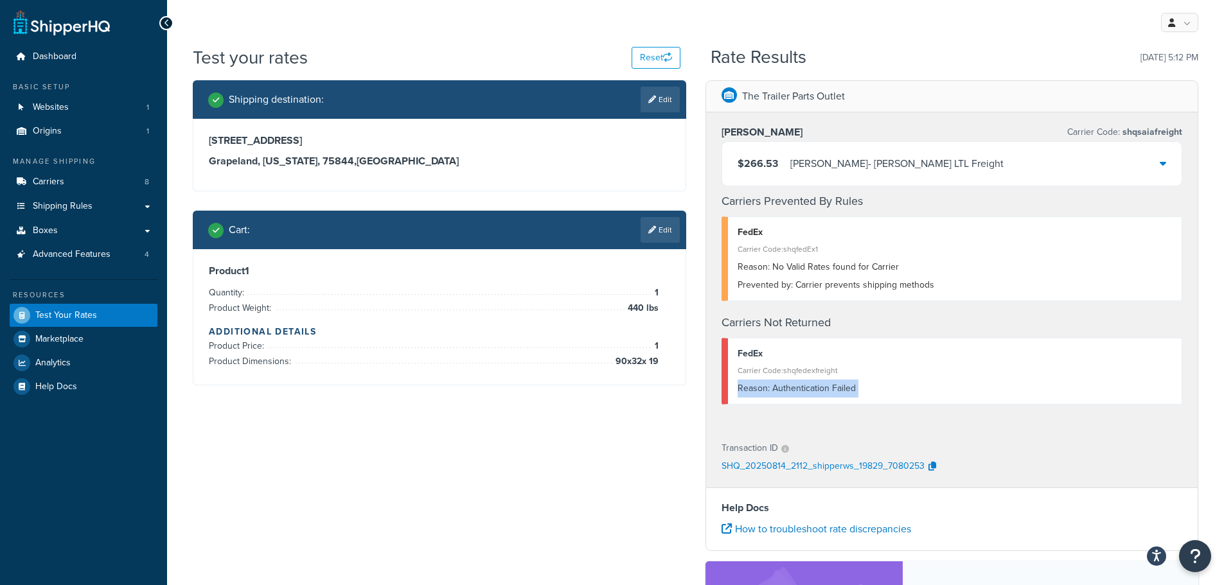
click at [819, 382] on div "Reason: Authentication Failed" at bounding box center [954, 389] width 435 height 18
click at [58, 182] on span "Carriers" at bounding box center [48, 182] width 31 height 11
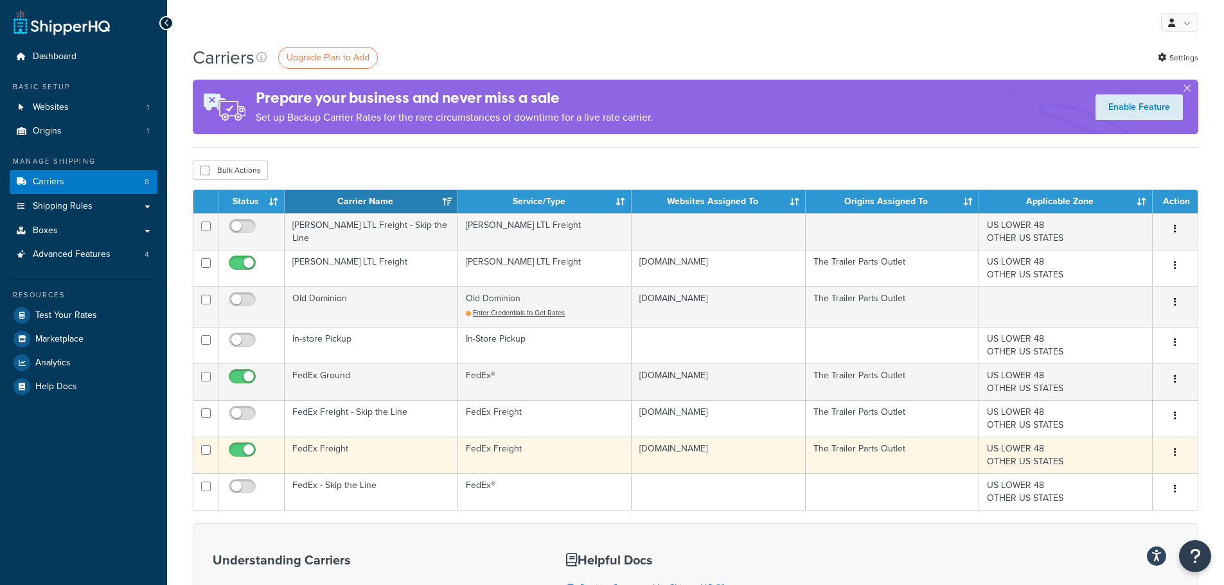
click at [361, 454] on td "FedEx Freight" at bounding box center [371, 455] width 173 height 37
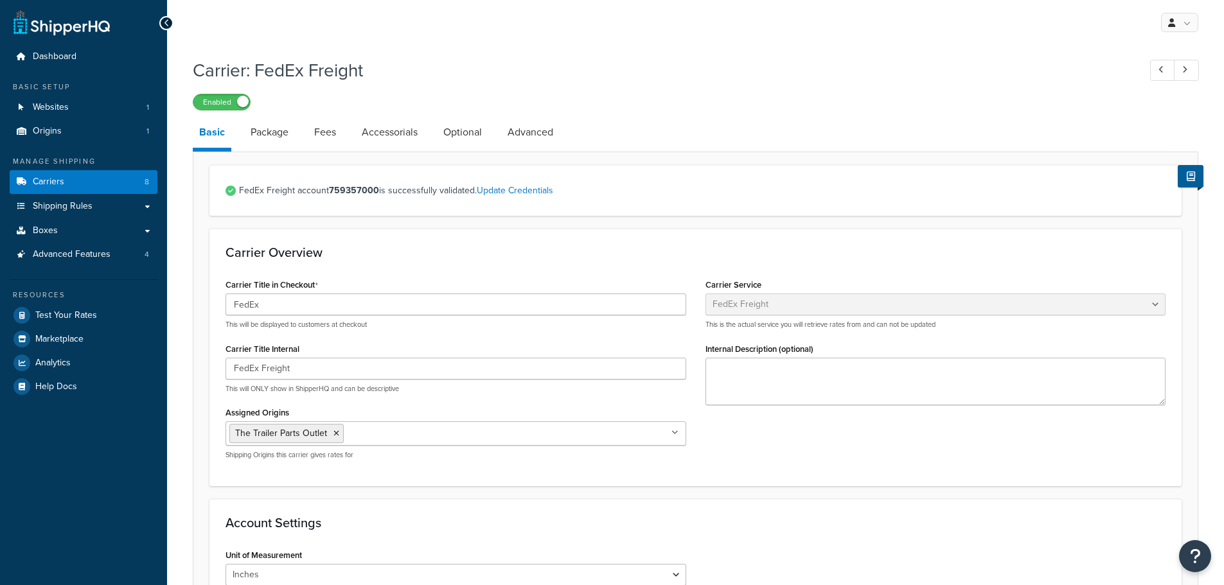
select select "fedExFreight"
click at [527, 191] on link "Update Credentials" at bounding box center [515, 190] width 76 height 13
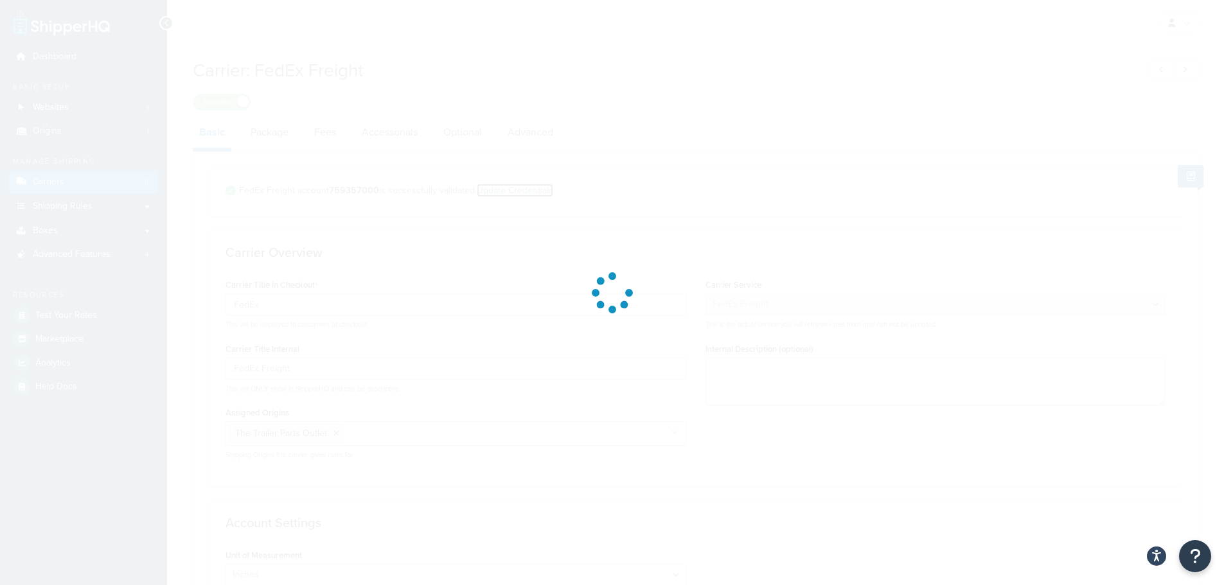
select select "PALLET"
select select "US"
select select "TX"
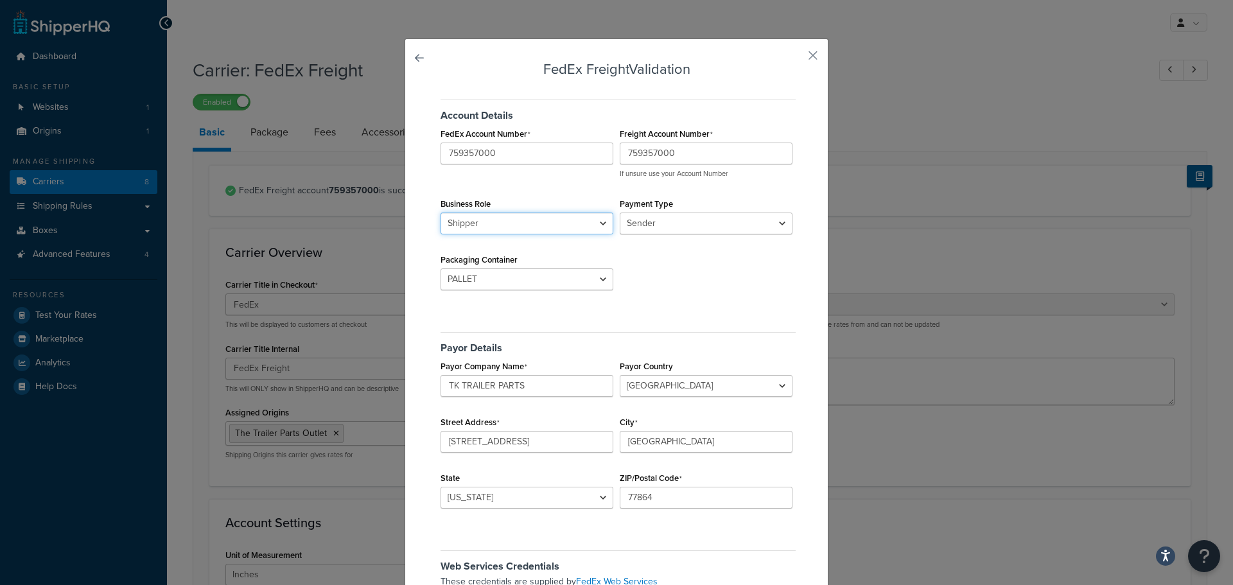
click at [529, 223] on select "Shipper Consignee" at bounding box center [527, 224] width 173 height 22
click at [682, 223] on select "Sender Third Party" at bounding box center [706, 224] width 173 height 22
click at [634, 296] on div "Account Details FedEx Account Number 759357000 Freight Account Number 759357000…" at bounding box center [616, 198] width 358 height 216
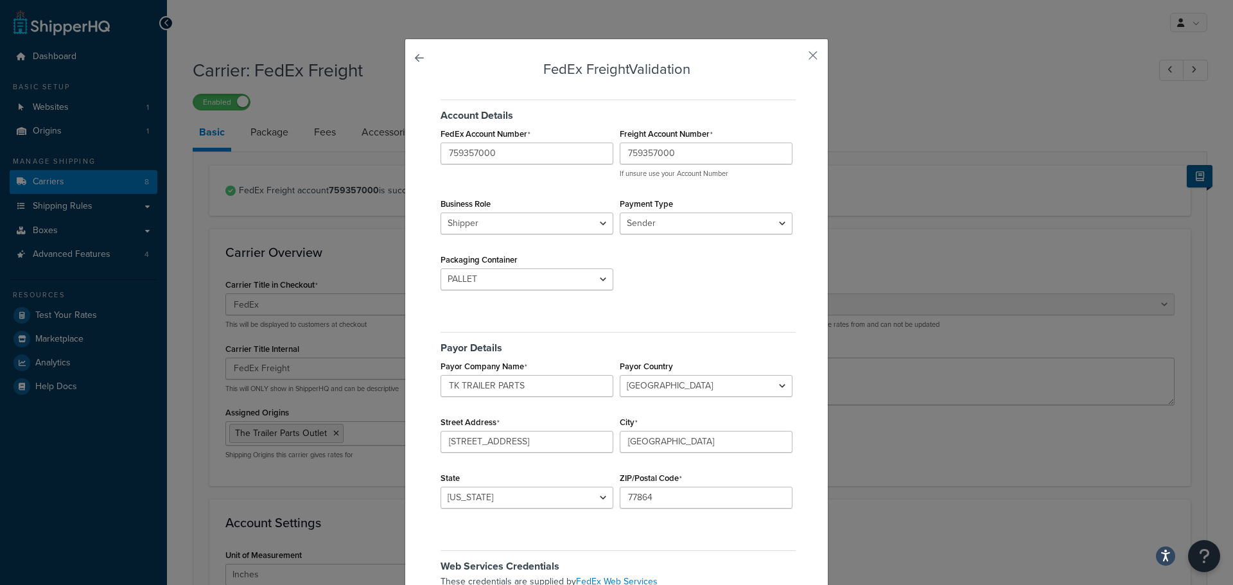
scroll to position [128, 0]
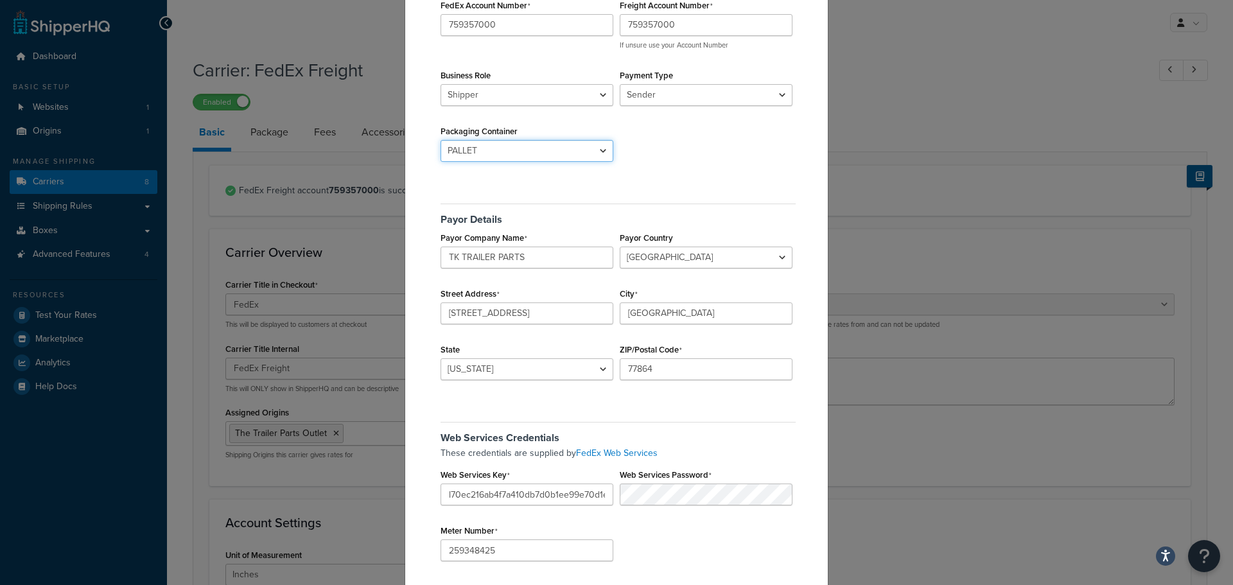
click at [528, 148] on select "BAG BARREL BASKET BOX BUCKET CARTON CASE CONTAINER CYLINDER ENVELOPE HAMPER OTH…" at bounding box center [527, 151] width 173 height 22
click at [662, 177] on div "Account Details FedEx Account Number 759357000 Freight Account Number 759357000…" at bounding box center [616, 69] width 358 height 216
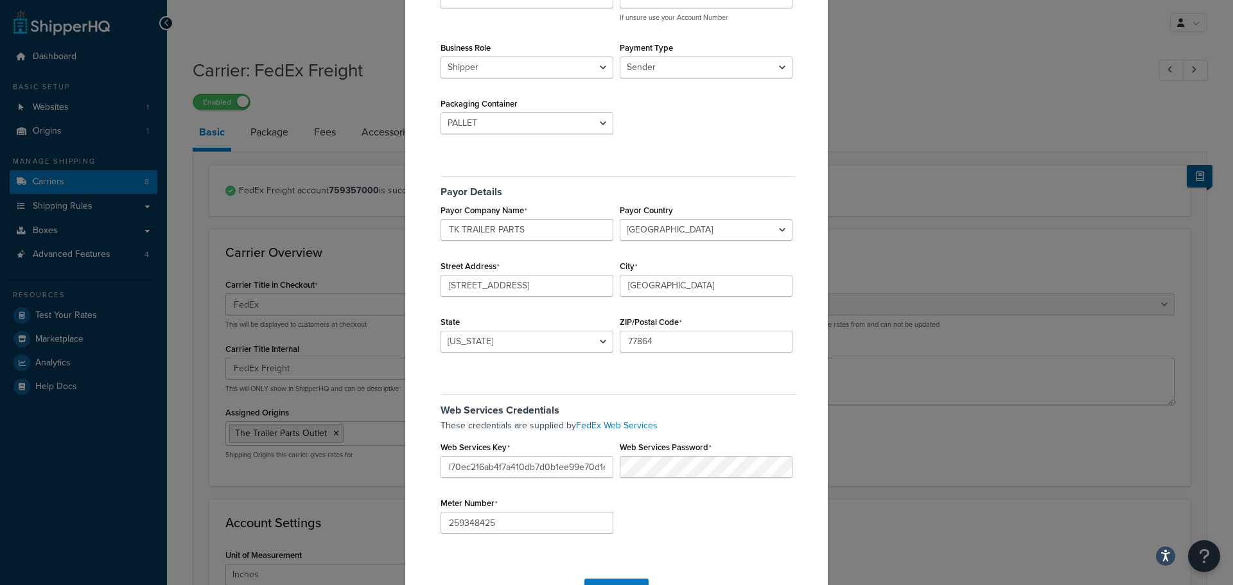
scroll to position [197, 0]
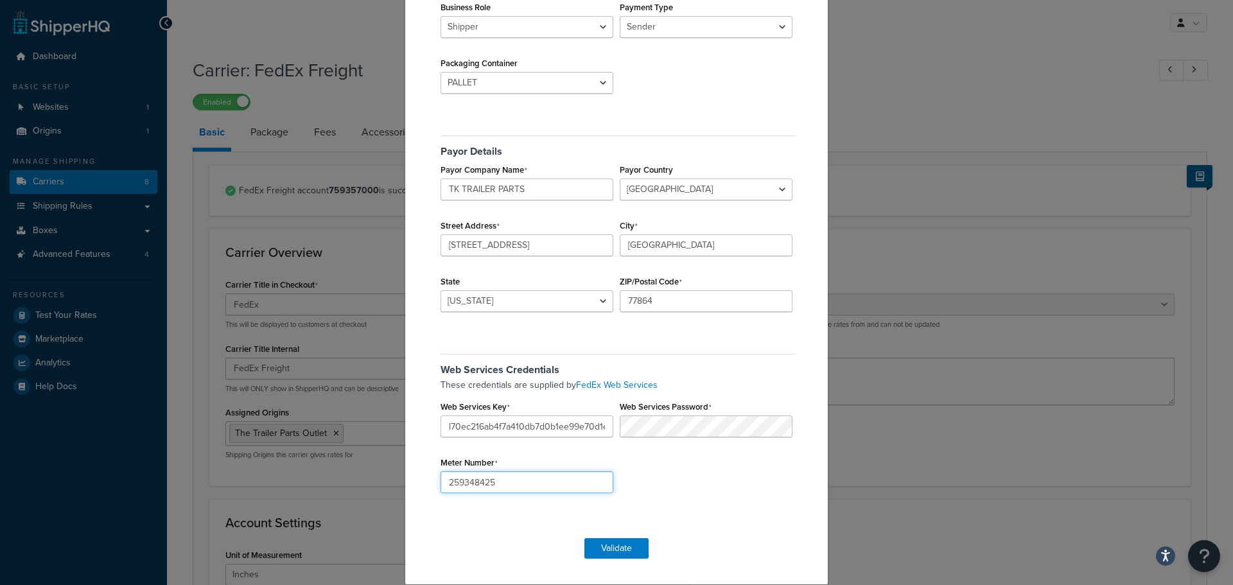
click at [541, 482] on input "259348425" at bounding box center [527, 483] width 173 height 22
click at [613, 545] on button "Validate" at bounding box center [617, 548] width 64 height 21
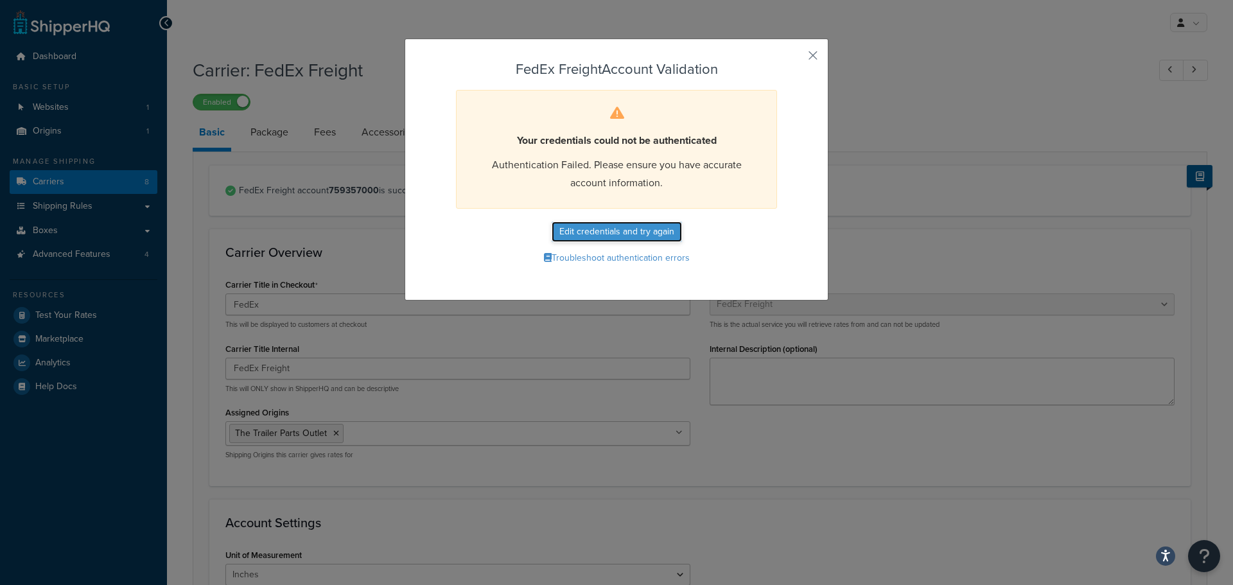
click at [602, 222] on button "Edit credentials and try again" at bounding box center [617, 232] width 130 height 21
select select "PALLET"
select select "US"
select select "TX"
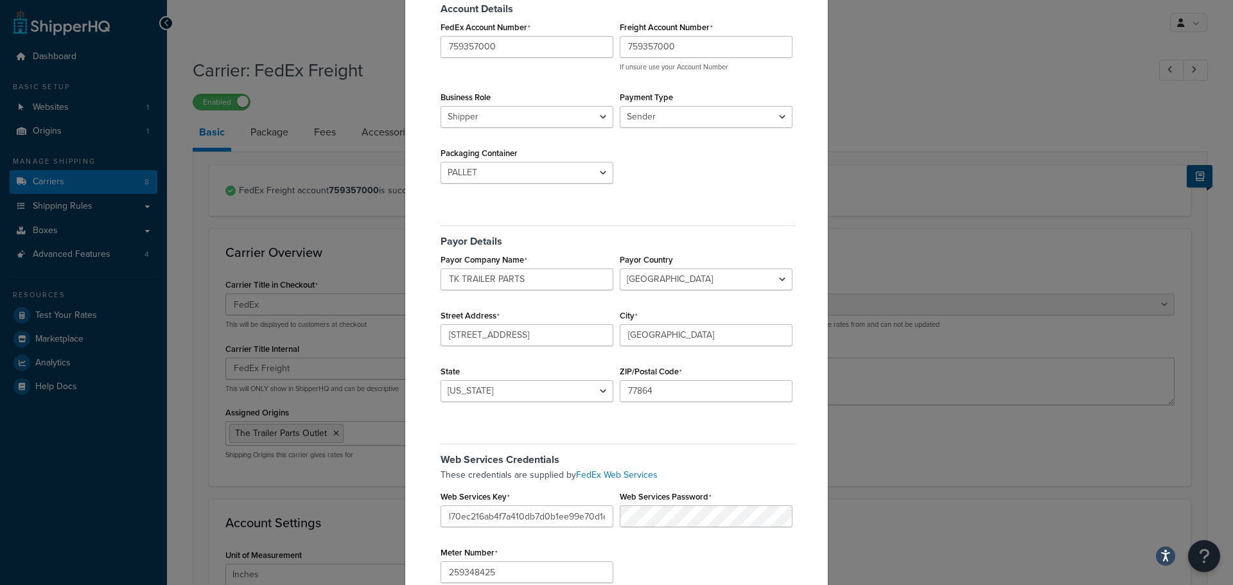
scroll to position [197, 0]
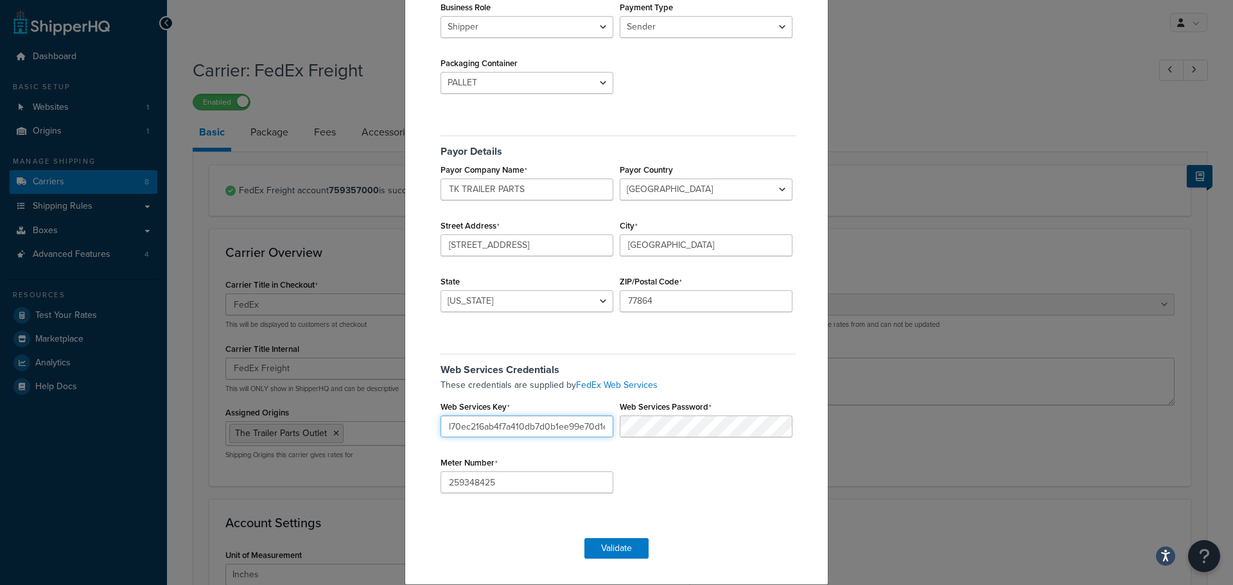
click at [565, 421] on input "l70ec216ab4f7a410db7d0b1ee99e70d1e" at bounding box center [527, 427] width 173 height 22
click at [499, 432] on input "l70ec216ab4f7a410db7d0b1ee99e70d1e" at bounding box center [527, 427] width 173 height 22
paste input "2IFXSyfLnbKnm3NO"
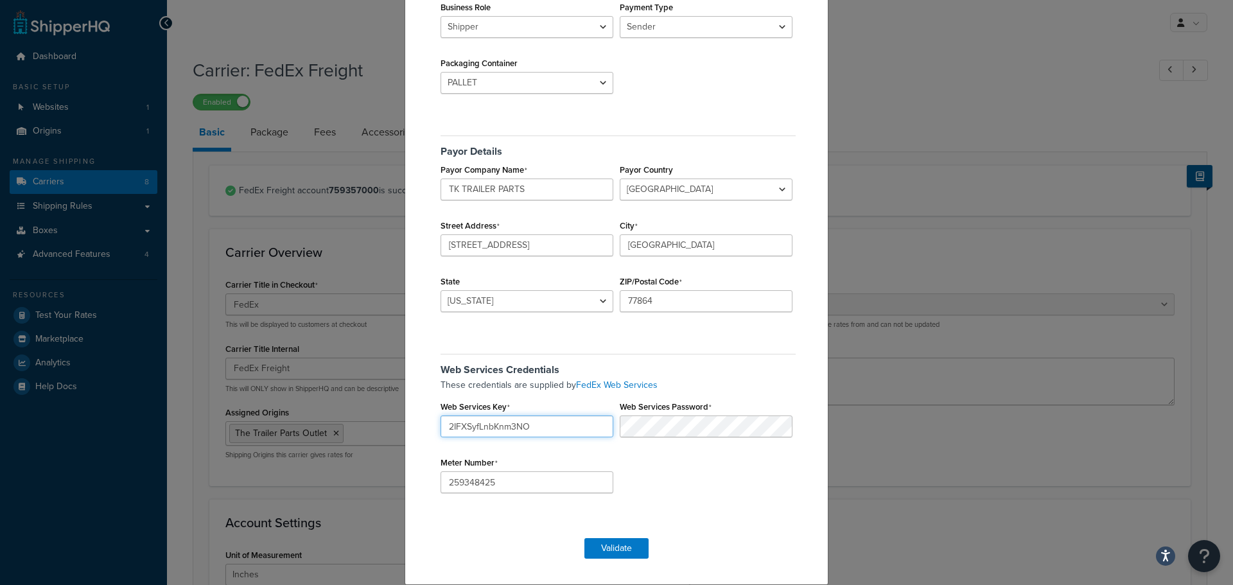
type input "2IFXSyfLnbKnm3NO"
click at [665, 414] on div "Web Services Password" at bounding box center [706, 418] width 179 height 40
click at [494, 488] on input "259348425" at bounding box center [527, 483] width 173 height 22
click at [597, 540] on button "Validate" at bounding box center [617, 548] width 64 height 21
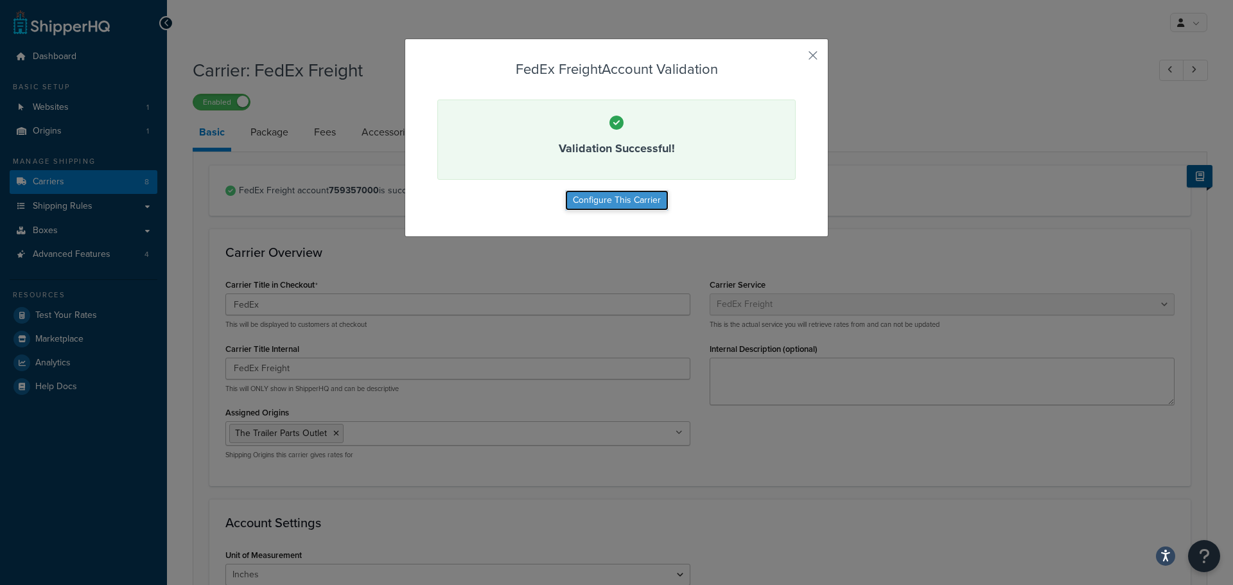
click at [644, 203] on button "Configure This Carrier" at bounding box center [616, 200] width 103 height 21
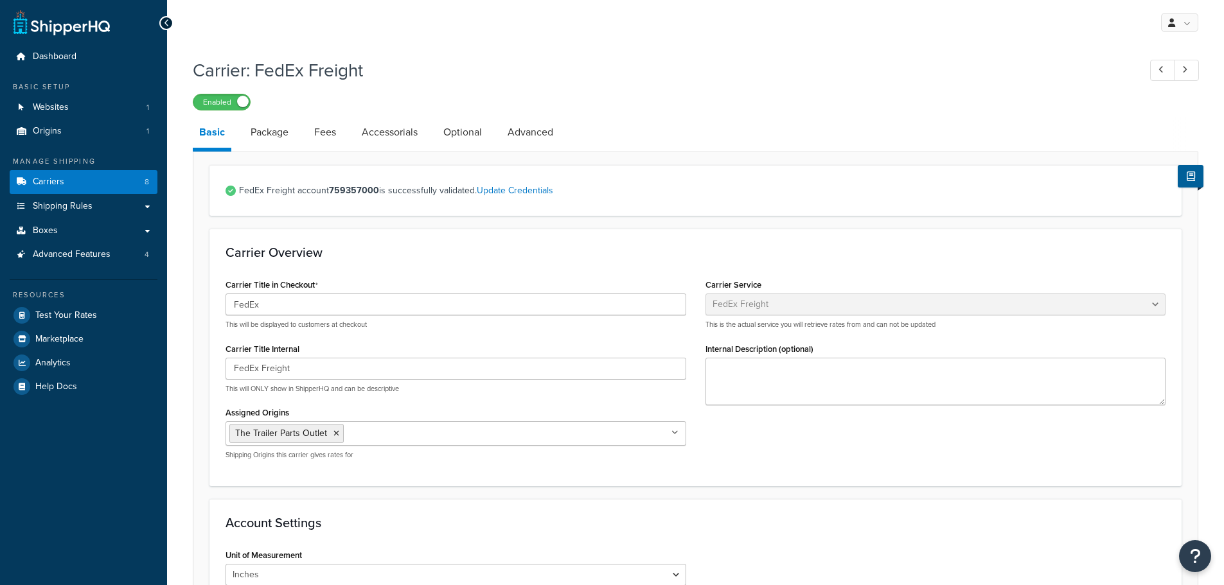
select select "fedExFreight"
click at [272, 135] on link "Package" at bounding box center [269, 132] width 51 height 31
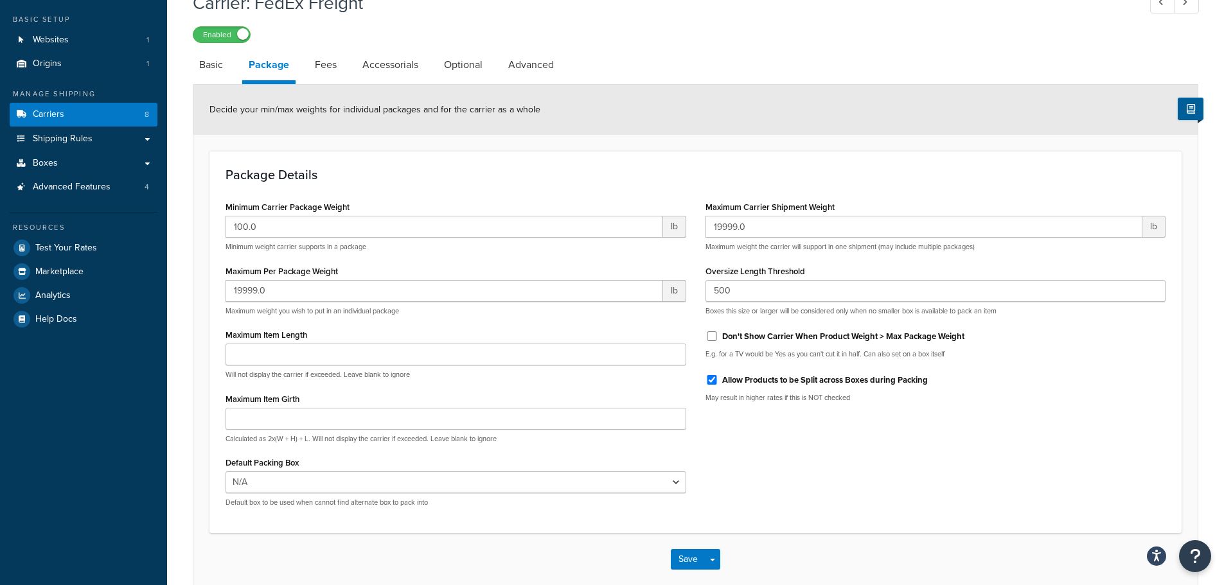
scroll to position [4, 0]
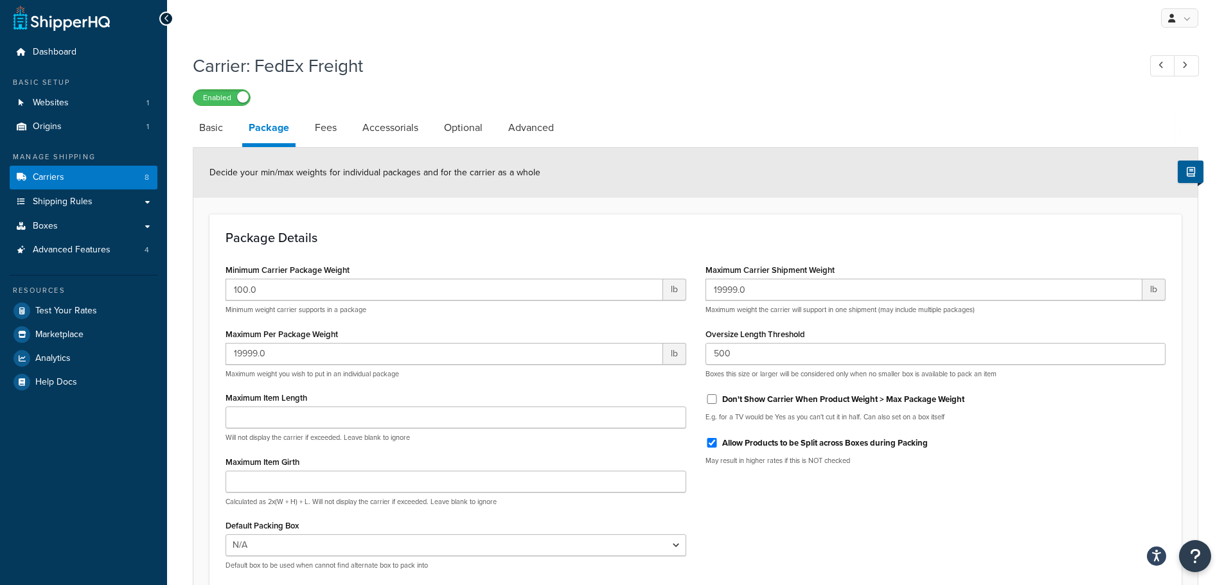
click at [338, 132] on link "Fees" at bounding box center [325, 127] width 35 height 31
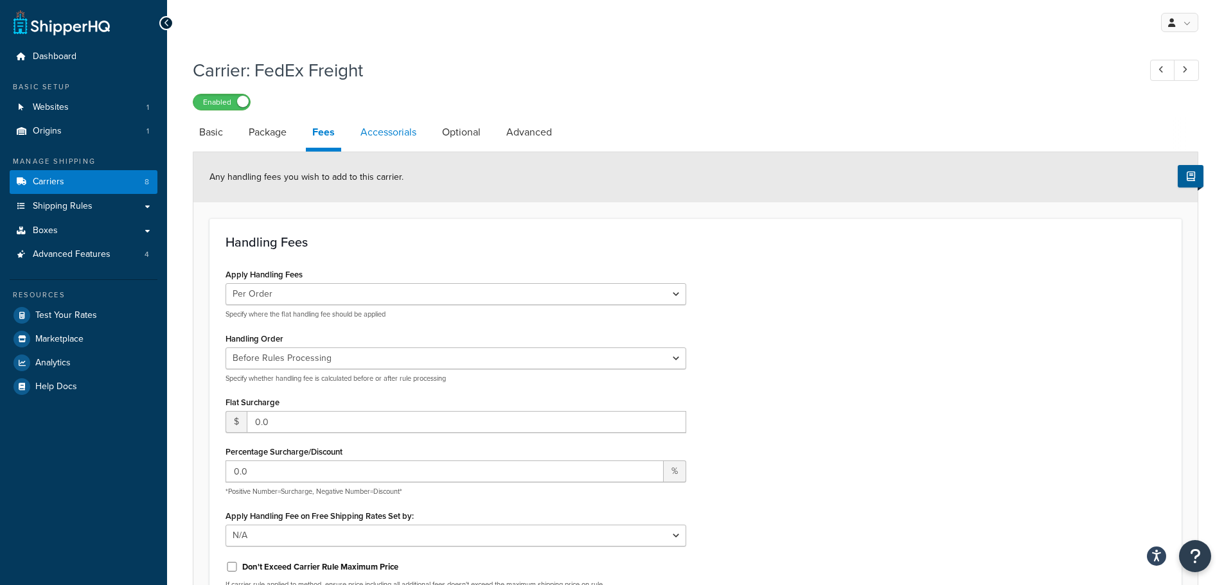
click at [414, 136] on link "Accessorials" at bounding box center [388, 132] width 69 height 31
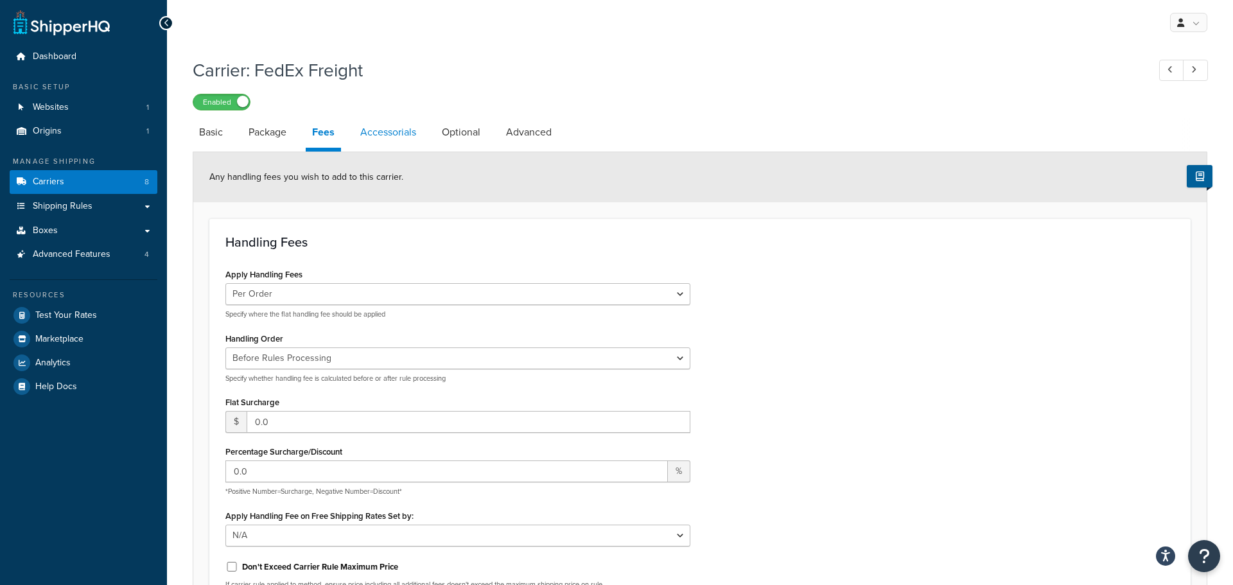
select select "residential"
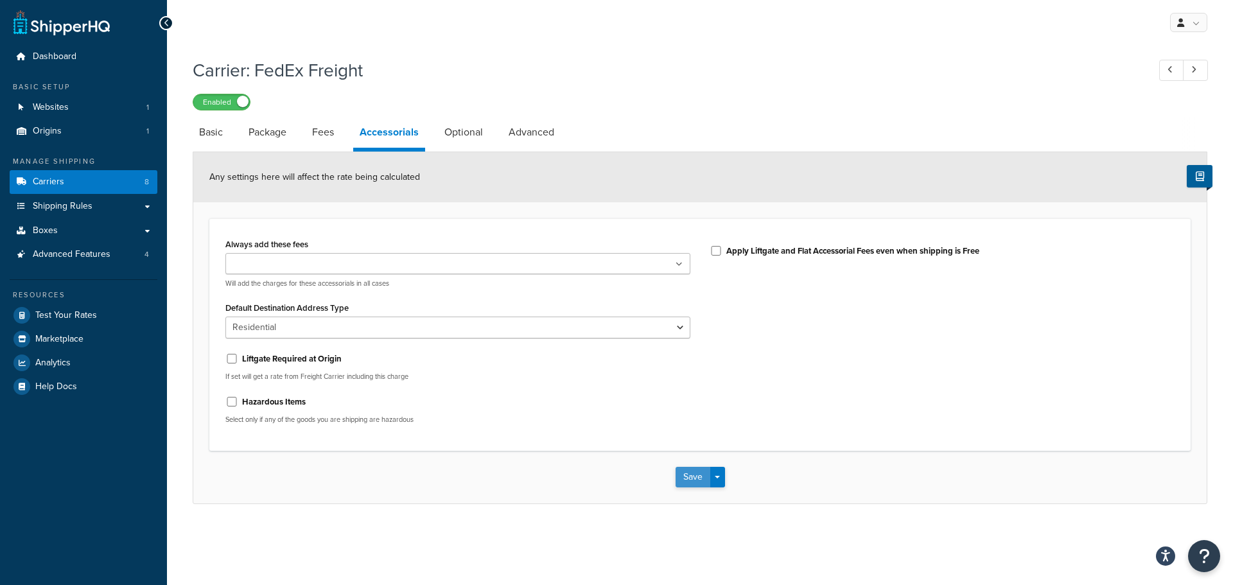
click at [686, 470] on button "Save" at bounding box center [693, 477] width 35 height 21
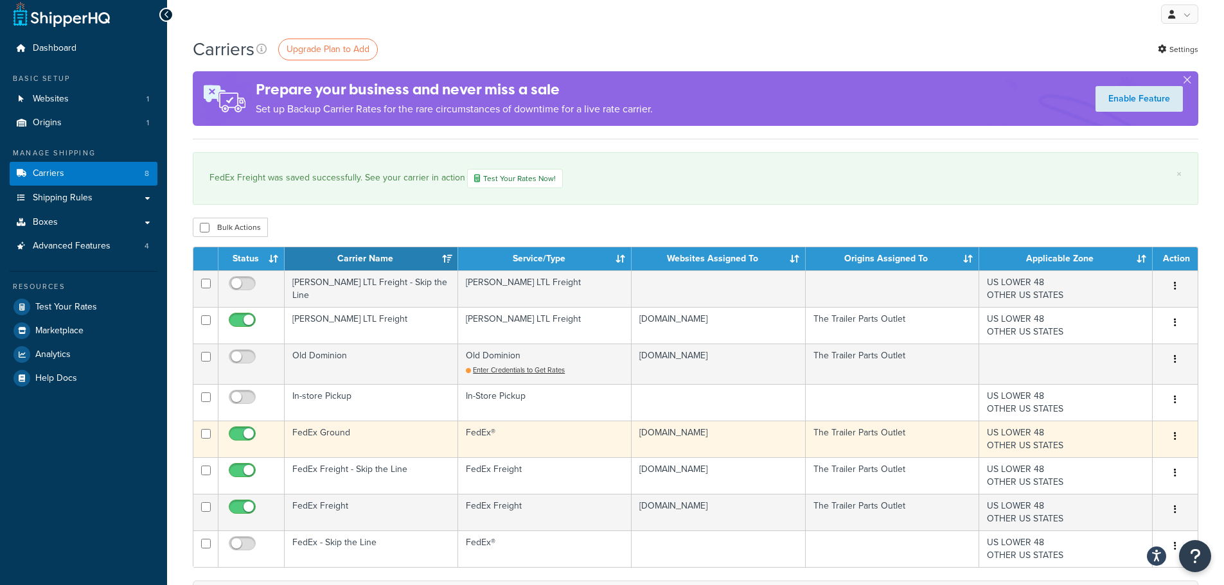
scroll to position [64, 0]
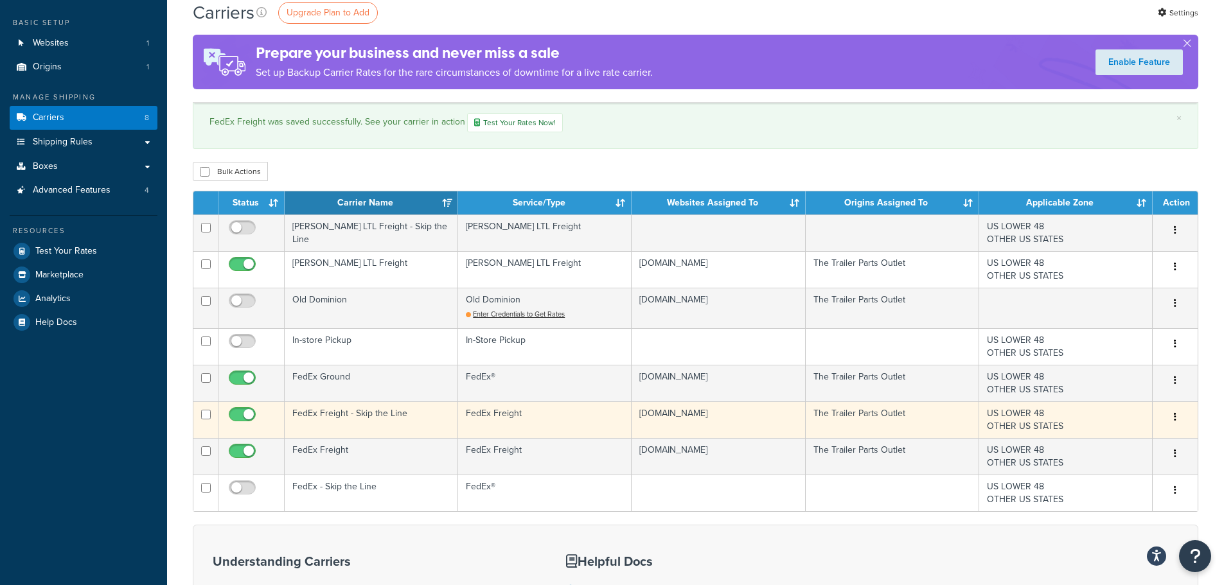
click at [238, 414] on input "checkbox" at bounding box center [243, 418] width 35 height 16
checkbox input "false"
click at [1176, 418] on icon "button" at bounding box center [1175, 416] width 3 height 9
click at [1125, 466] on link "Delete" at bounding box center [1123, 469] width 102 height 26
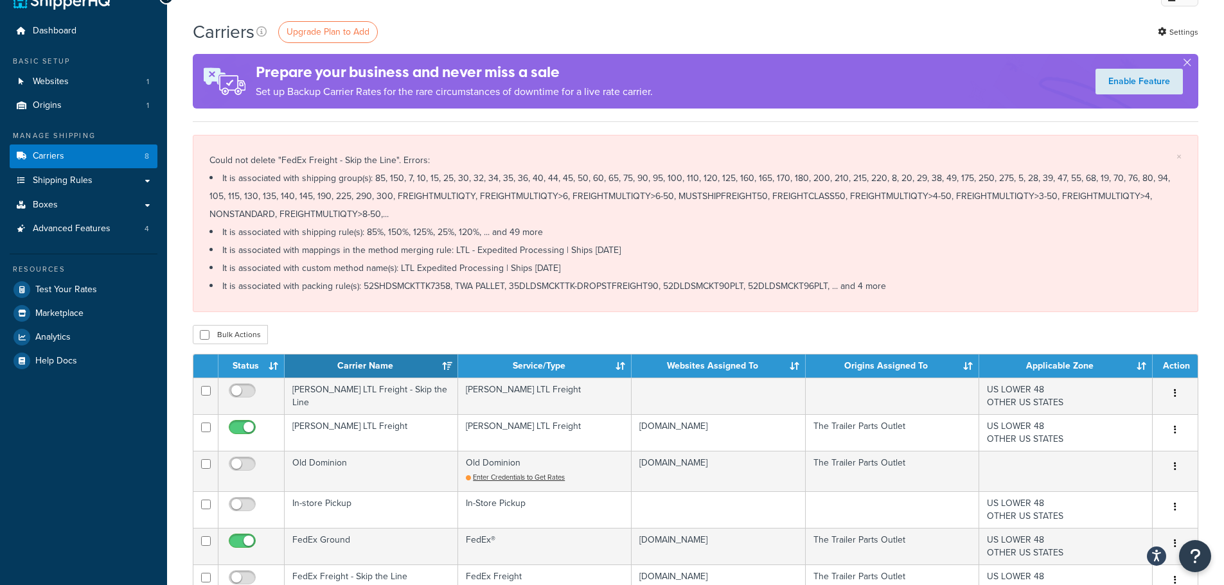
scroll to position [193, 0]
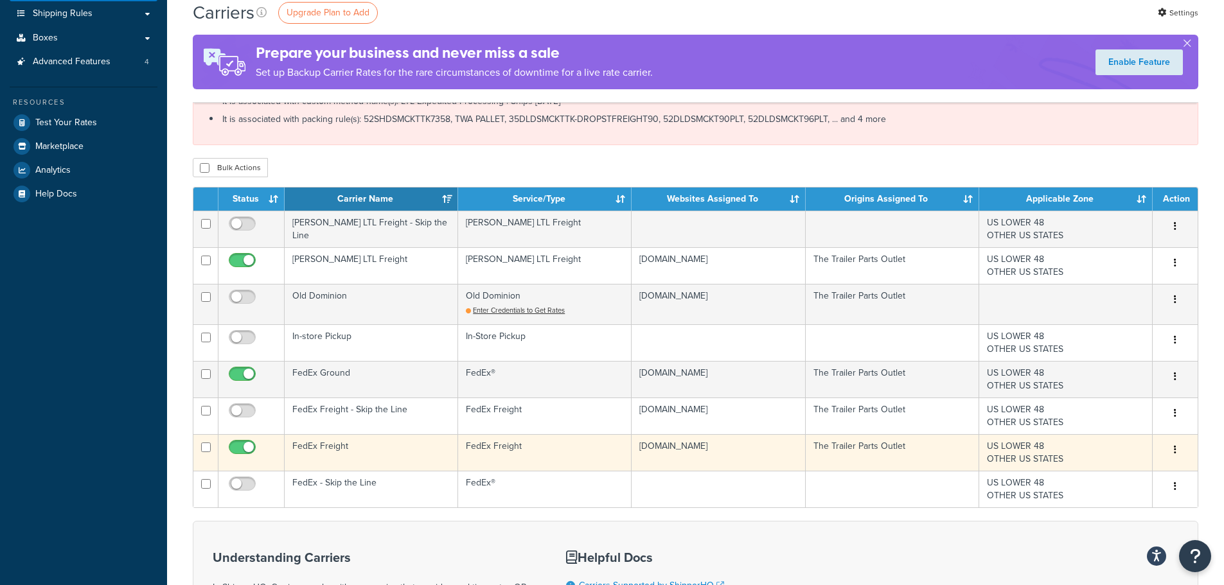
click at [340, 448] on td "FedEx Freight" at bounding box center [371, 452] width 173 height 37
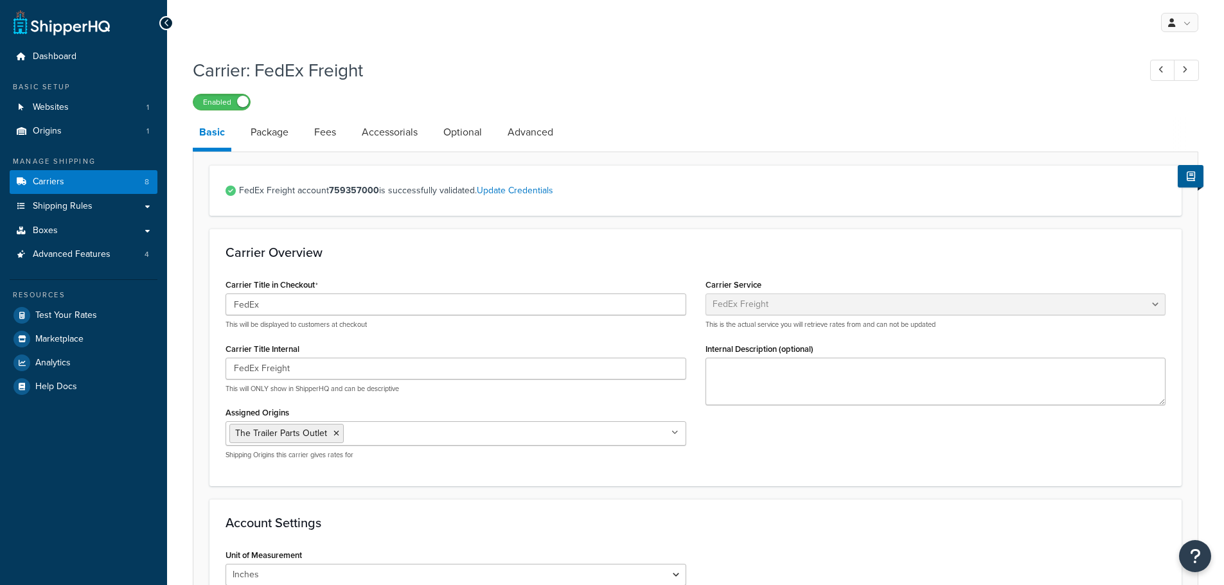
select select "fedExFreight"
click at [362, 190] on strong "759357000" at bounding box center [354, 190] width 50 height 13
copy span "759357000"
